Goal: Information Seeking & Learning: Learn about a topic

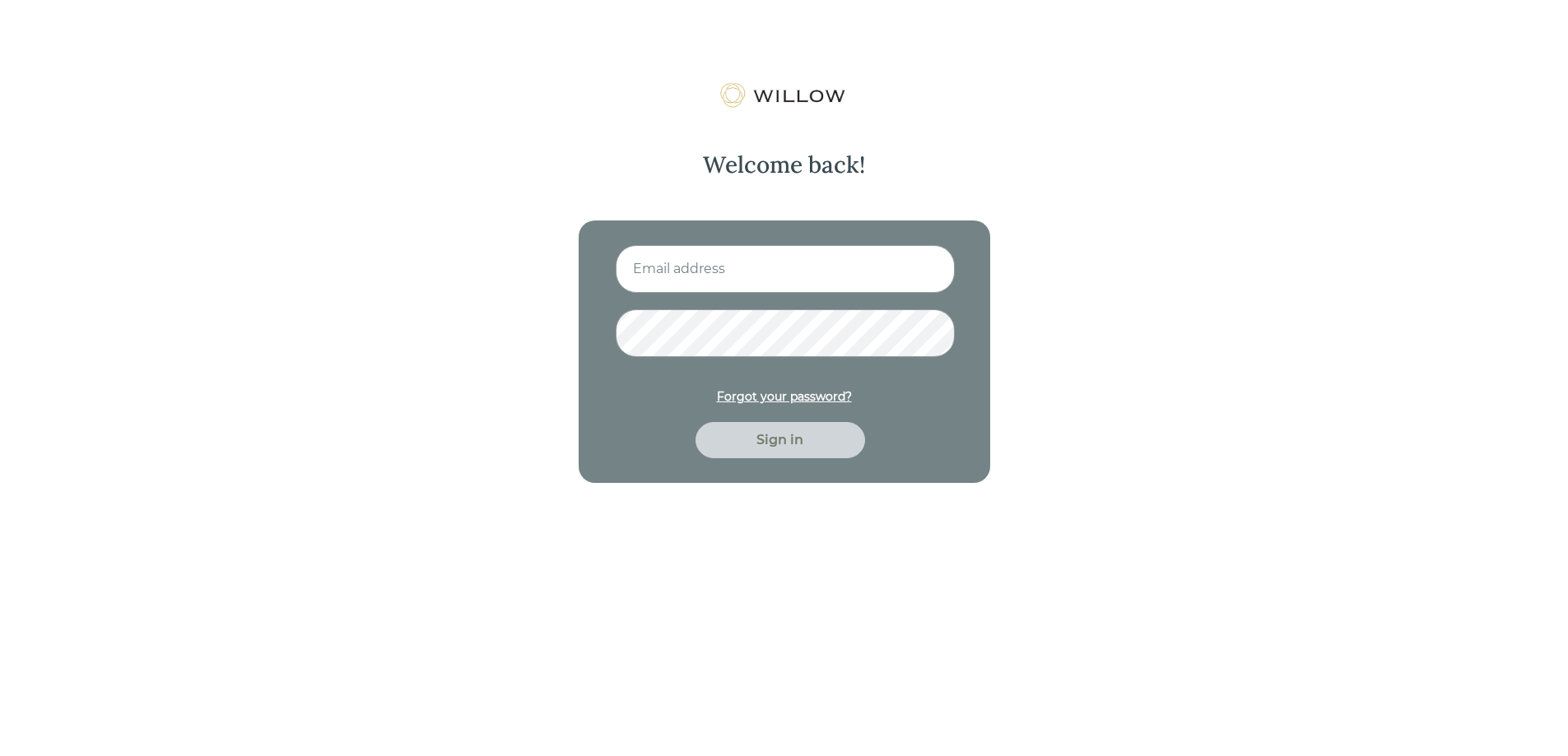
click at [820, 260] on input at bounding box center [785, 269] width 339 height 47
type input "hrodriques@beaconpointe.com"
click at [799, 451] on div "Sign in" at bounding box center [780, 441] width 169 height 36
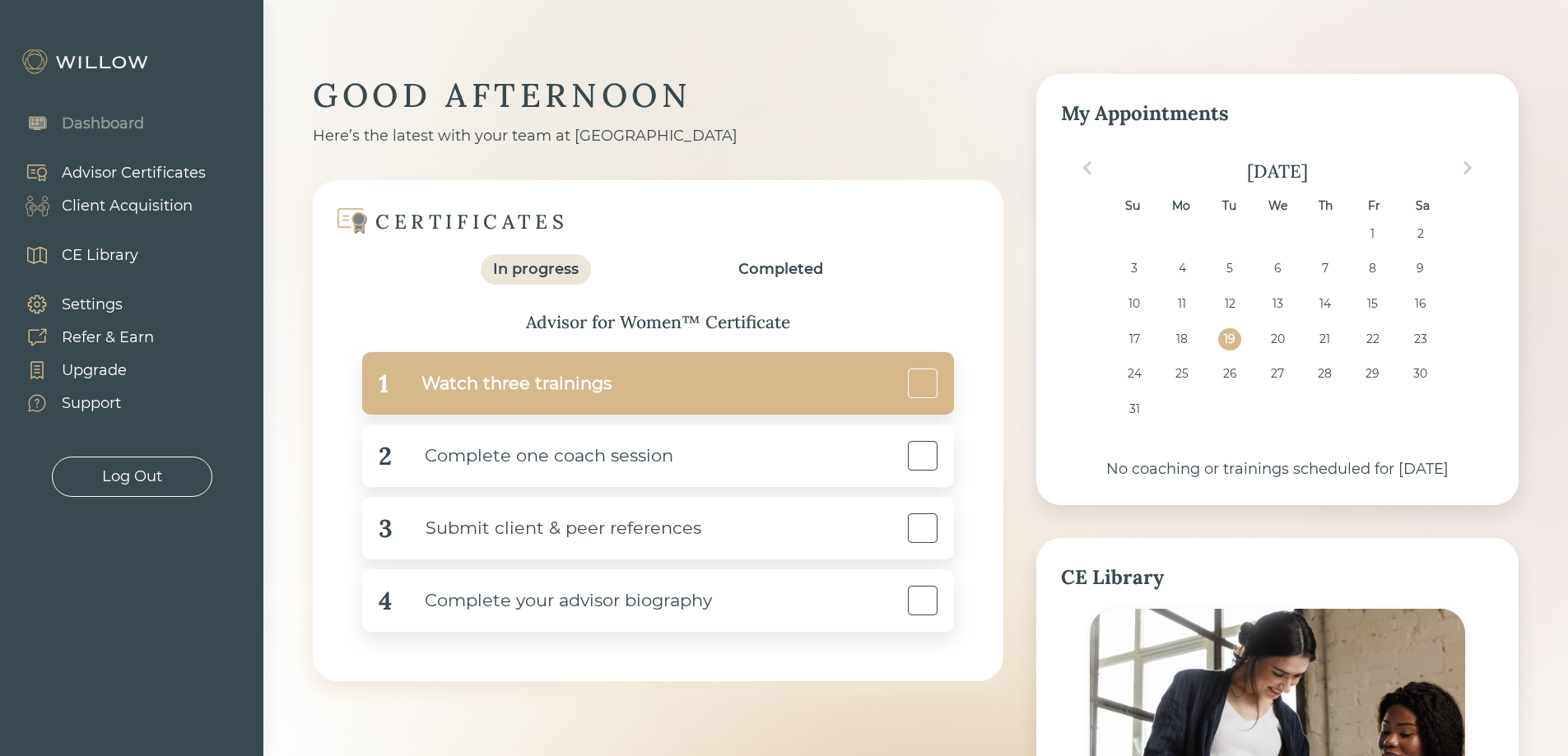
click at [534, 373] on div "Watch three trainings" at bounding box center [500, 383] width 223 height 37
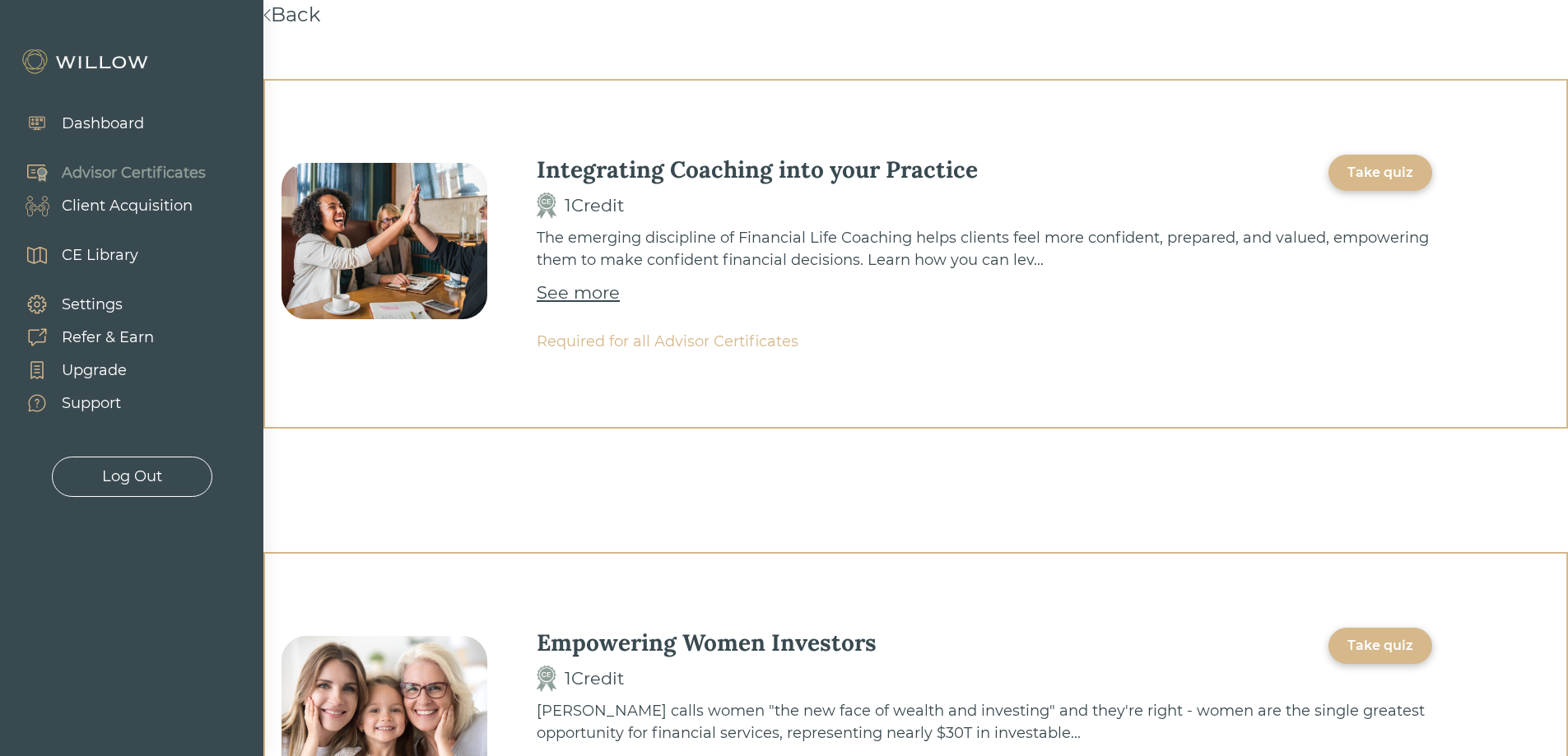
click at [581, 299] on div "See more" at bounding box center [577, 292] width 83 height 26
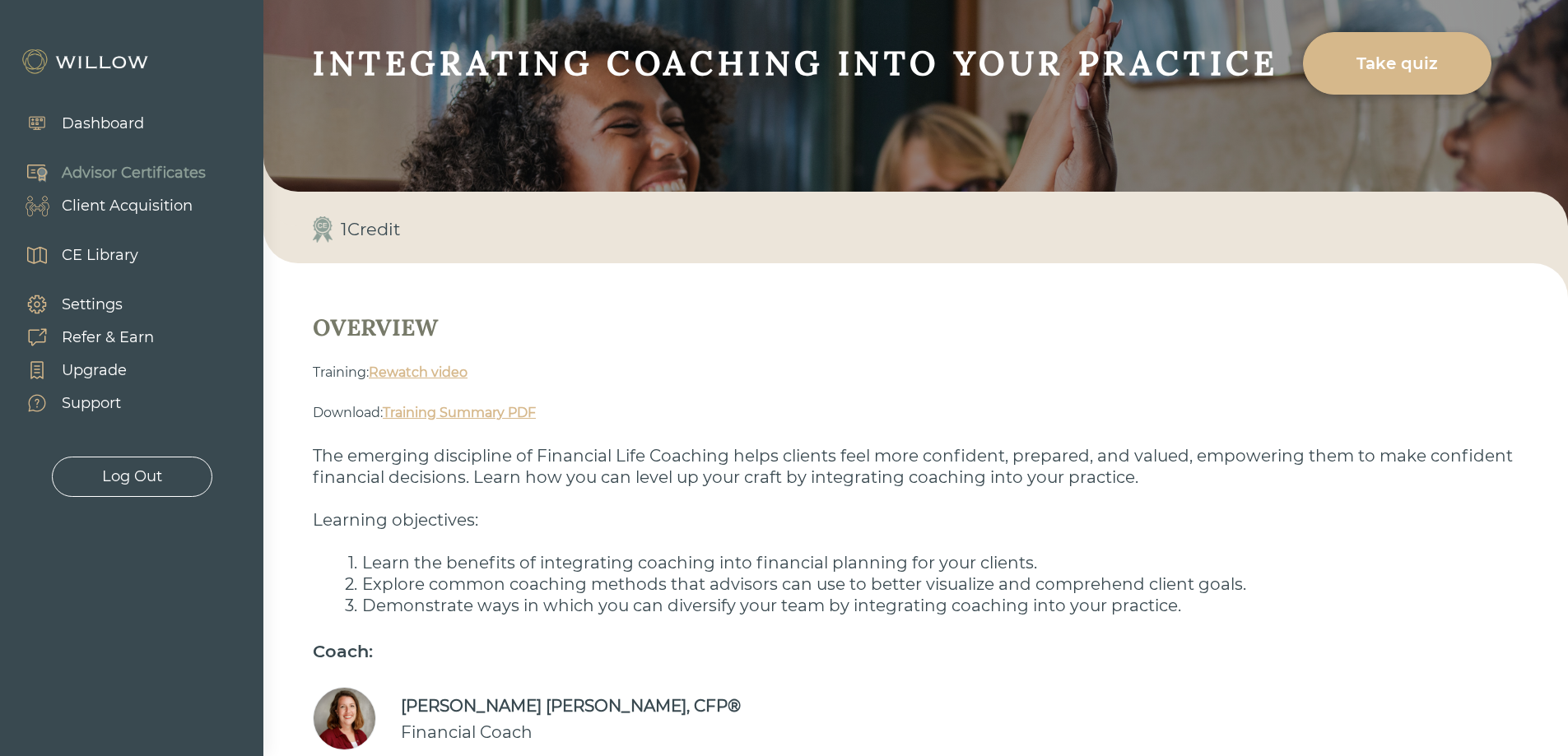
scroll to position [165, 0]
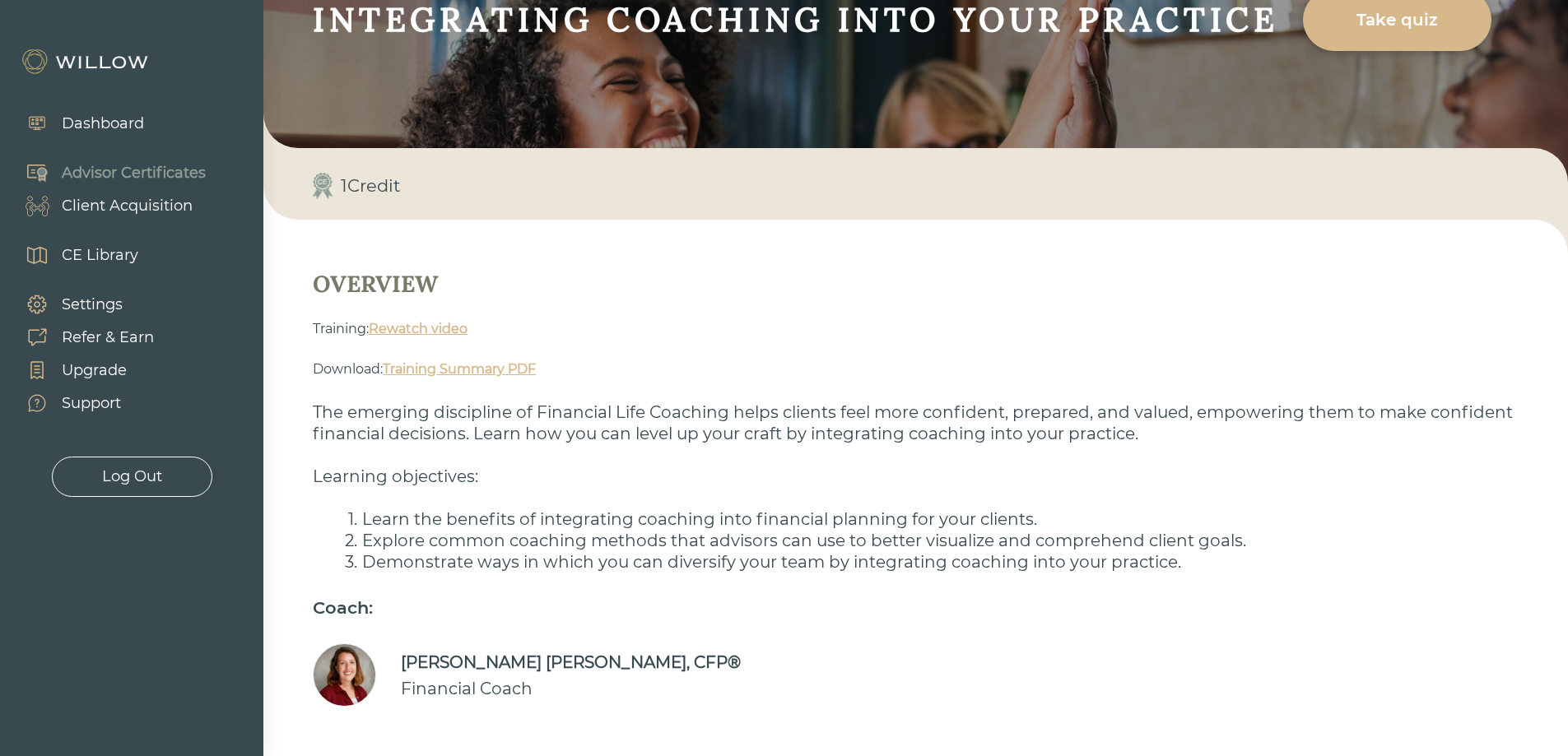
click at [439, 329] on link "Rewatch video" at bounding box center [418, 328] width 98 height 15
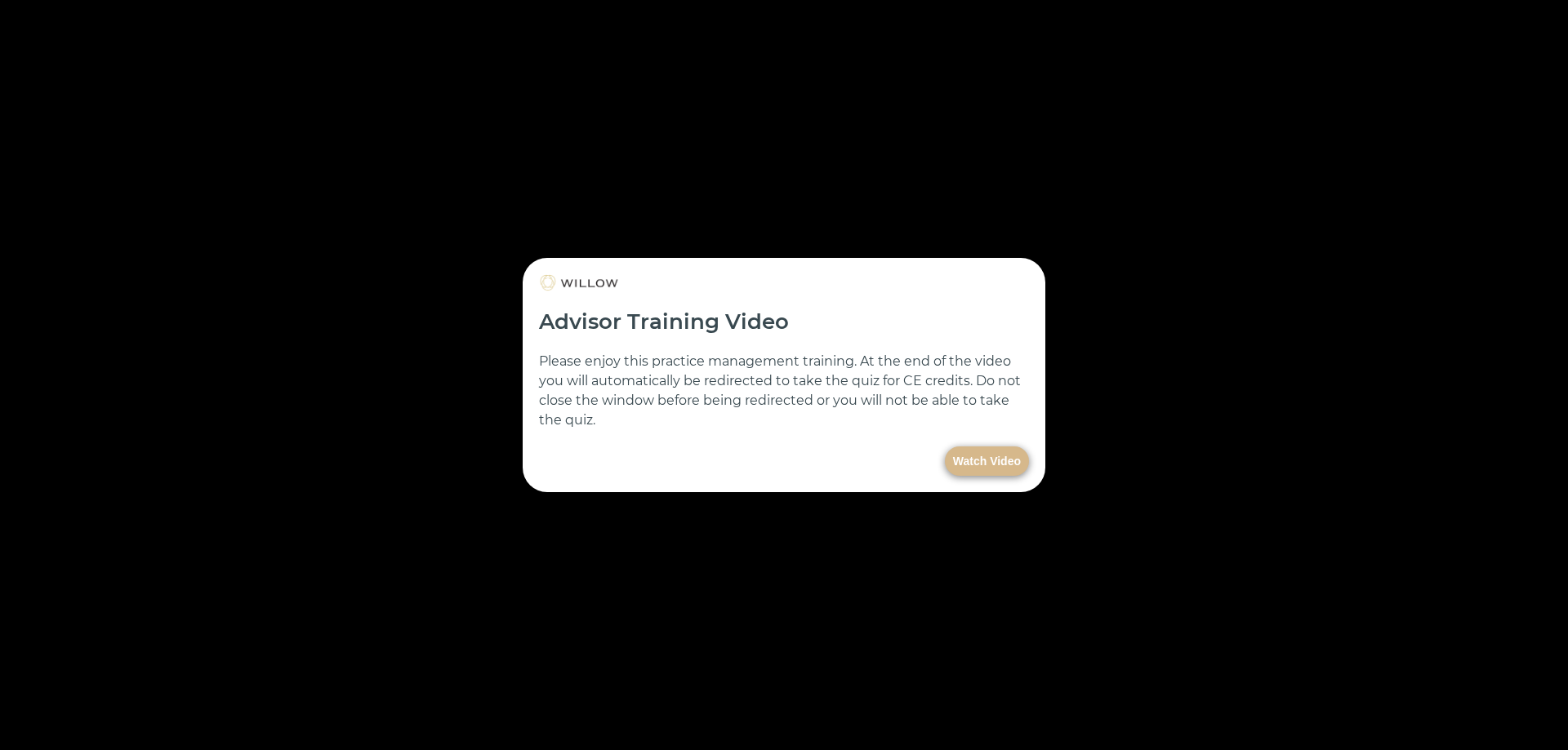
click at [965, 461] on button "Watch Video" at bounding box center [987, 461] width 84 height 30
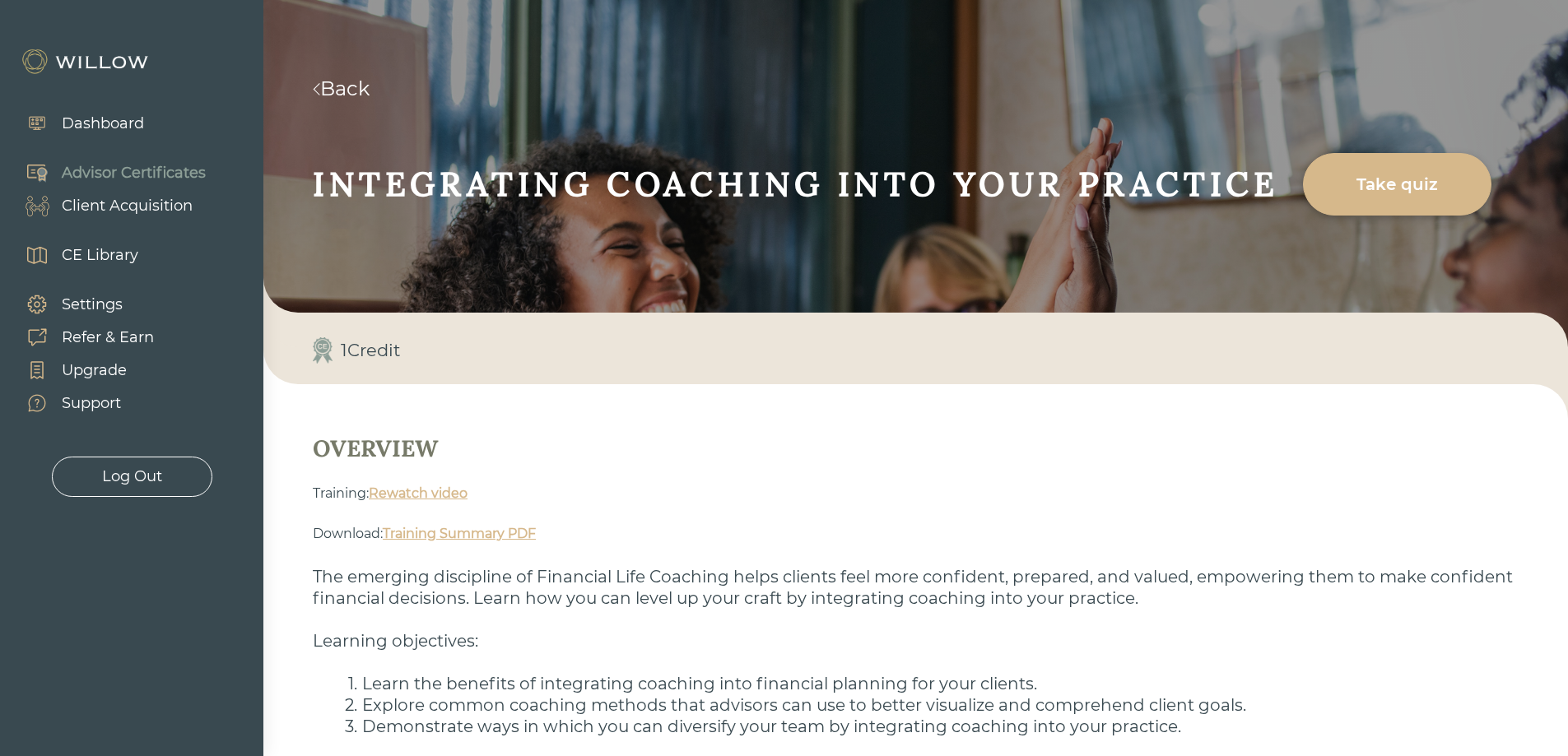
click at [442, 532] on link "Training Summary PDF" at bounding box center [459, 533] width 153 height 15
click at [391, 492] on link "Rewatch video" at bounding box center [418, 493] width 98 height 15
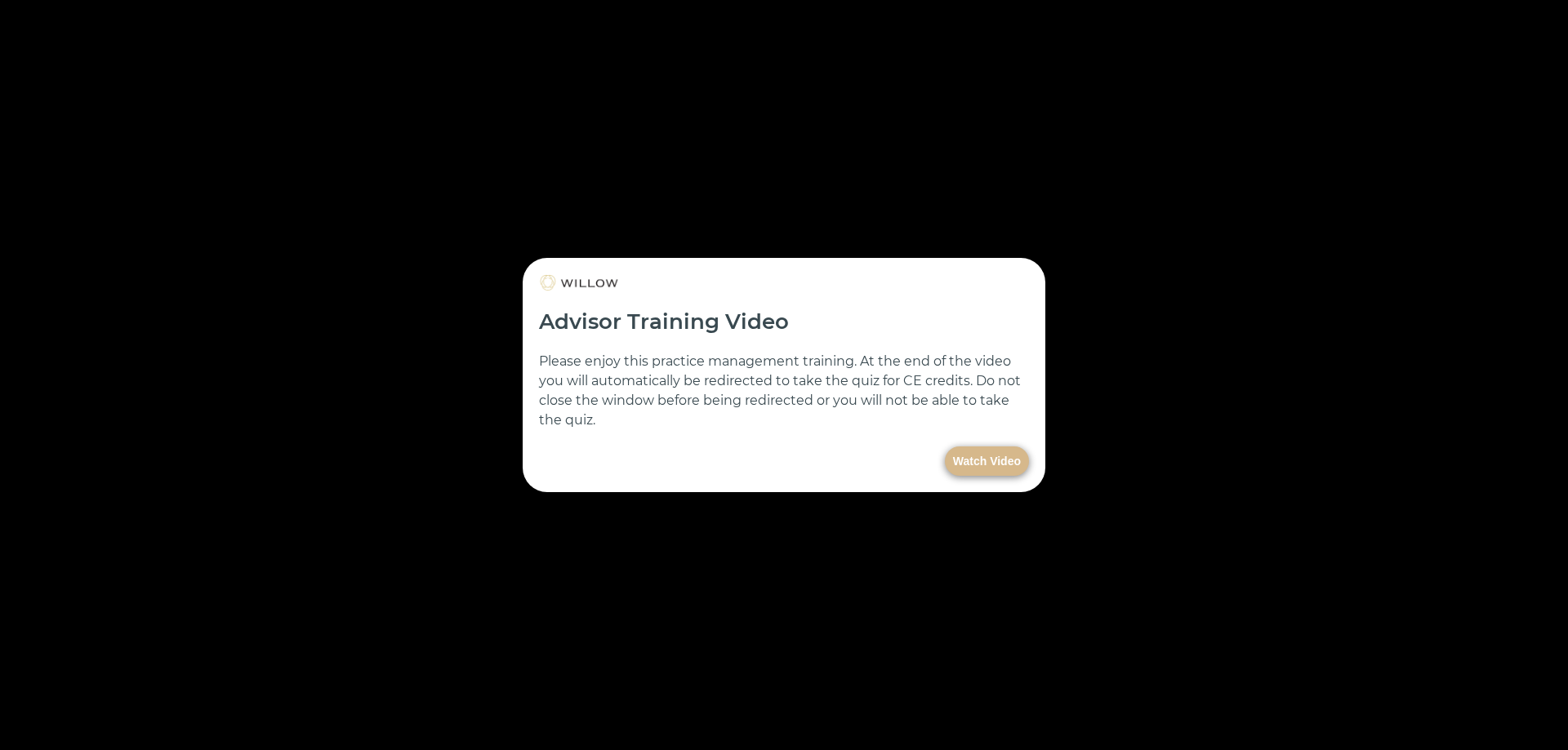
click at [966, 467] on button "Watch Video" at bounding box center [987, 461] width 84 height 30
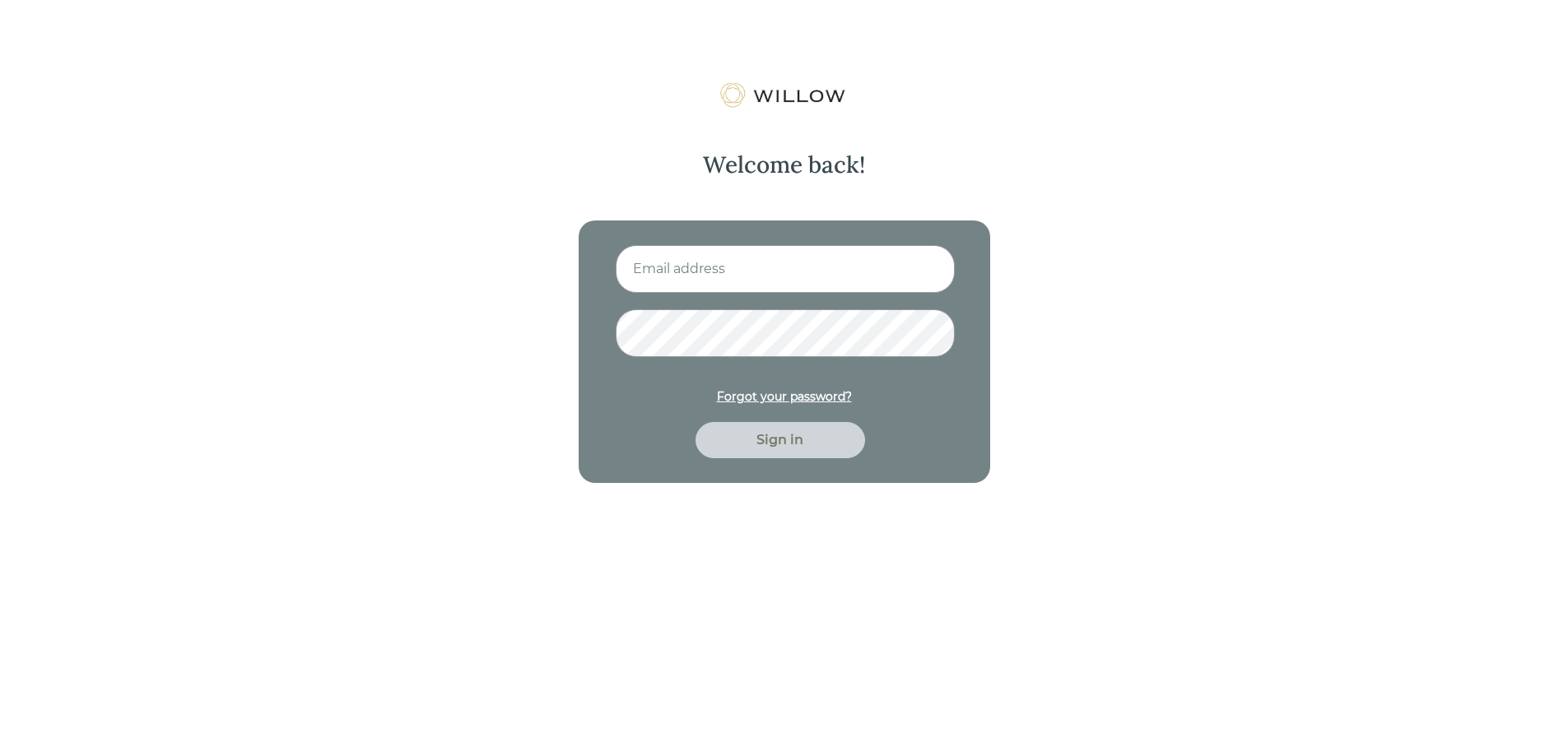
click at [829, 261] on input at bounding box center [785, 269] width 339 height 47
type input "hrodriques@beaconpointe.com"
click at [774, 442] on div "Sign in" at bounding box center [779, 441] width 132 height 20
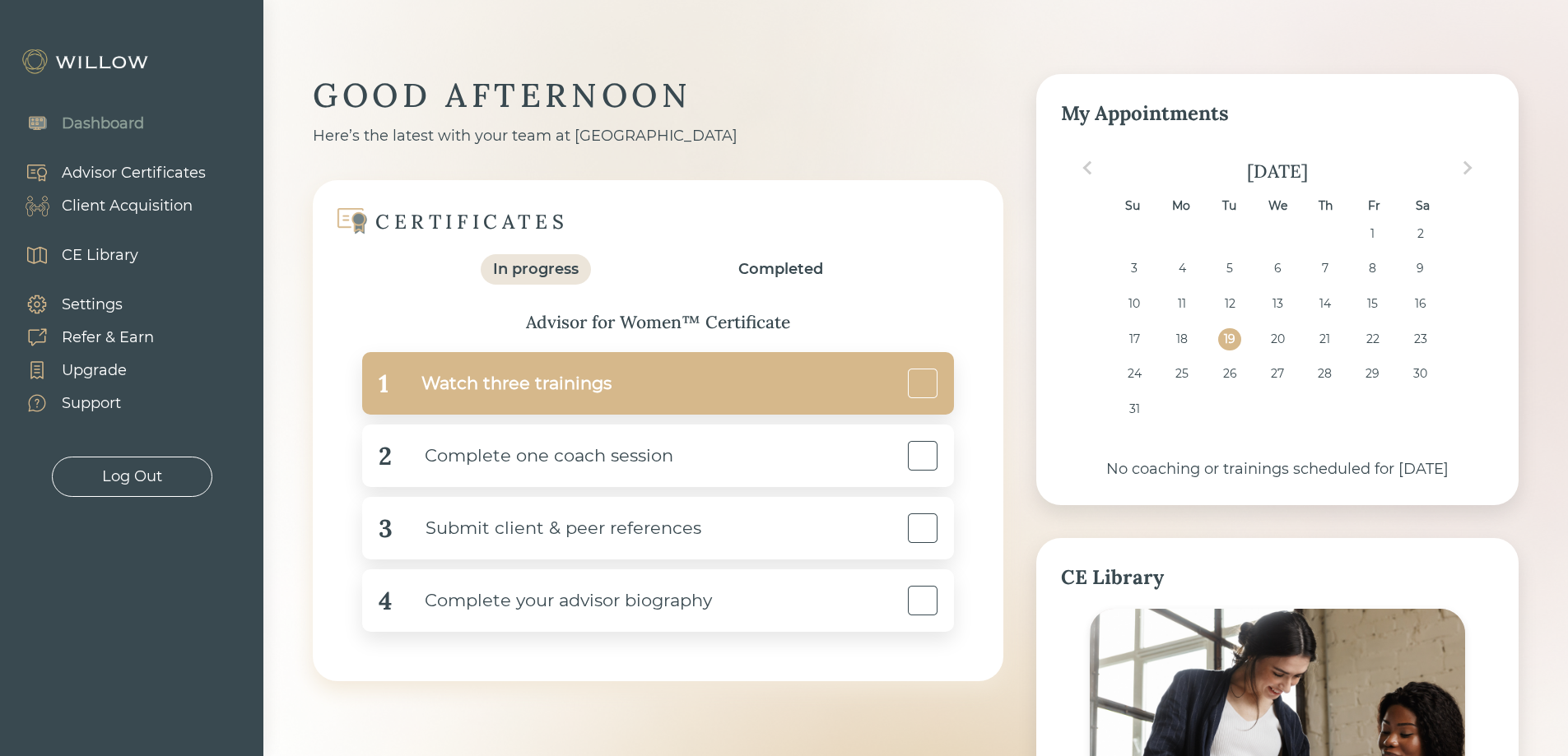
click at [756, 393] on div "1 Watch three trainings" at bounding box center [658, 383] width 592 height 63
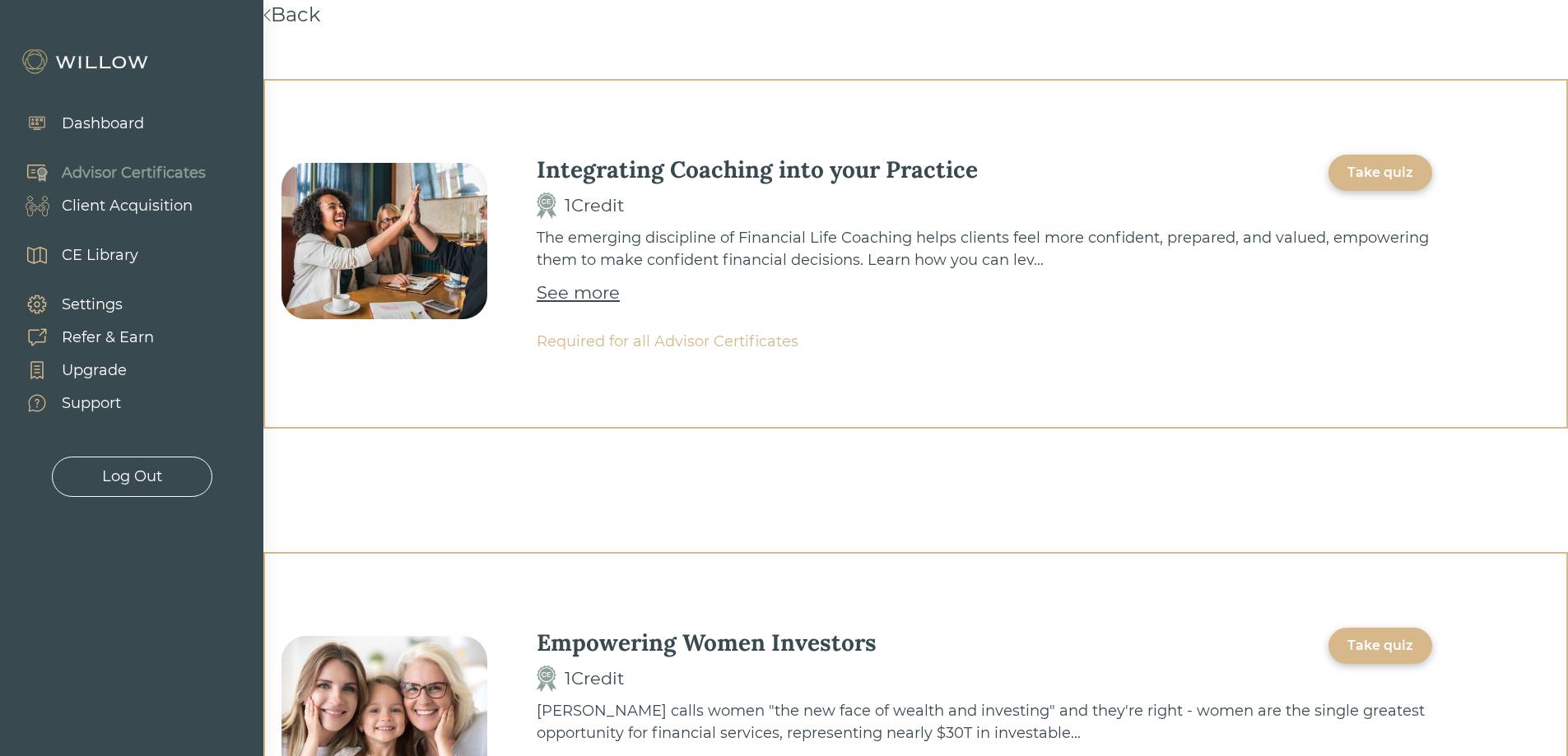
click at [1358, 164] on div "Take quiz" at bounding box center [1380, 173] width 66 height 20
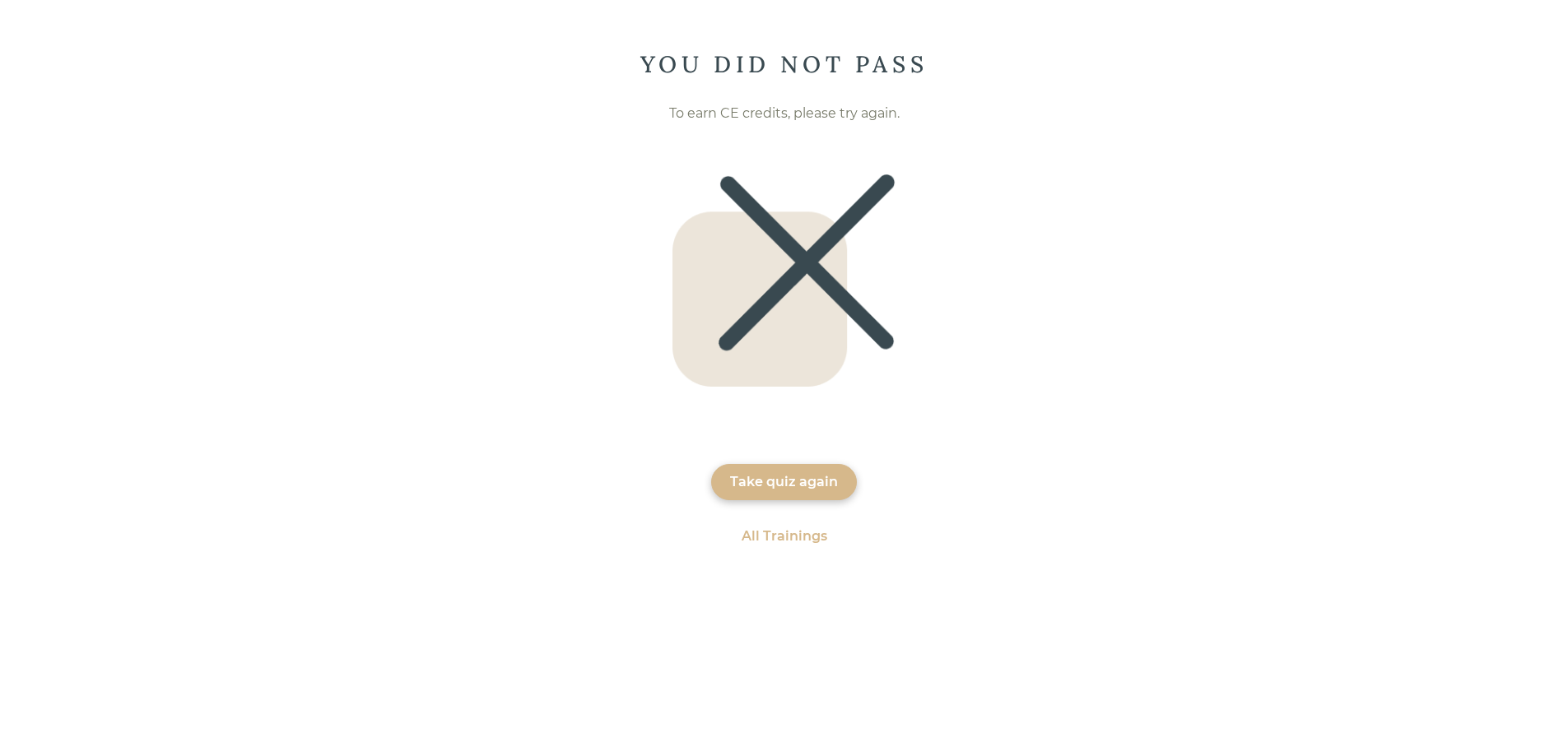
click at [780, 474] on div "Take quiz again" at bounding box center [784, 483] width 107 height 20
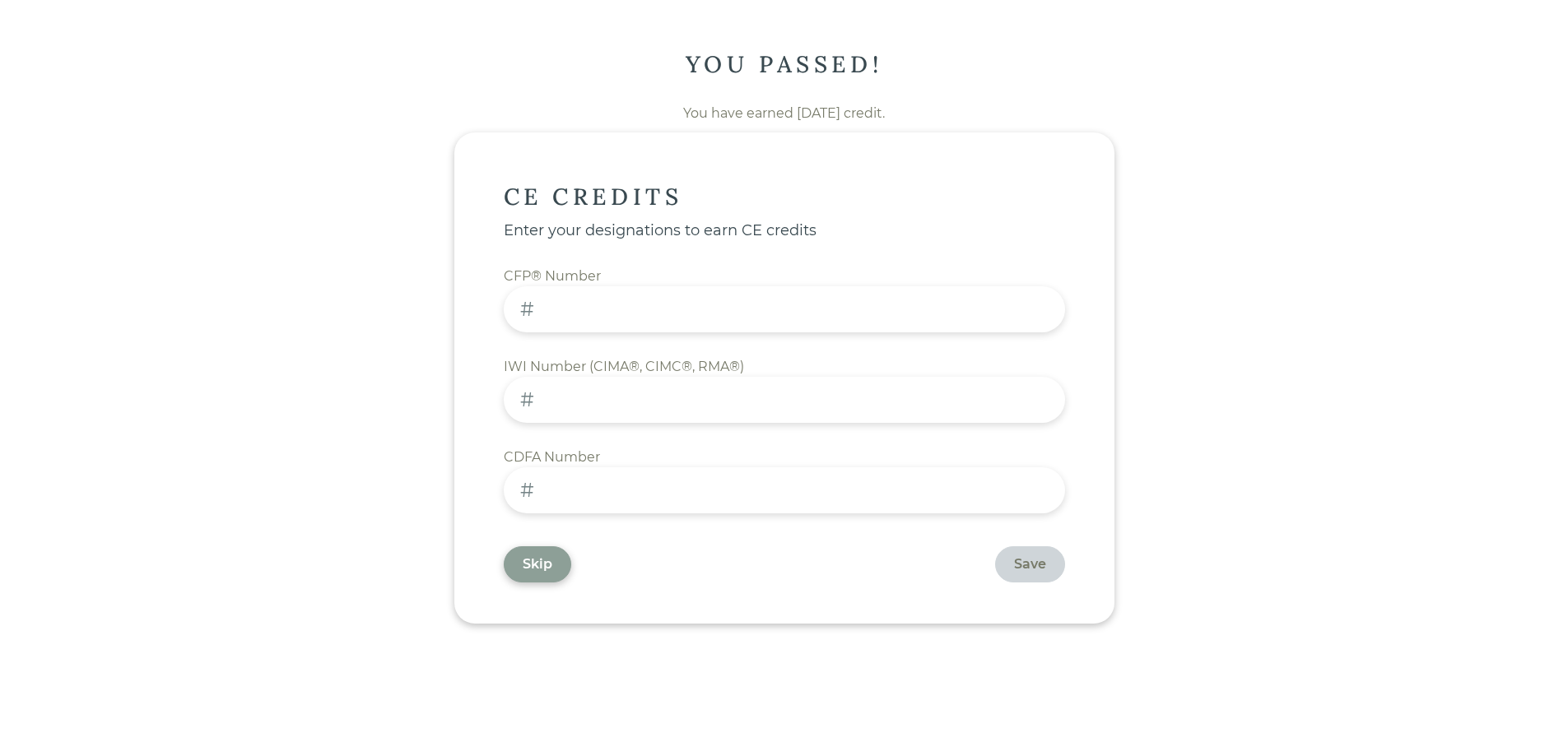
click at [730, 313] on input at bounding box center [784, 309] width 561 height 46
type input "165520"
click at [1013, 557] on div "Save" at bounding box center [1029, 565] width 32 height 20
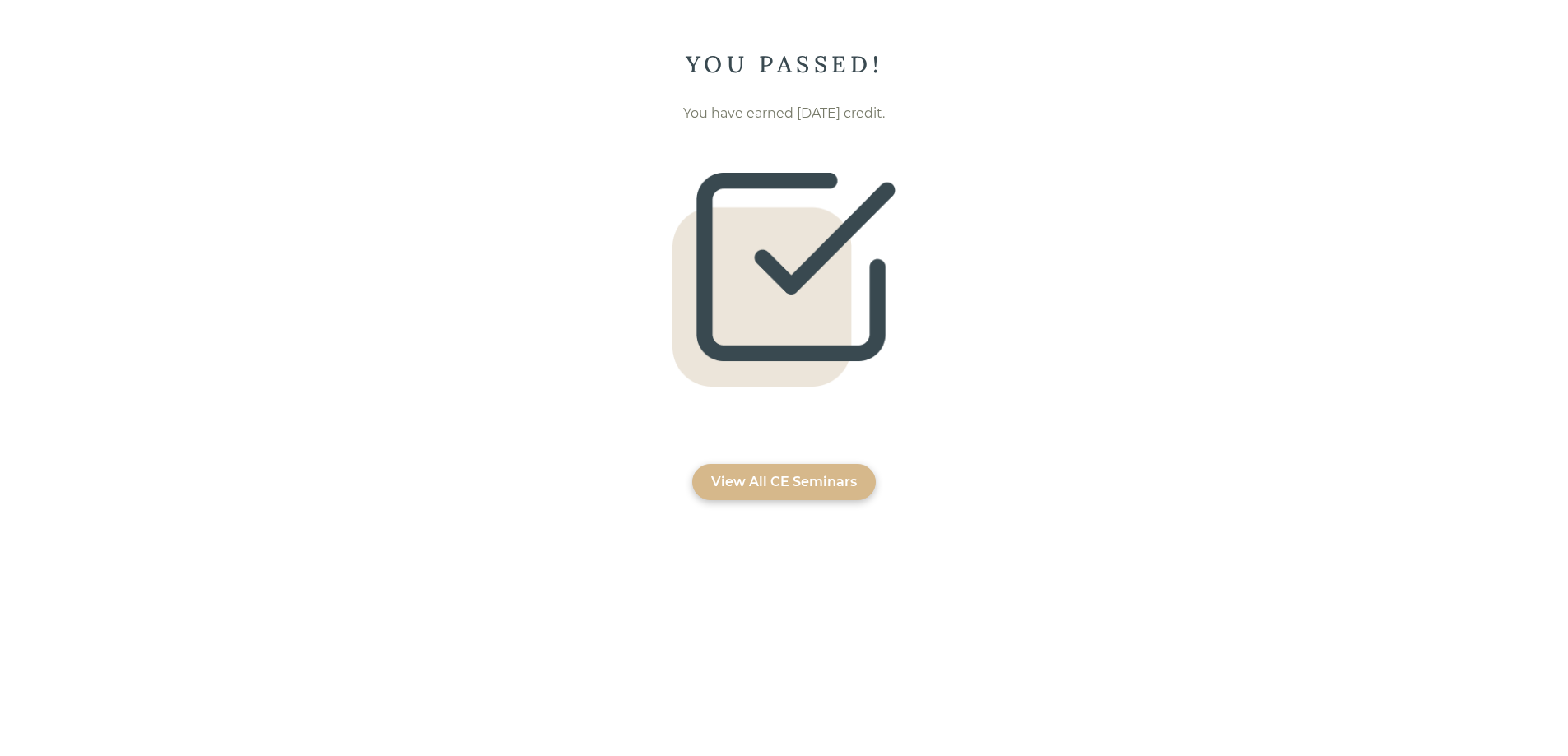
click at [774, 486] on div "View All CE Seminars" at bounding box center [784, 483] width 146 height 20
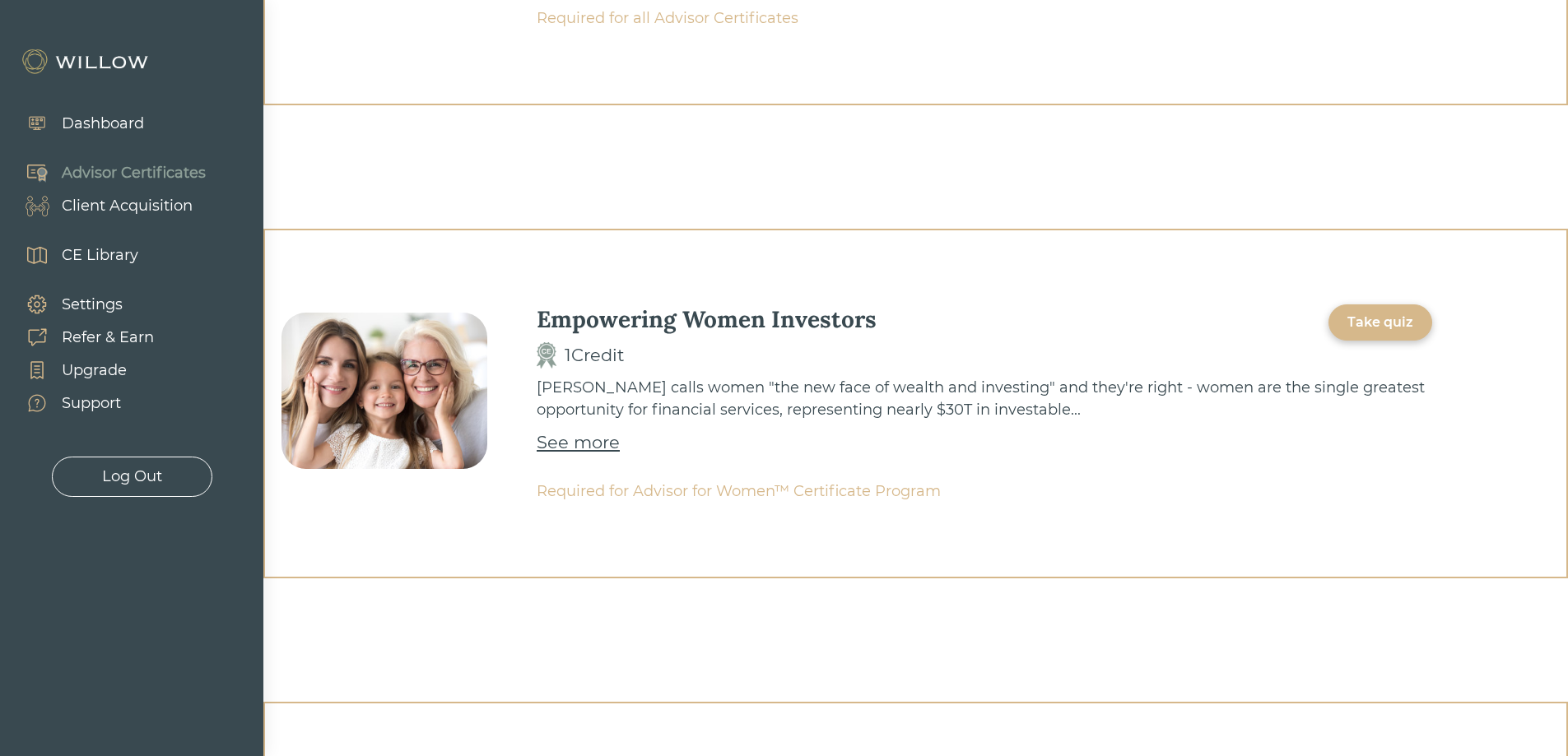
scroll to position [494, 0]
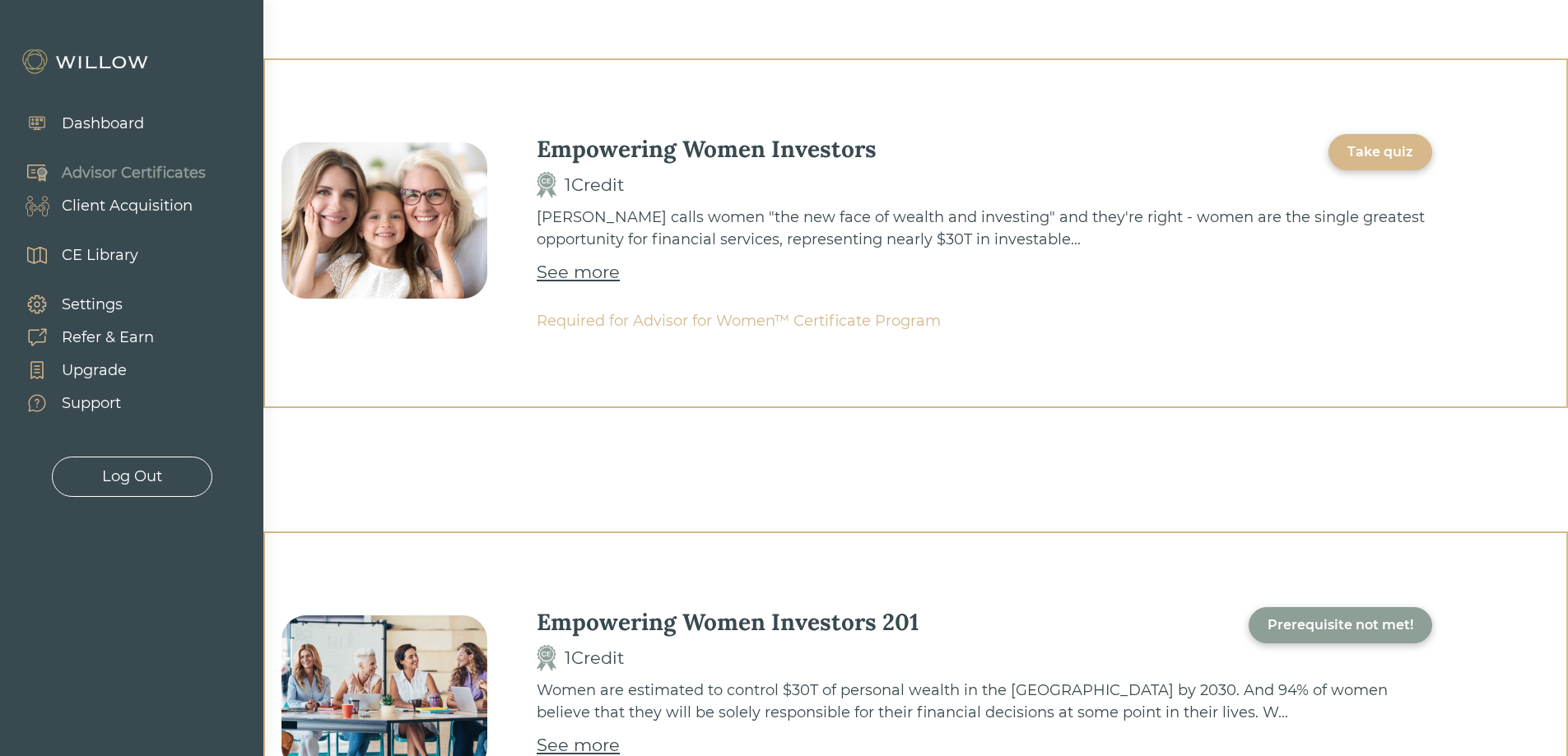
click at [597, 275] on div "See more" at bounding box center [577, 272] width 83 height 26
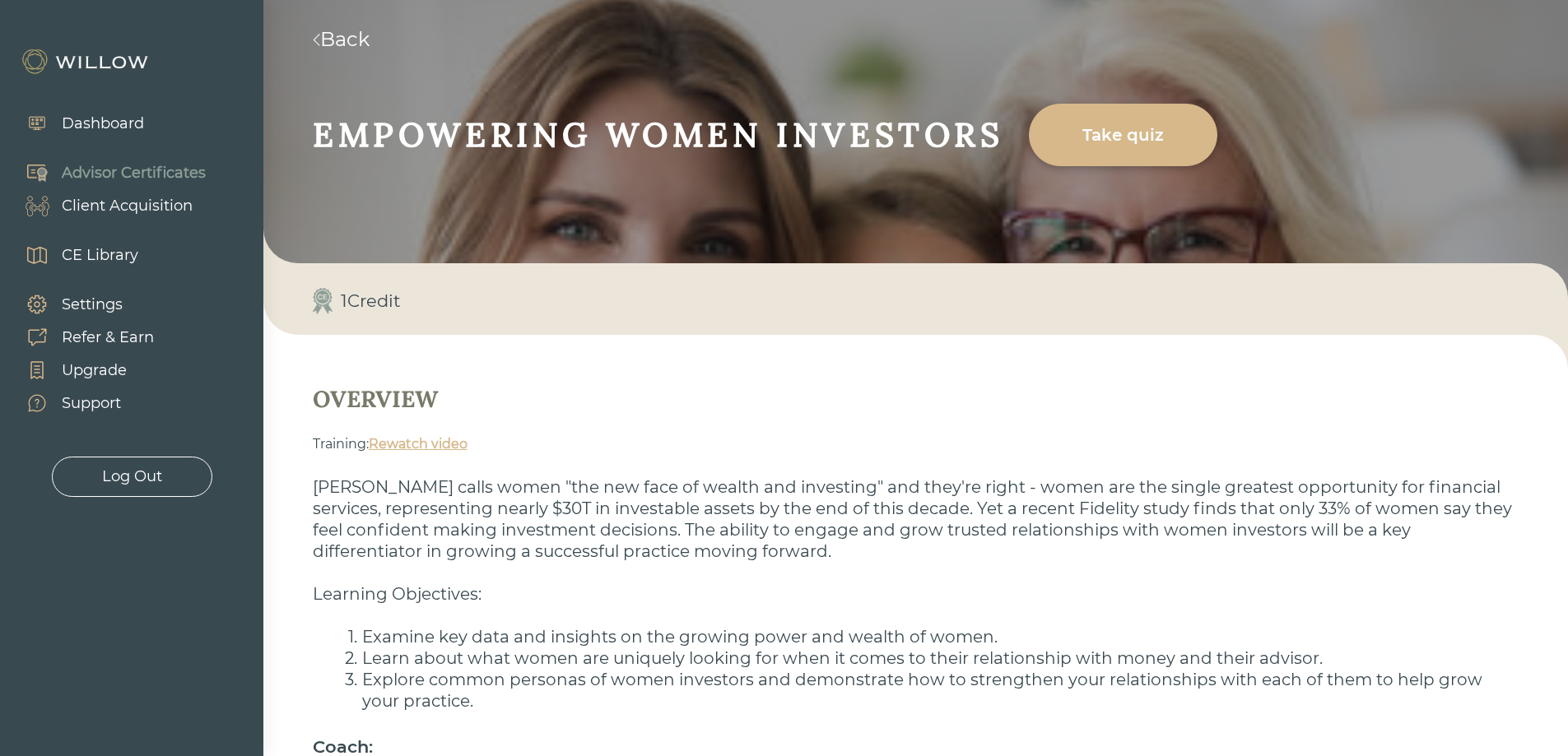
scroll to position [219, 0]
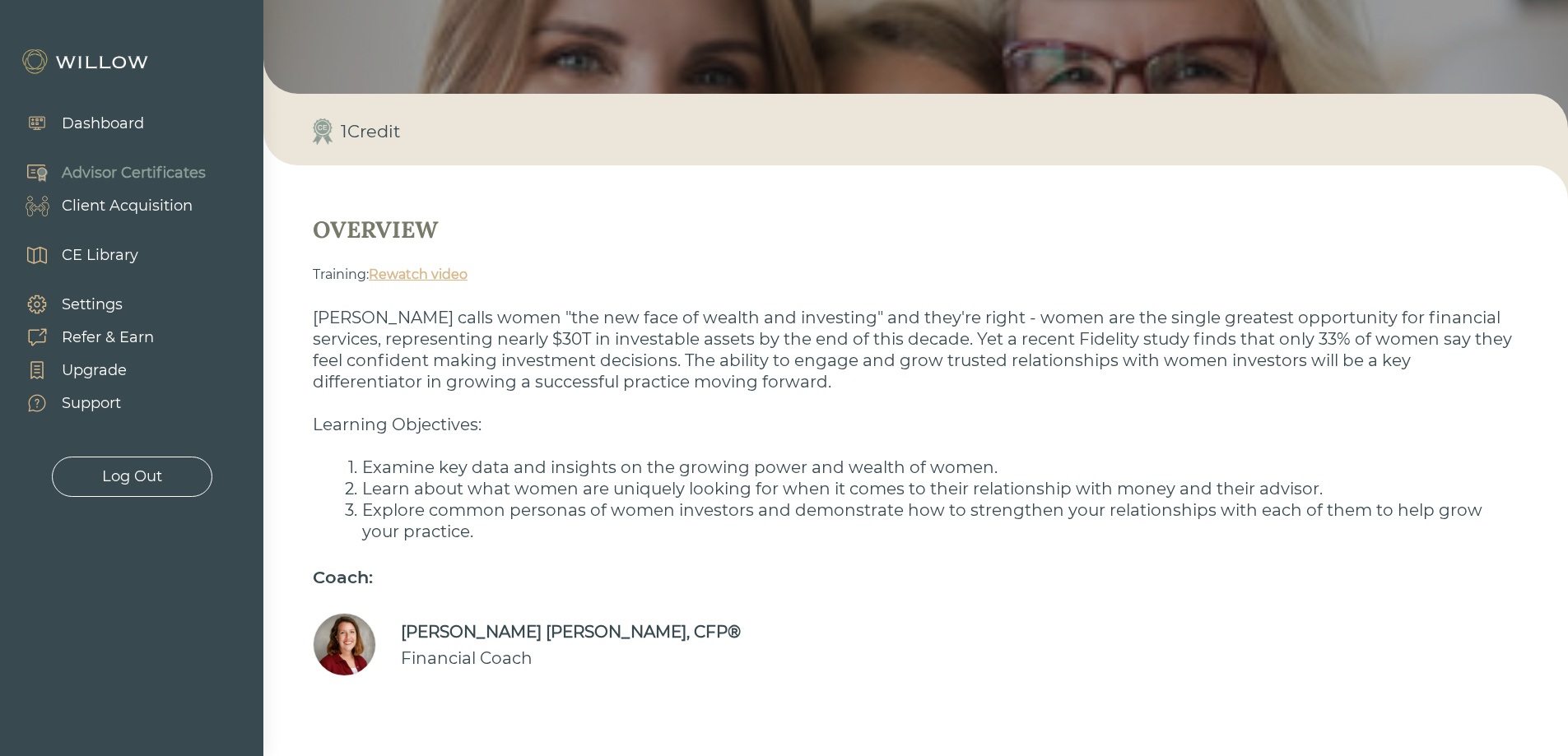
click at [421, 271] on link "Rewatch video" at bounding box center [418, 274] width 98 height 15
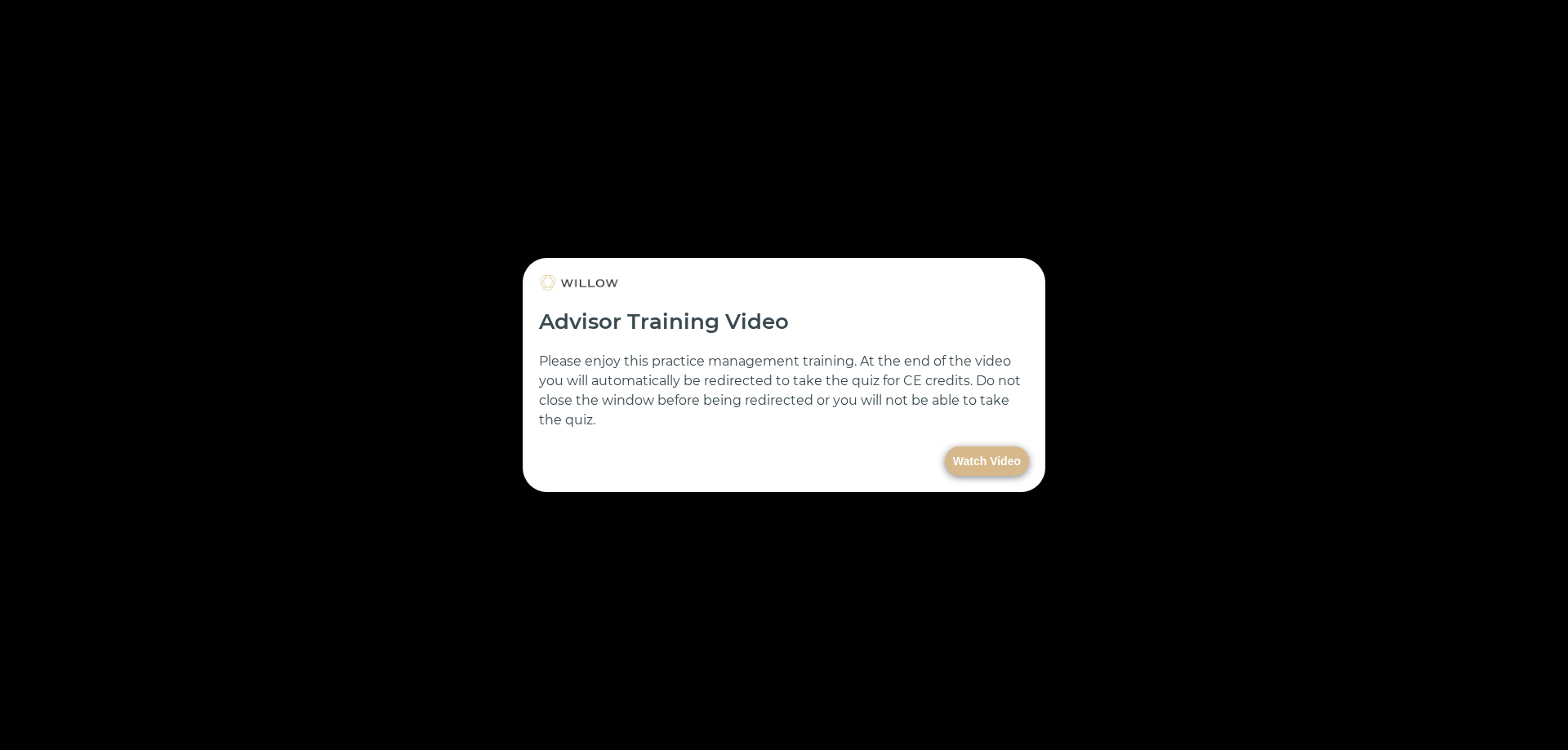
click at [976, 462] on button "Watch Video" at bounding box center [987, 461] width 84 height 30
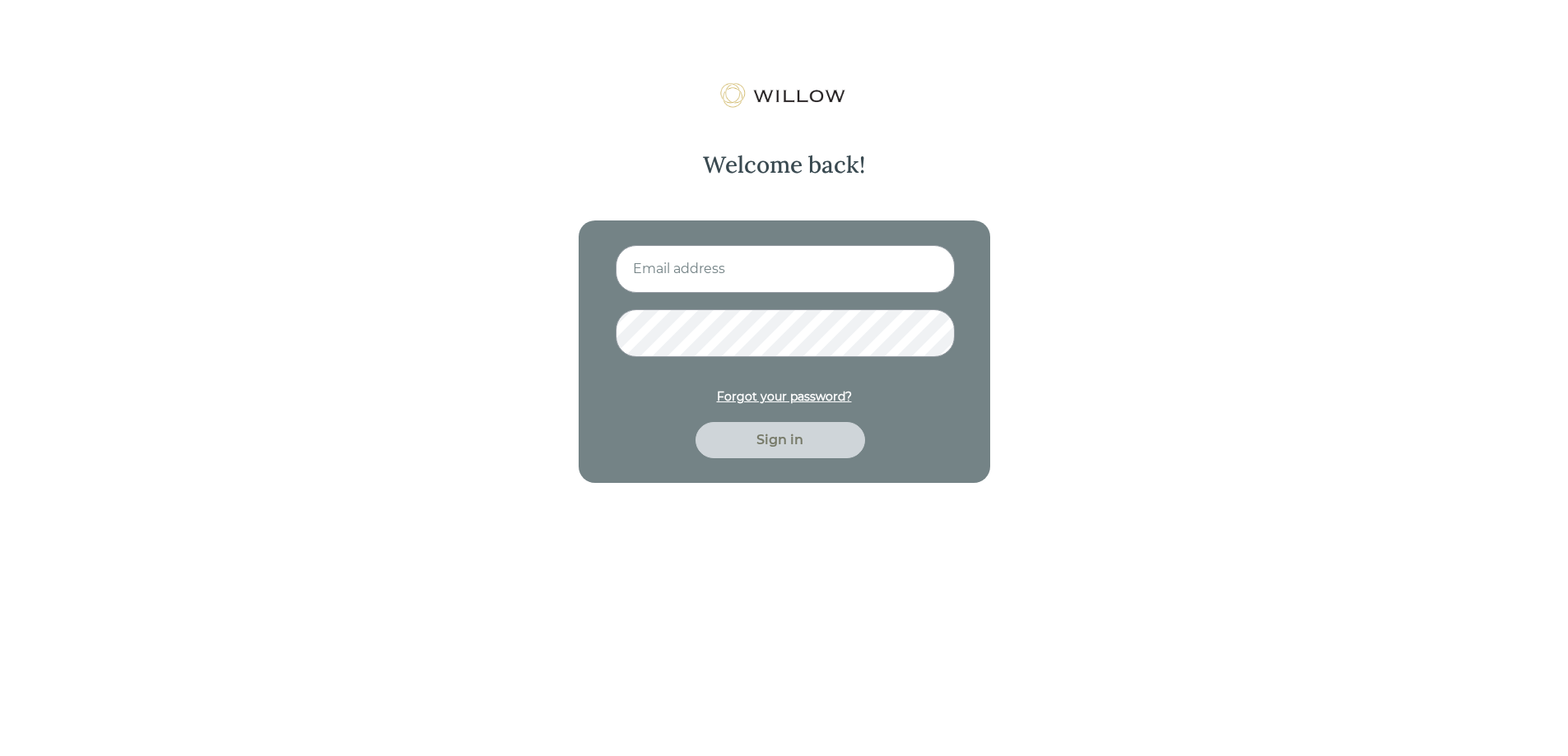
click at [850, 265] on input at bounding box center [785, 269] width 339 height 47
type input "[EMAIL_ADDRESS][DOMAIN_NAME]"
click at [787, 435] on div "Sign in" at bounding box center [779, 441] width 132 height 20
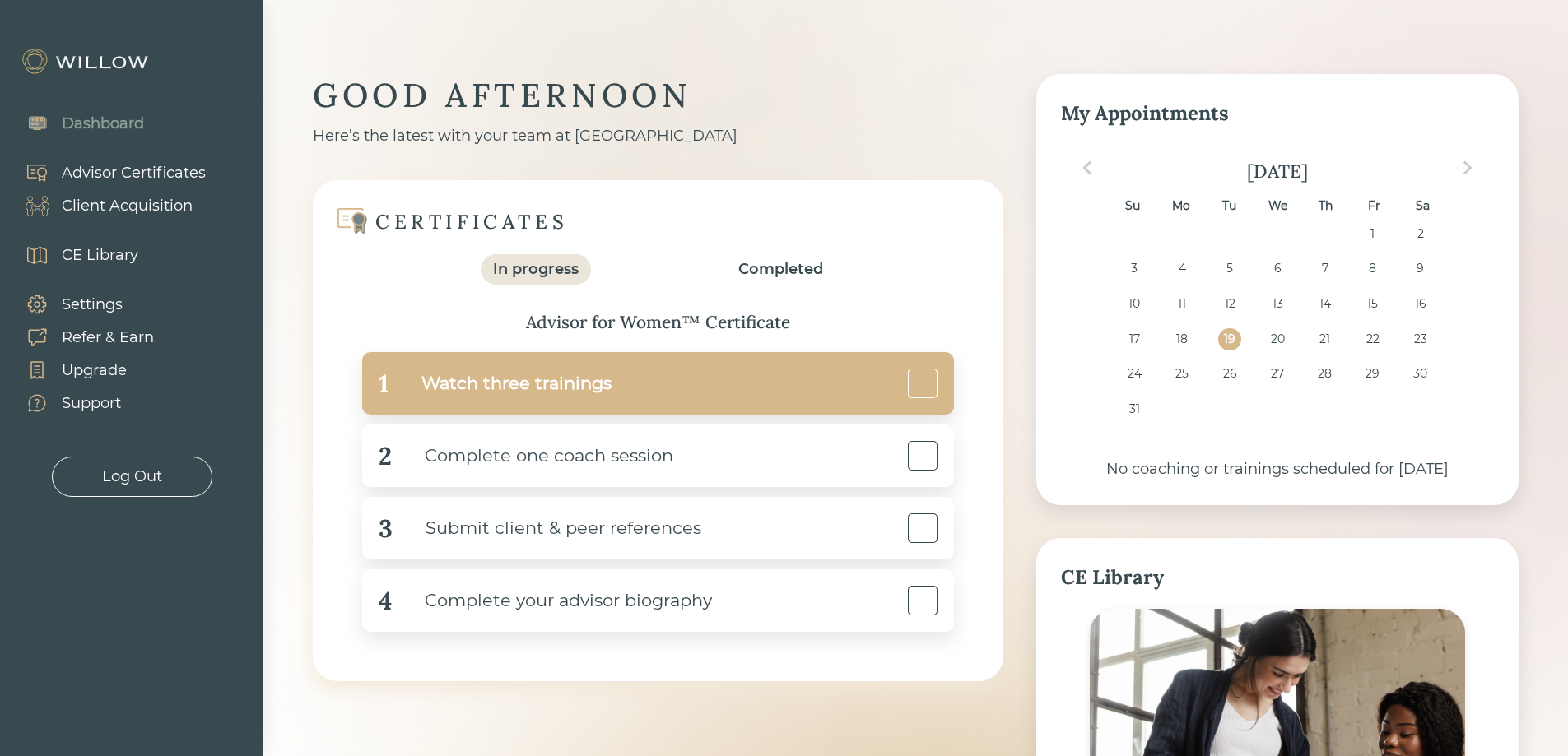
click at [756, 396] on div "1 Watch three trainings" at bounding box center [658, 383] width 592 height 63
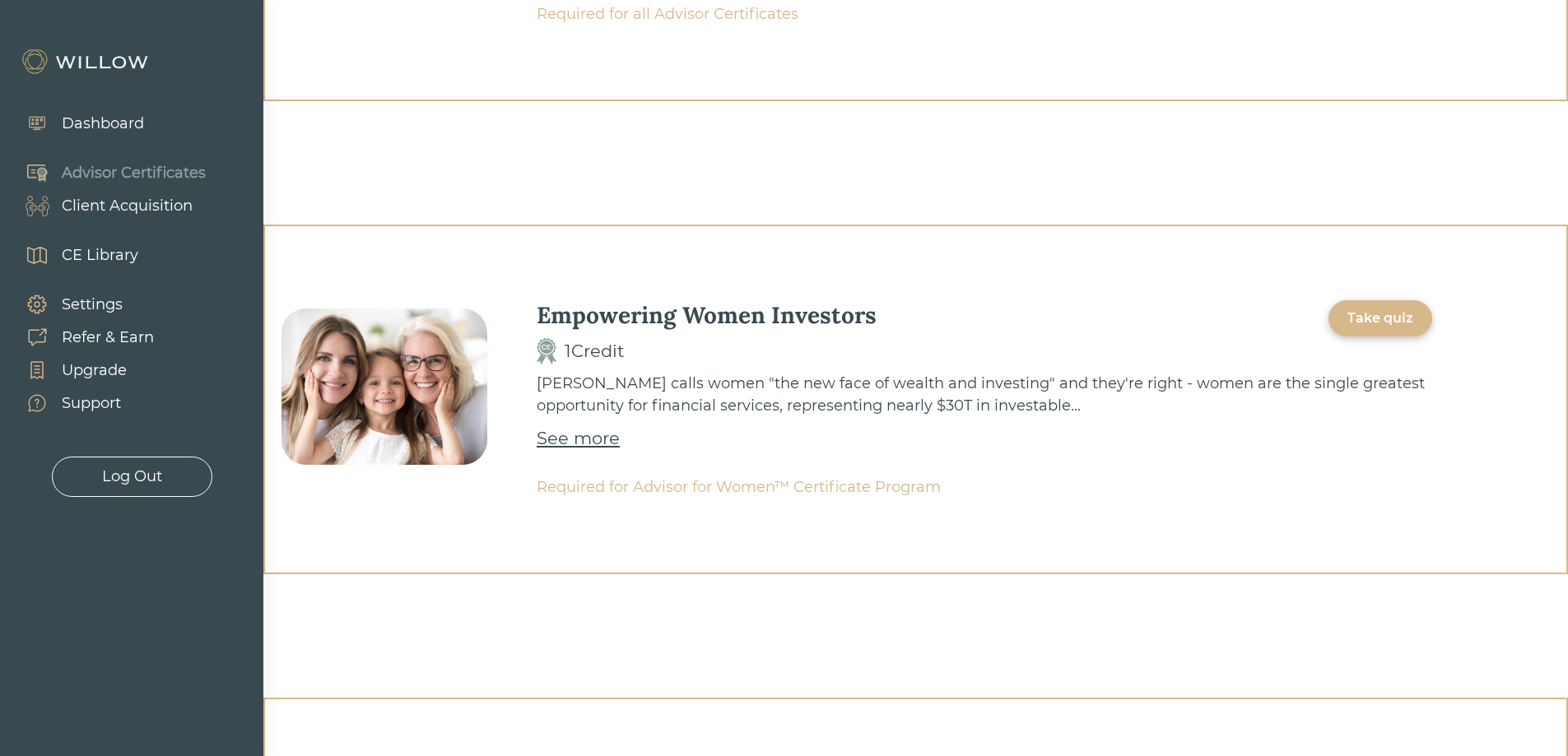
scroll to position [329, 0]
click at [1369, 318] on div "Take quiz" at bounding box center [1380, 317] width 66 height 20
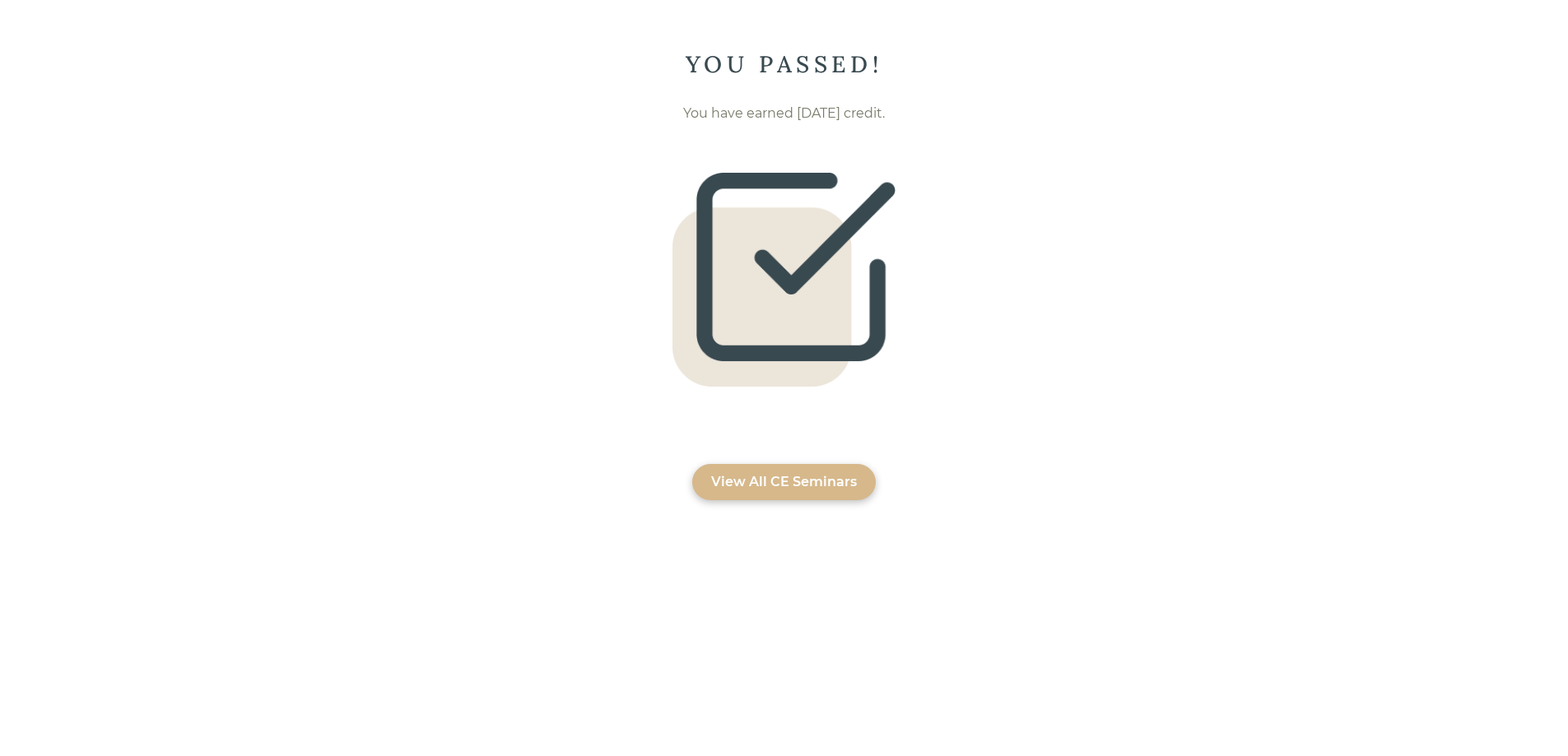
click at [727, 483] on div "View All CE Seminars" at bounding box center [784, 483] width 146 height 20
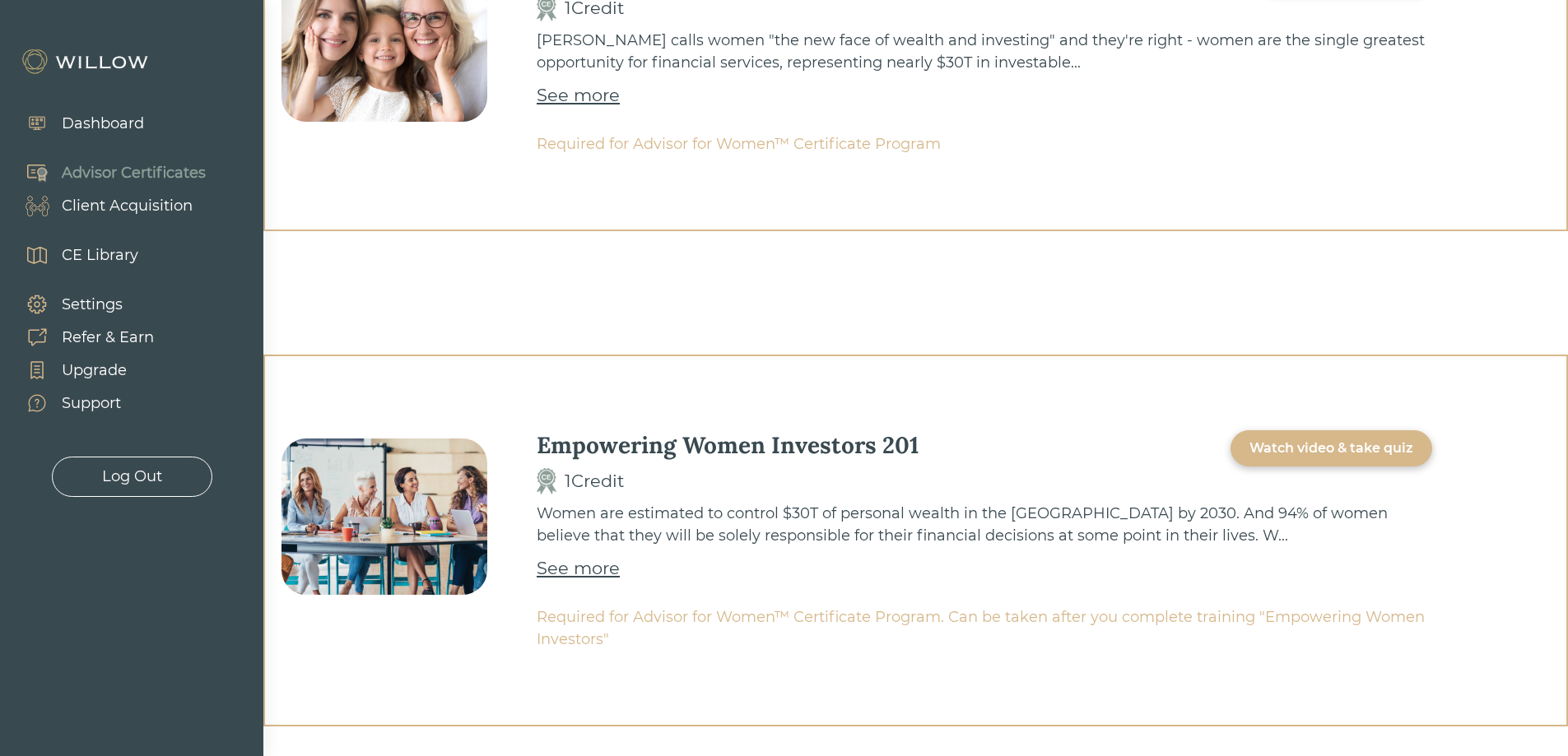
scroll to position [715, 0]
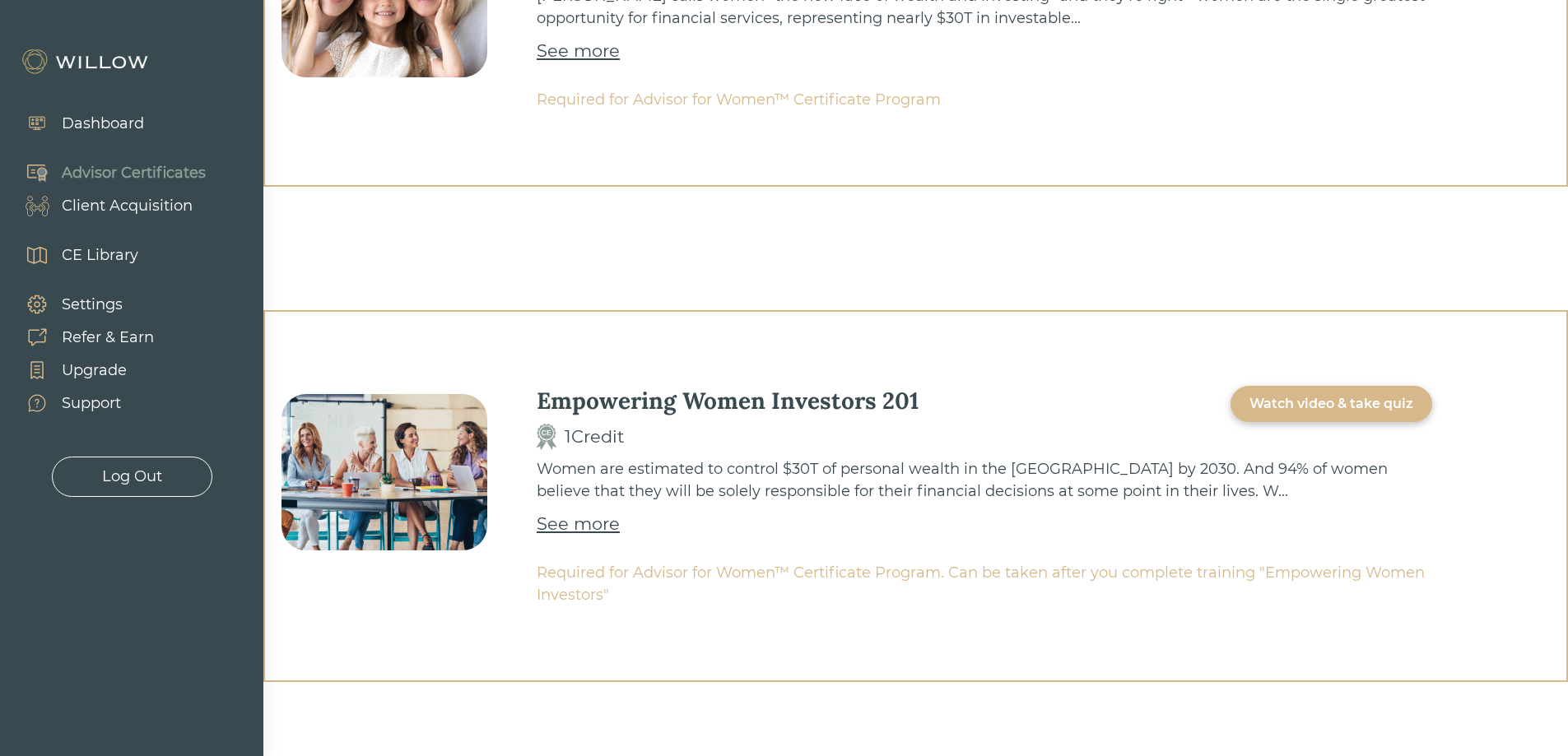
click at [1341, 417] on div "Watch video & take quiz" at bounding box center [1330, 404] width 201 height 36
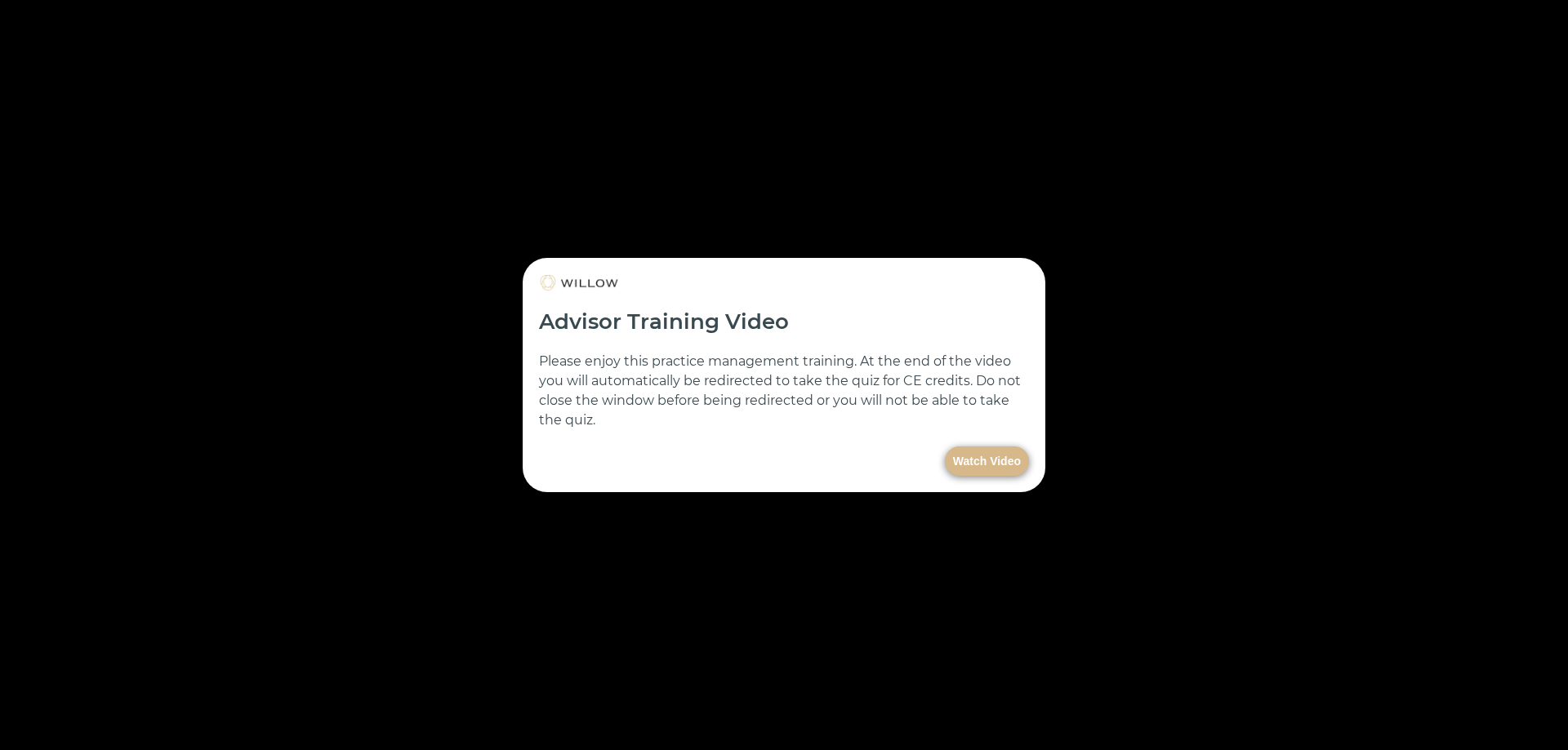
click at [969, 464] on button "Watch Video" at bounding box center [987, 461] width 84 height 30
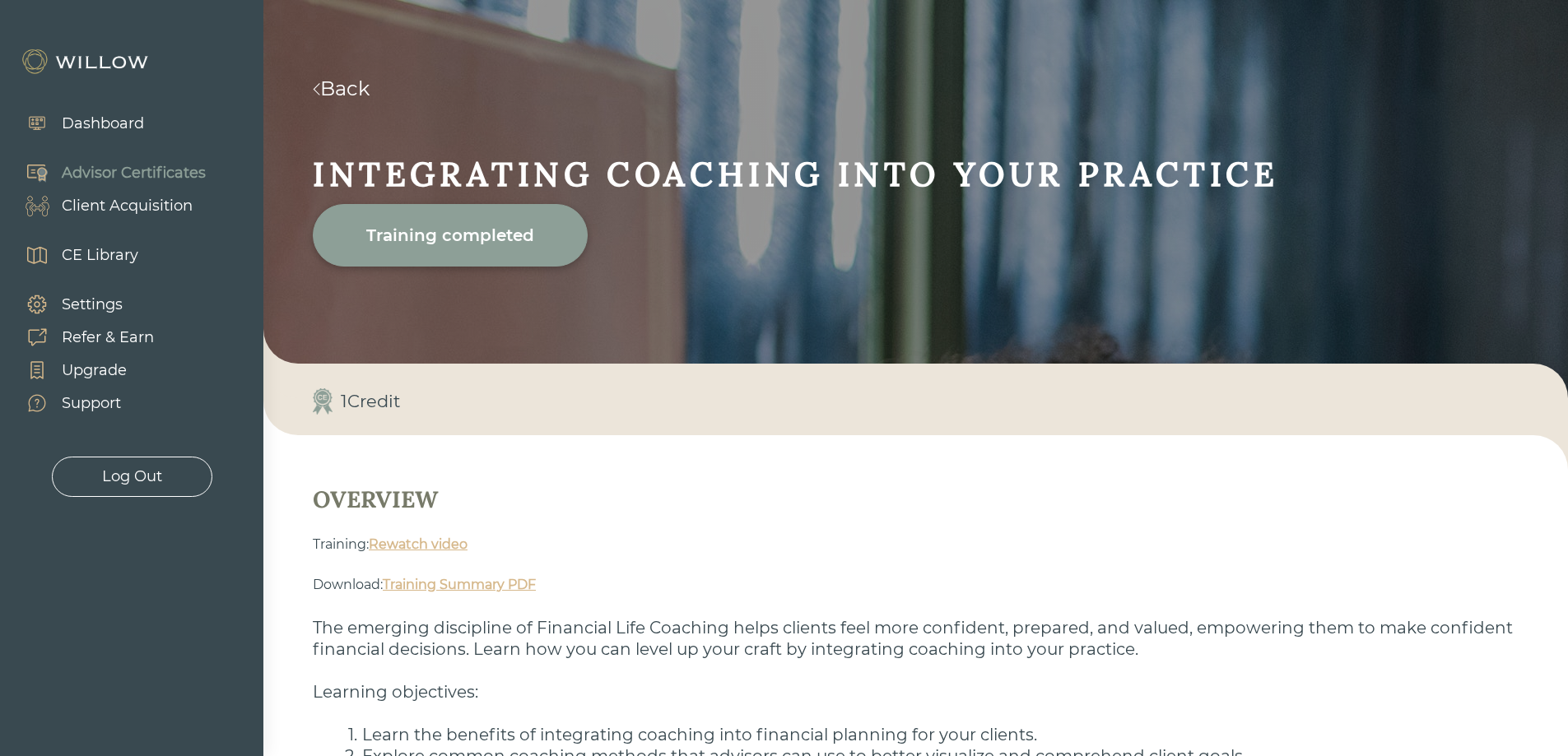
click at [370, 87] on link "Back" at bounding box center [341, 88] width 56 height 24
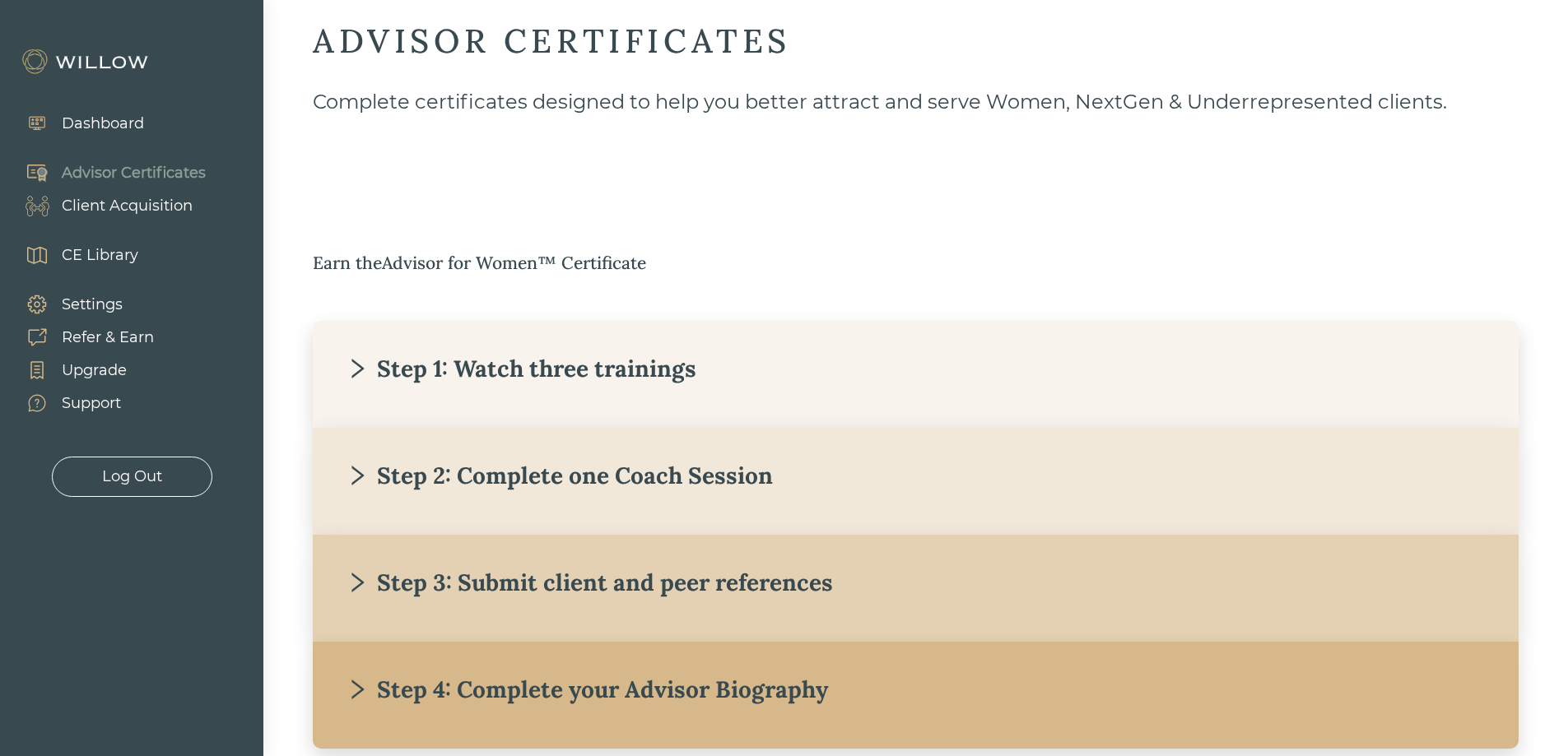
scroll to position [82, 0]
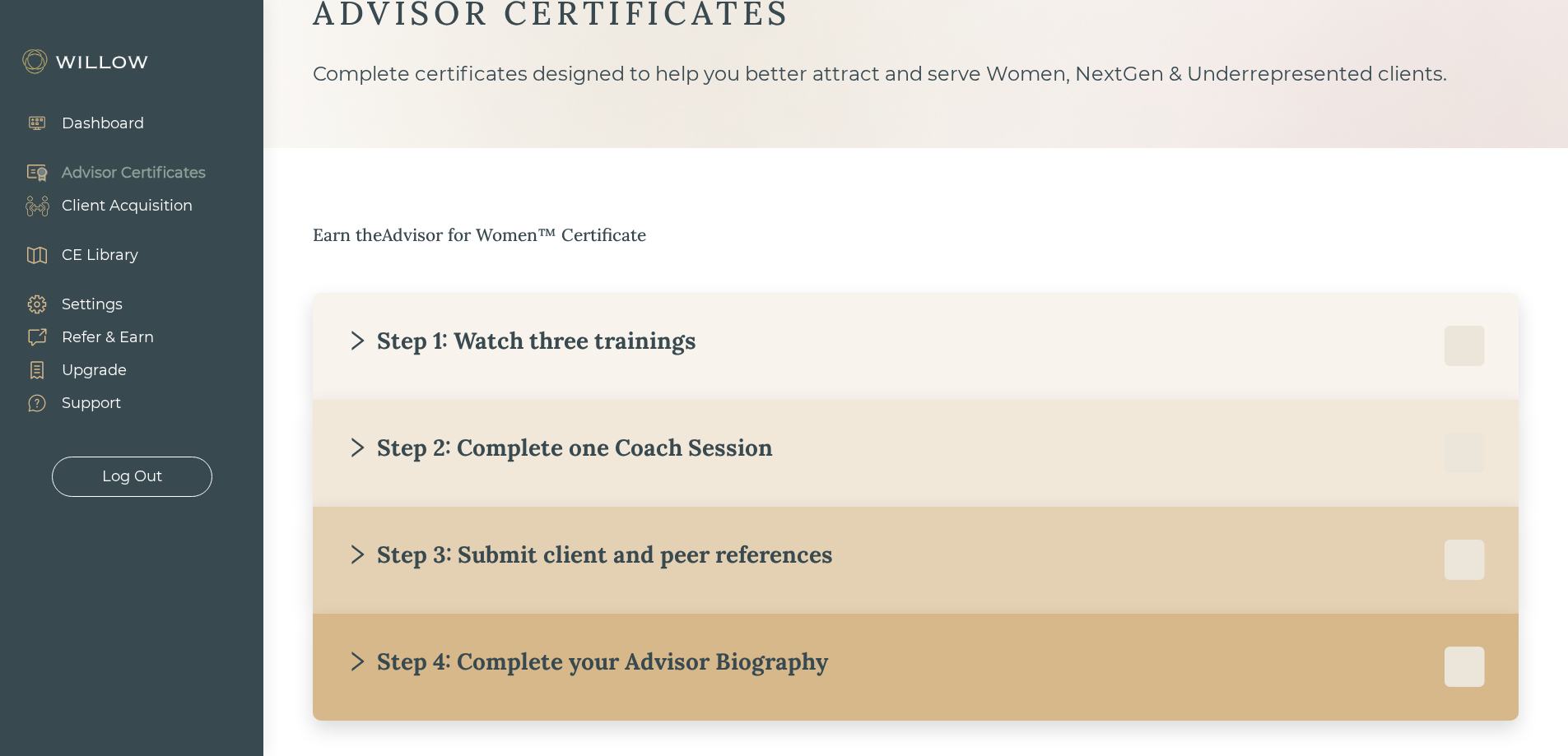
click at [833, 348] on div "Step 1: Watch three trainings" at bounding box center [916, 346] width 1140 height 41
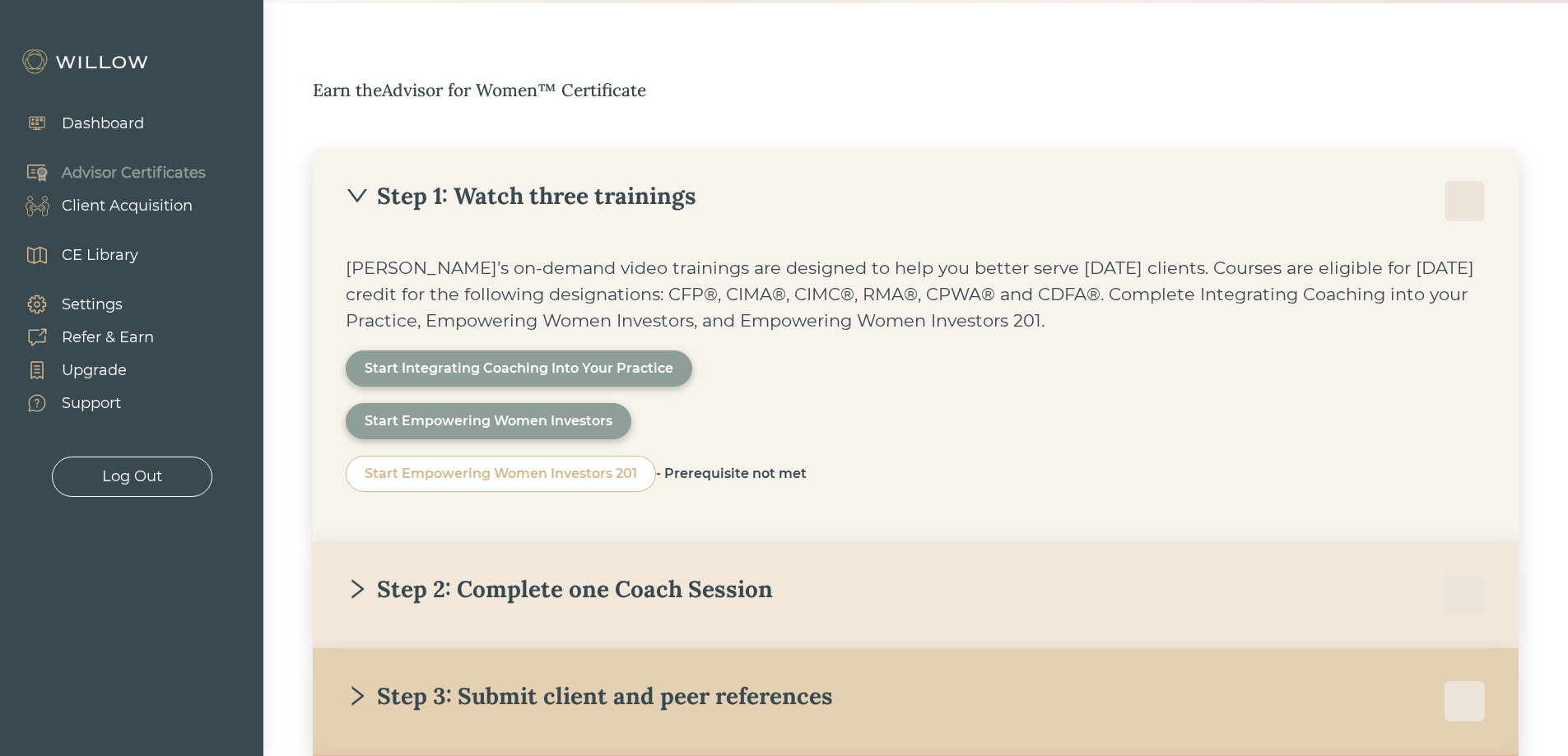
scroll to position [185, 0]
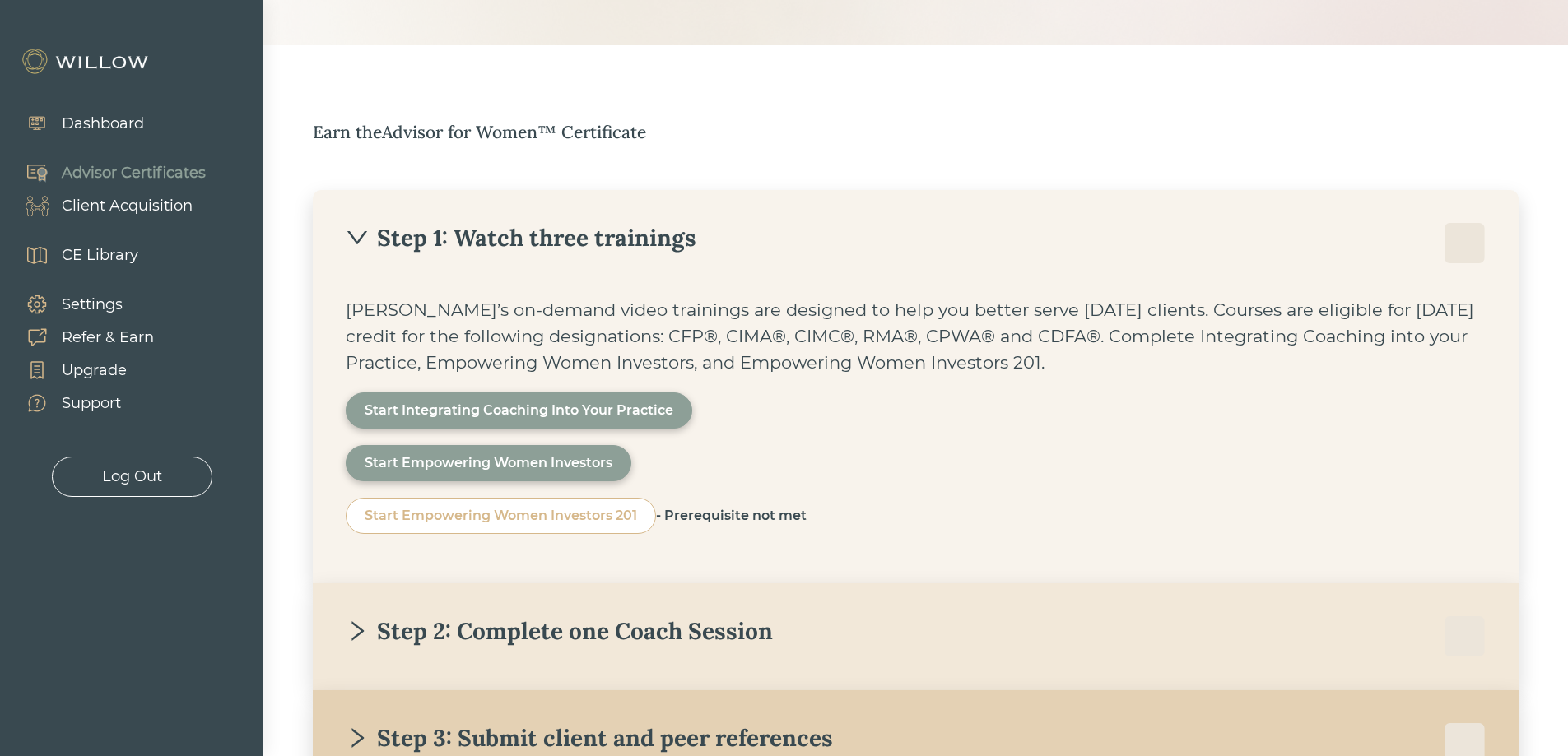
click at [611, 509] on div "Start Empowering Women Investors 201" at bounding box center [500, 516] width 272 height 20
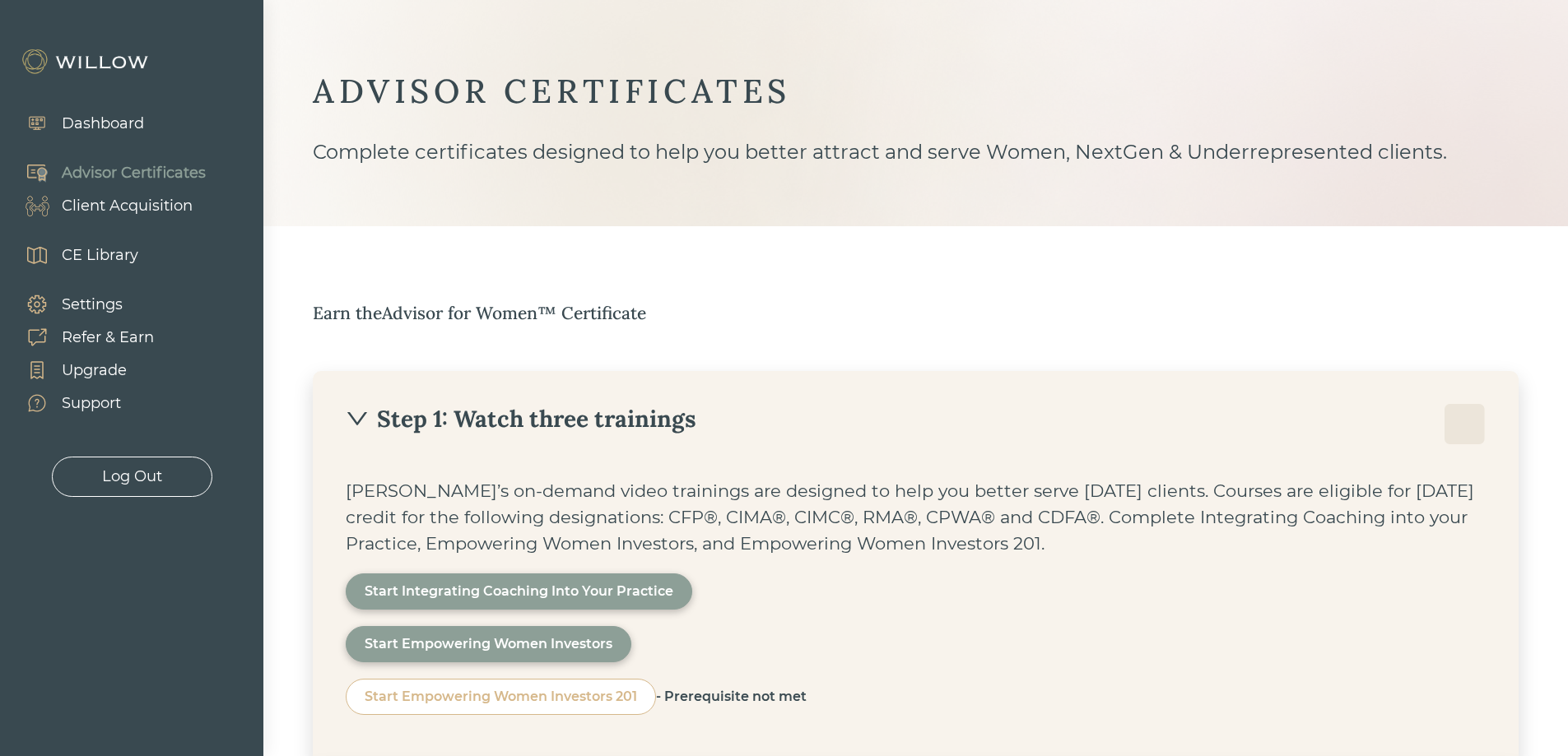
scroll to position [0, 0]
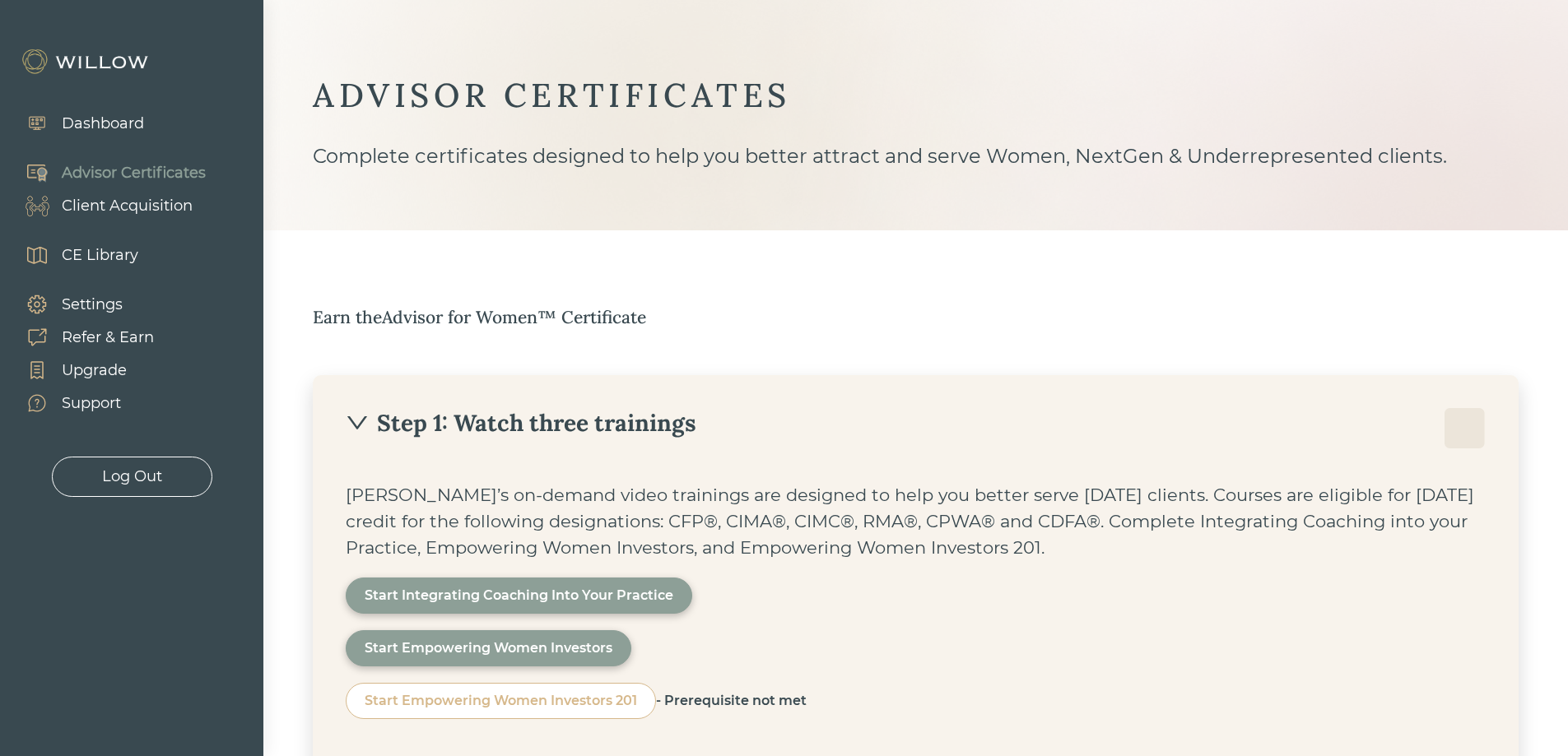
click at [97, 168] on div "Advisor Certificates" at bounding box center [134, 173] width 144 height 22
click at [89, 123] on div "Dashboard" at bounding box center [103, 124] width 82 height 22
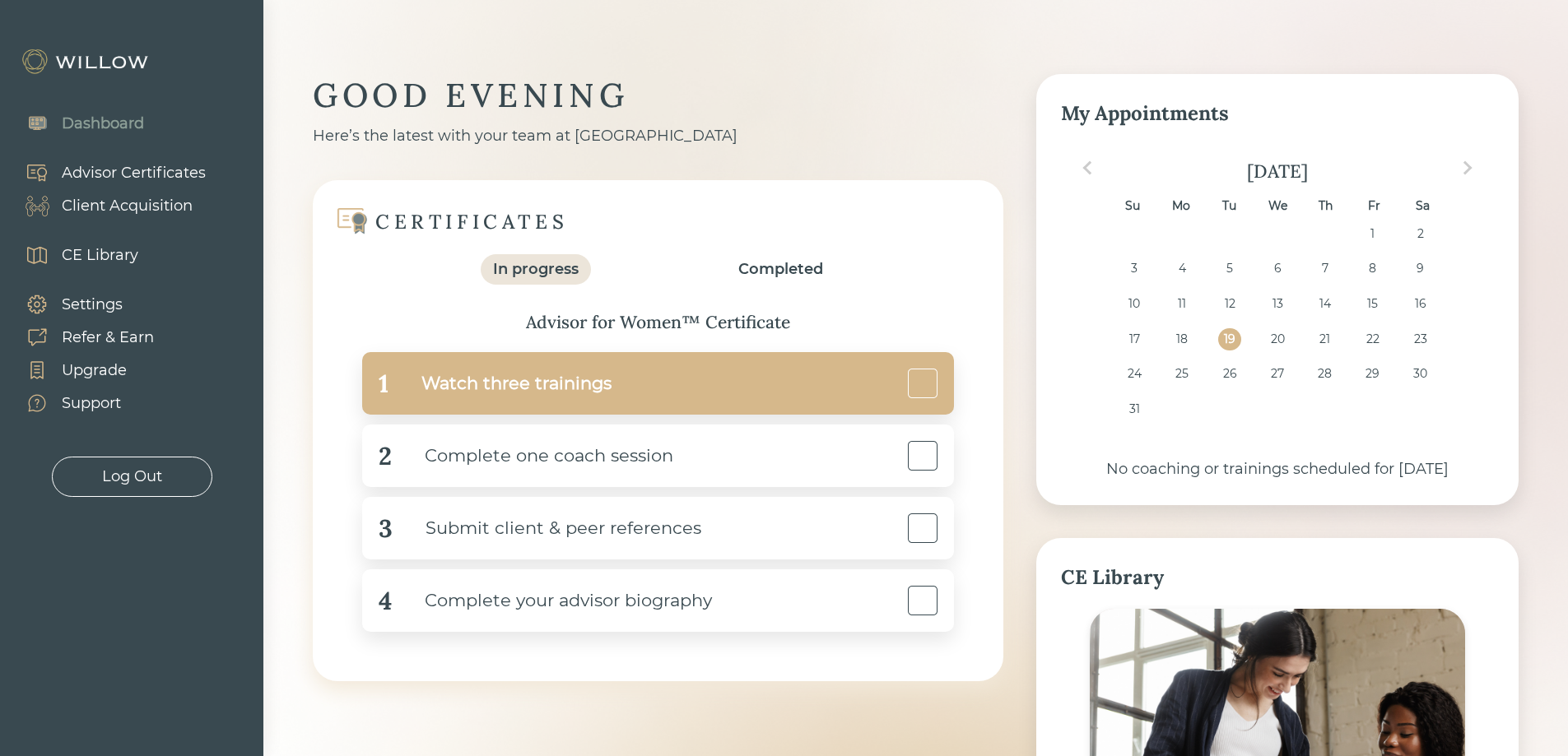
click at [411, 372] on div "Watch three trainings" at bounding box center [500, 383] width 223 height 37
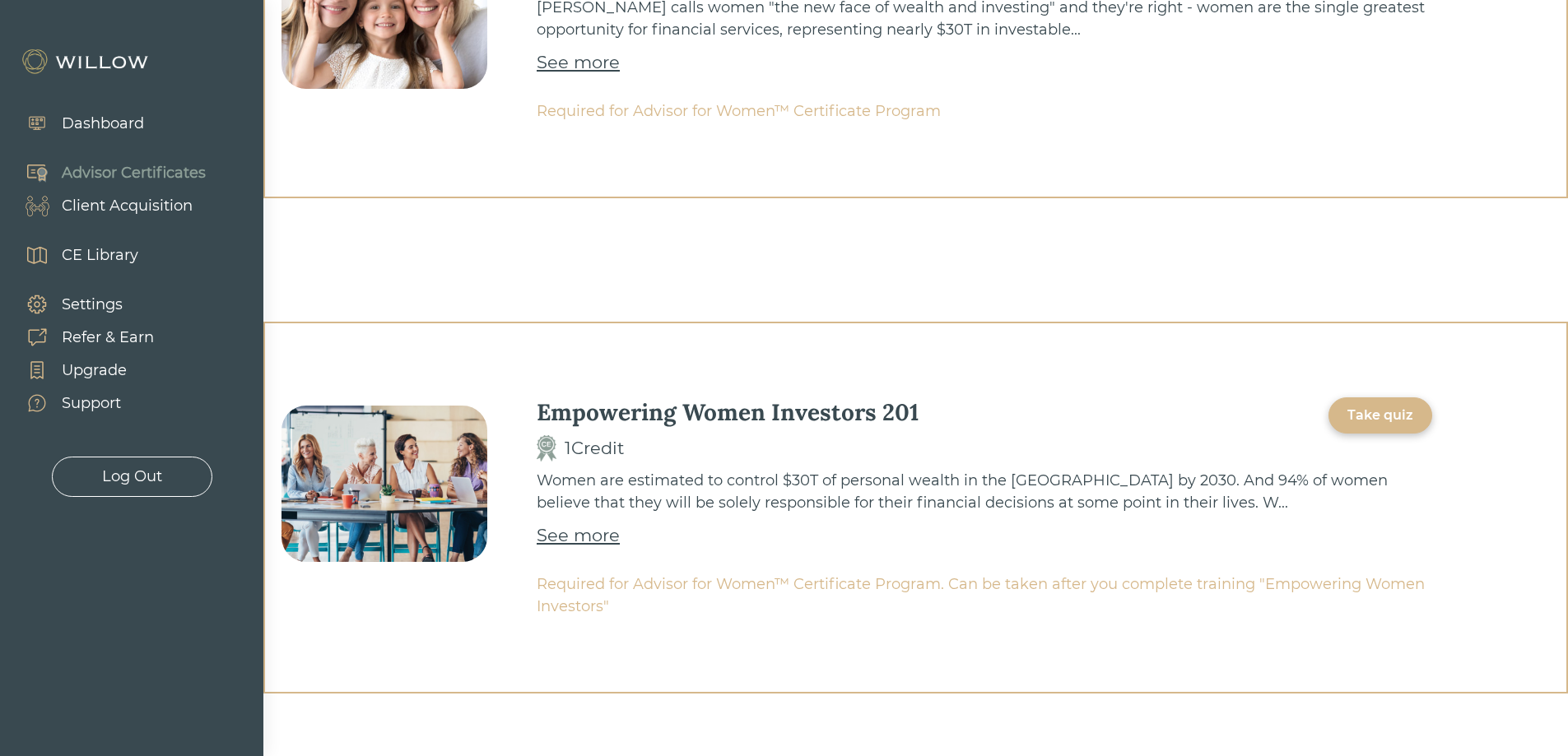
scroll to position [715, 0]
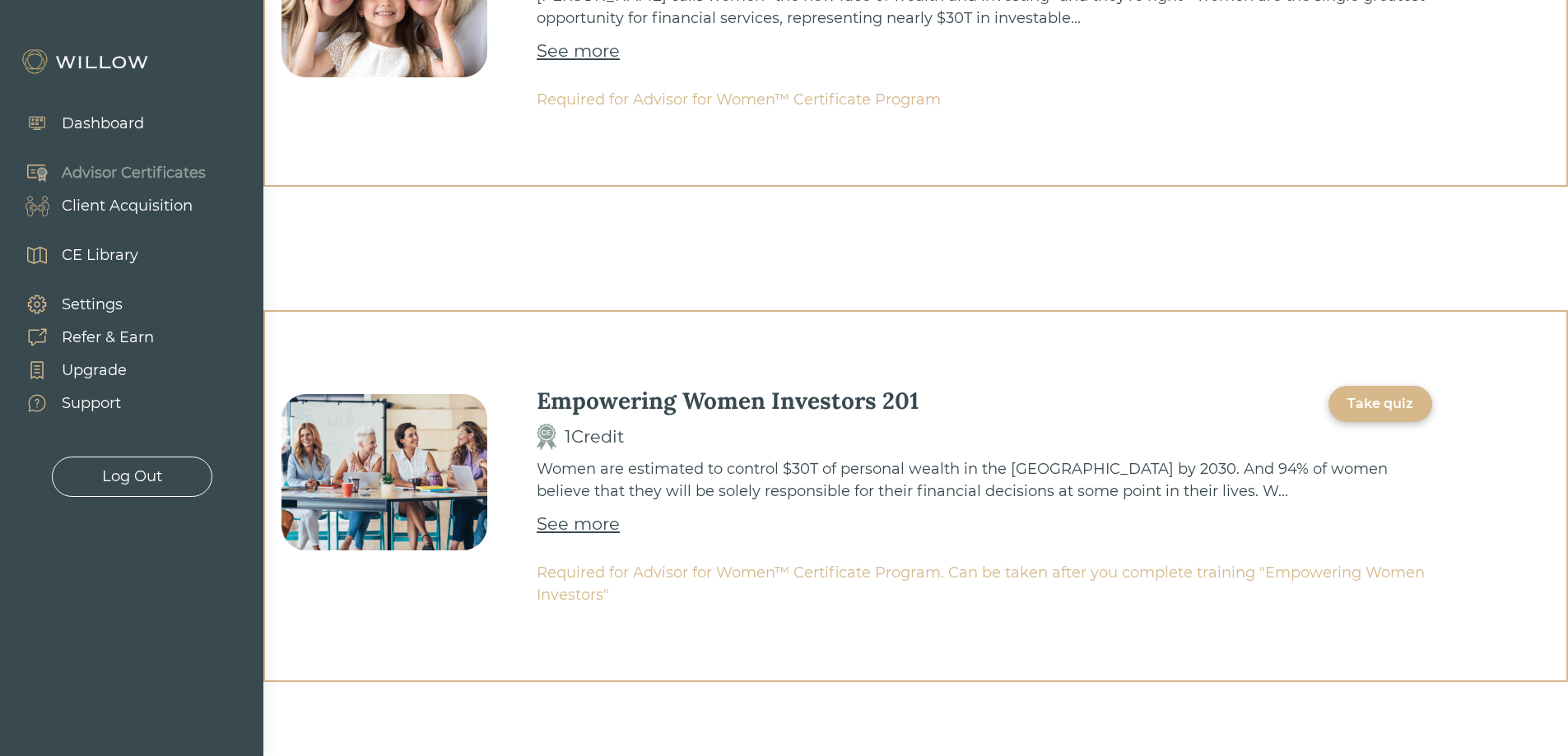
click at [563, 529] on div "See more" at bounding box center [577, 524] width 83 height 26
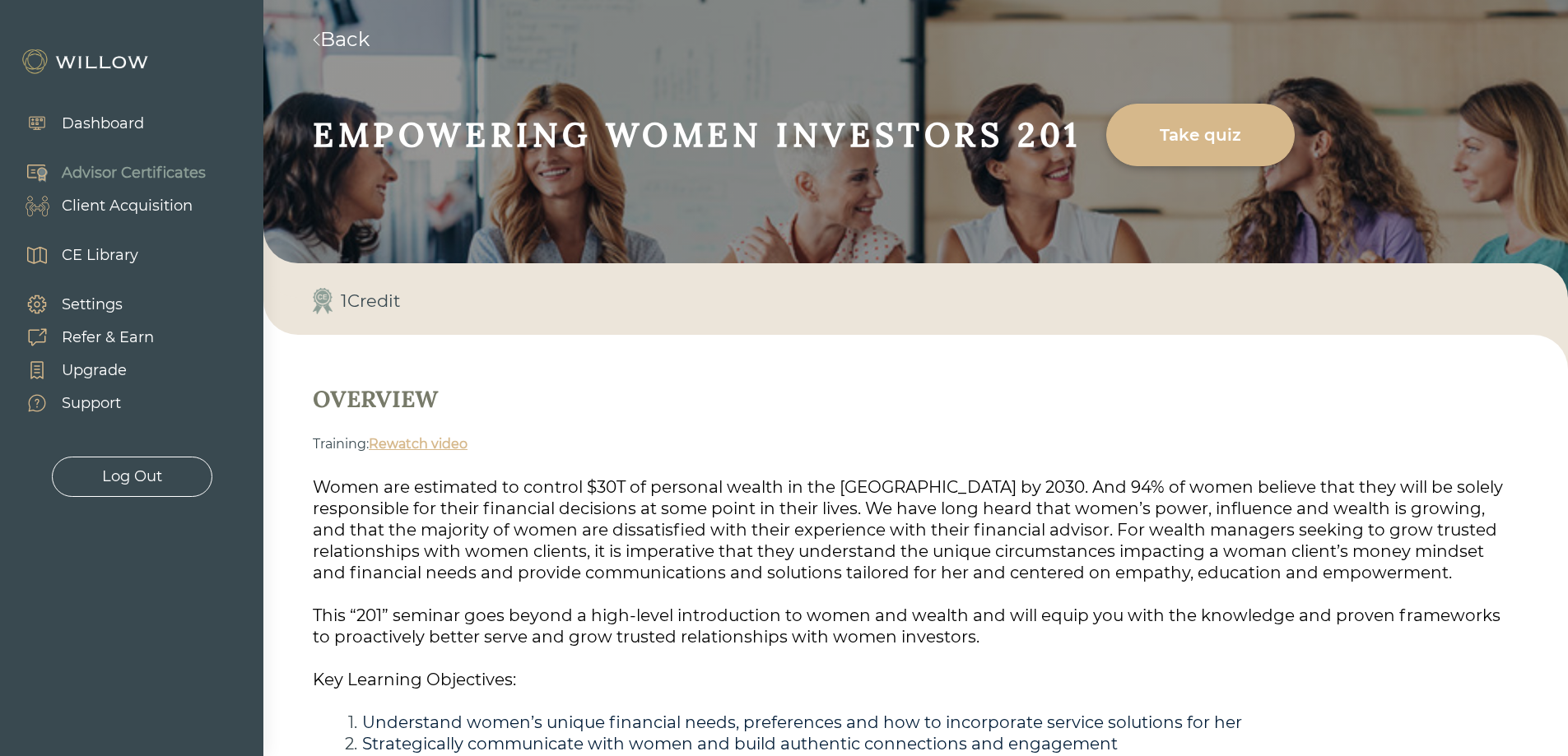
scroll to position [283, 0]
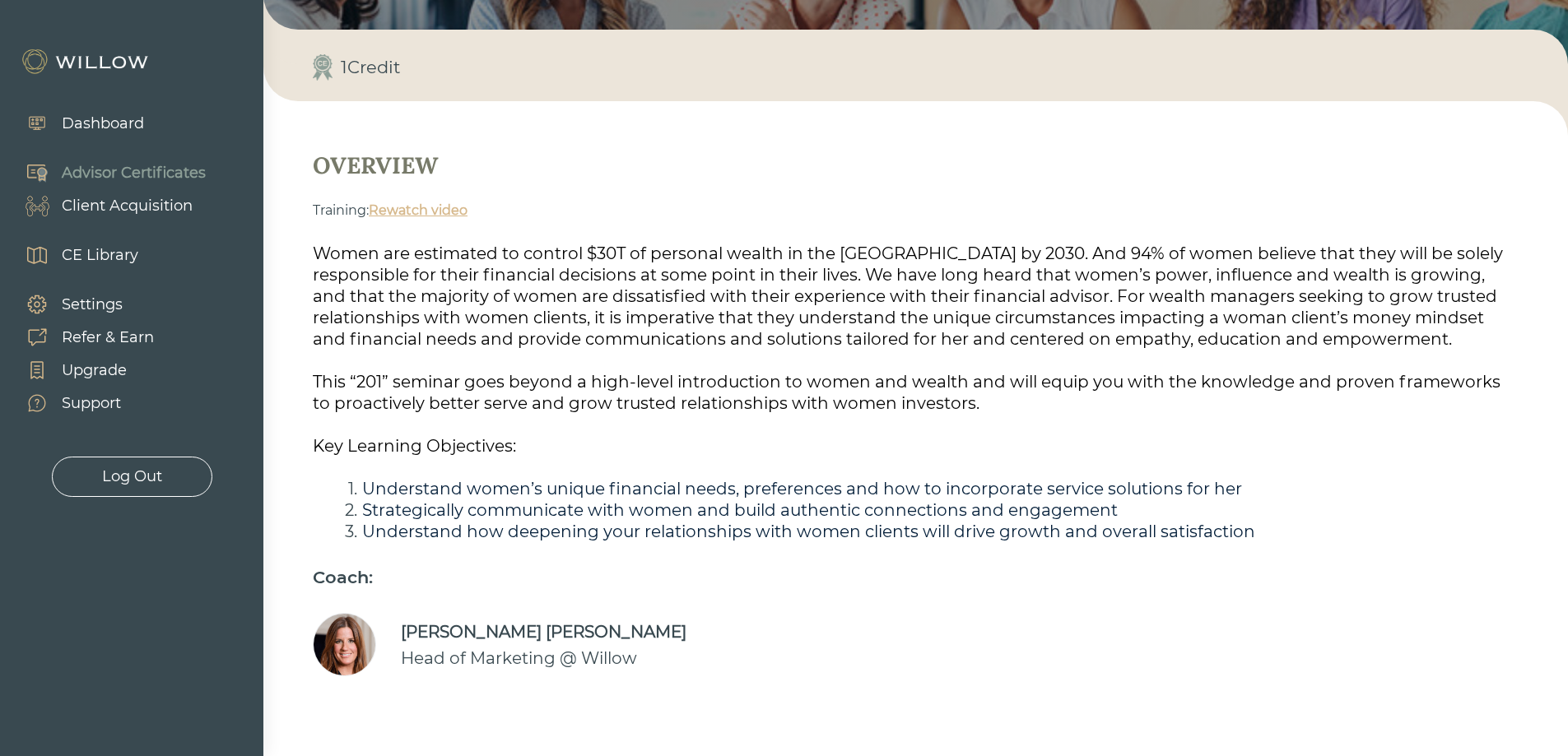
click at [417, 210] on link "Rewatch video" at bounding box center [418, 209] width 98 height 15
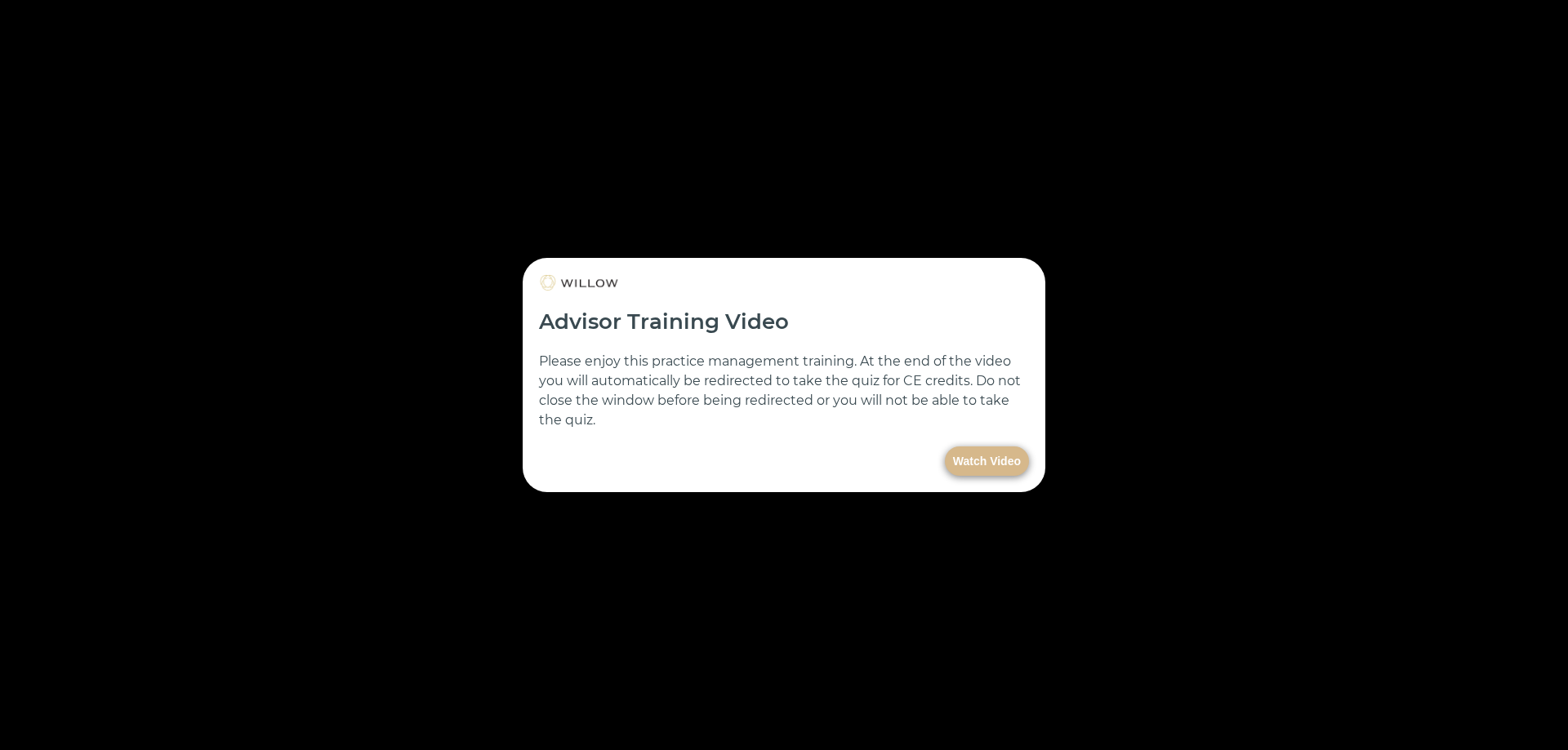
click at [1000, 463] on button "Watch Video" at bounding box center [987, 461] width 84 height 30
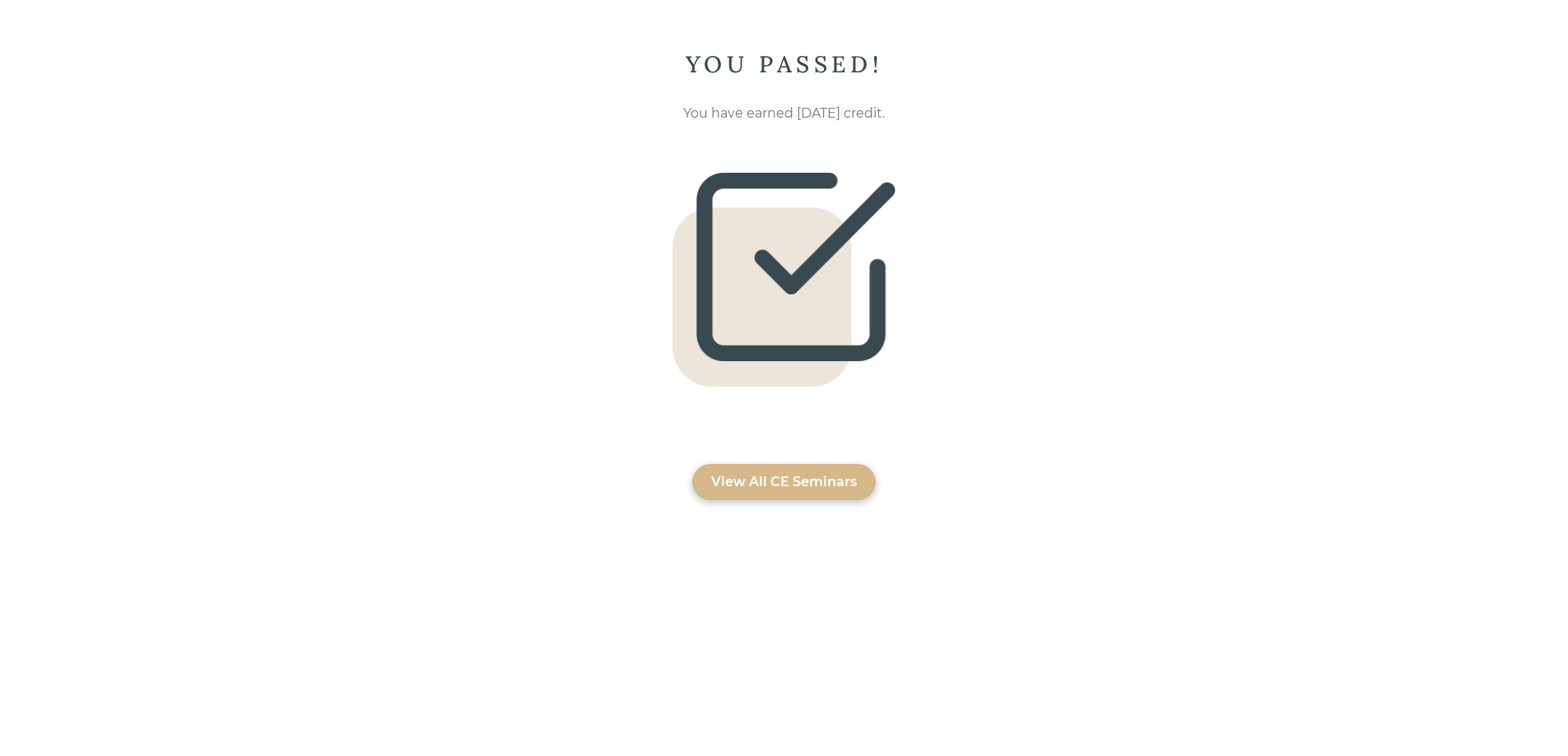
click at [807, 486] on div "View All CE Seminars" at bounding box center [784, 483] width 146 height 20
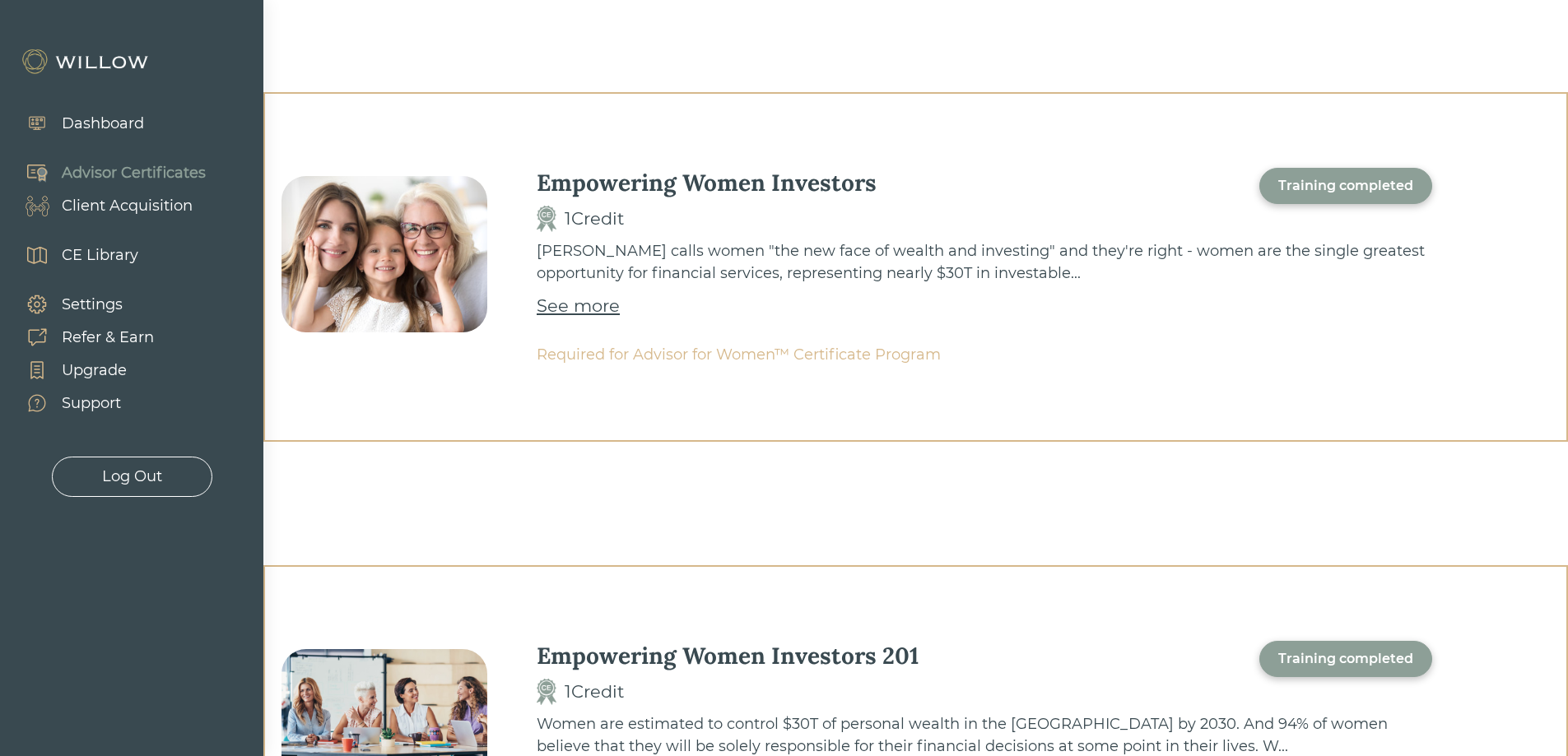
scroll to position [221, 0]
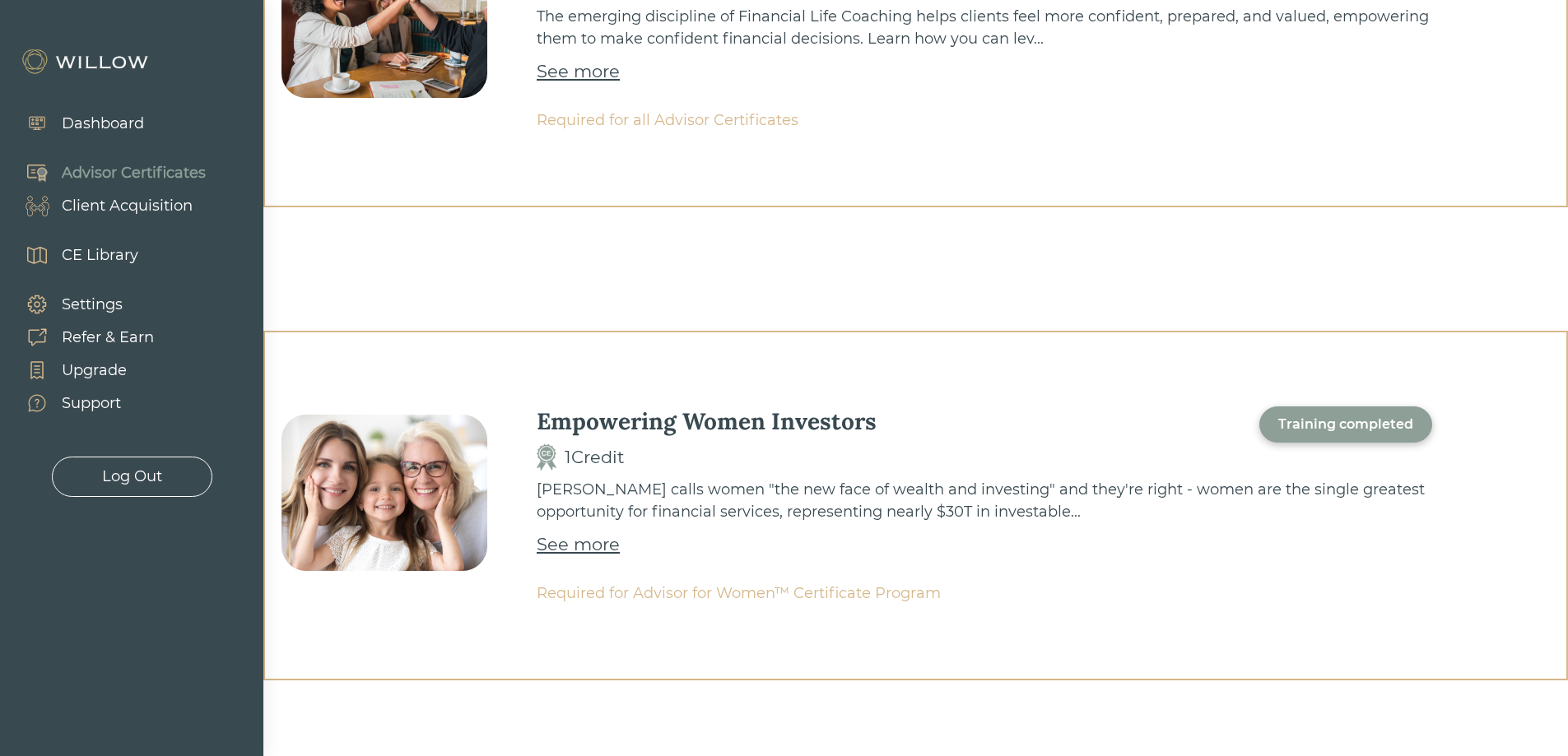
click at [107, 178] on div "Advisor Certificates" at bounding box center [134, 173] width 144 height 22
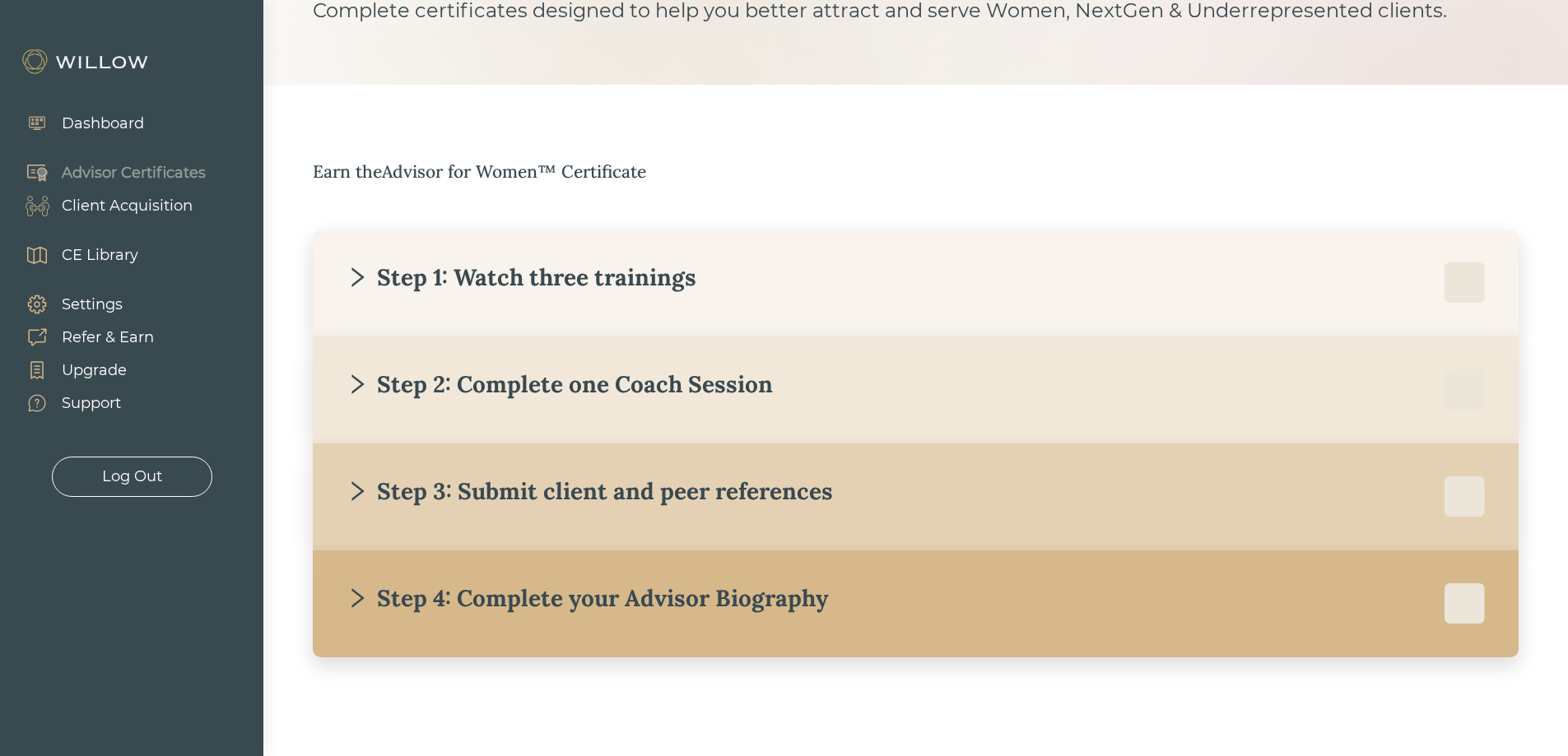
click at [1451, 269] on div at bounding box center [1464, 282] width 41 height 41
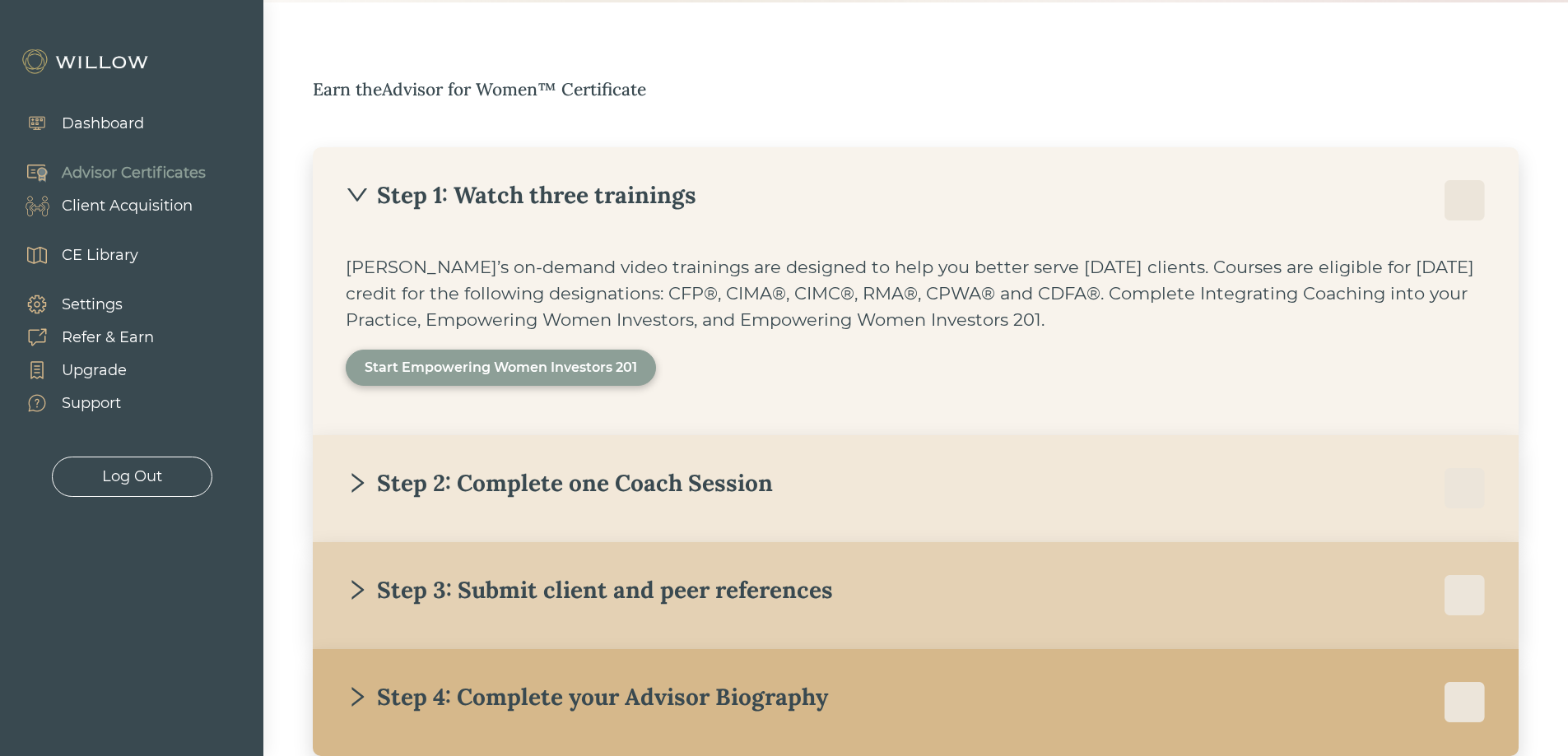
scroll to position [247, 0]
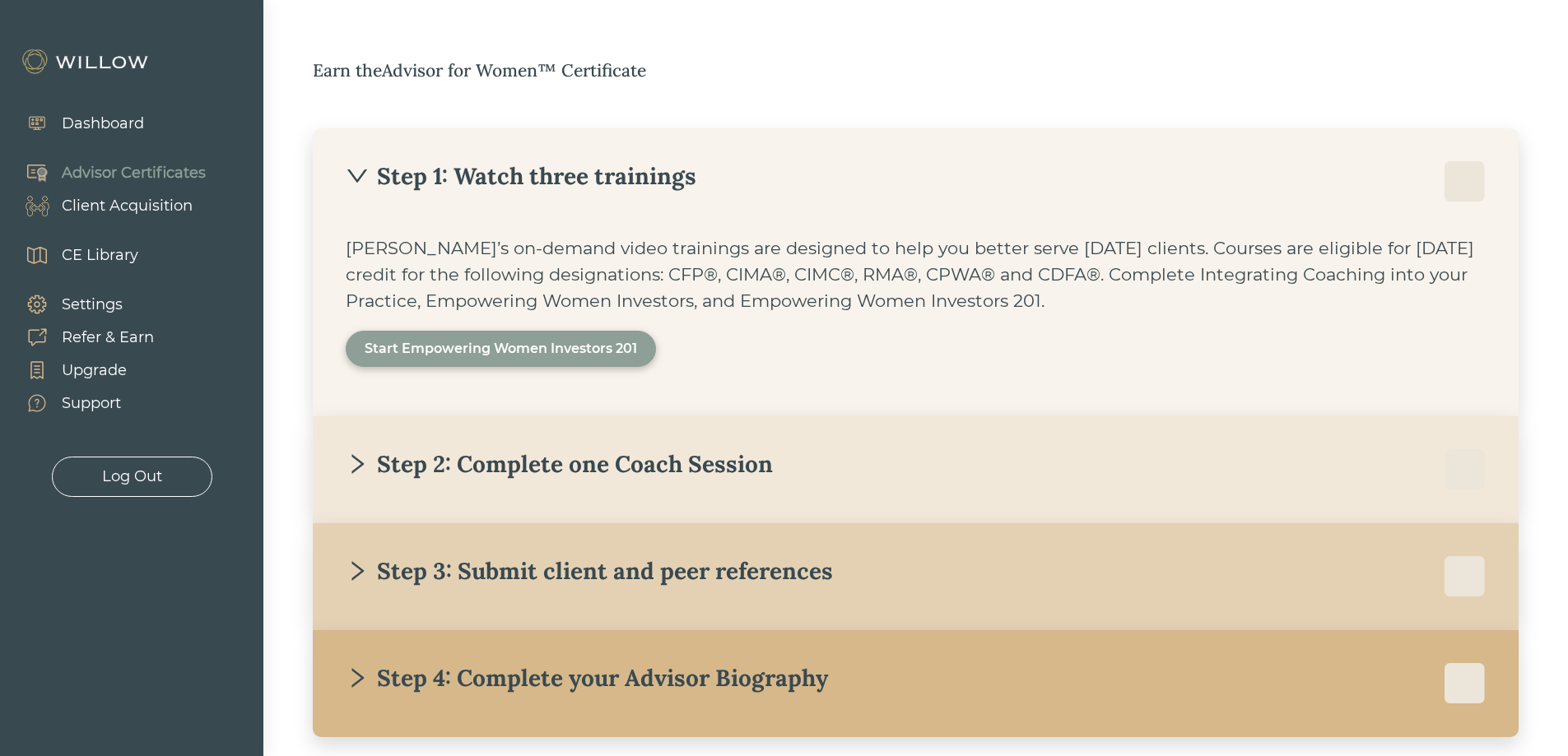
click at [372, 459] on div "Step 2: Complete one Coach Session" at bounding box center [559, 464] width 427 height 30
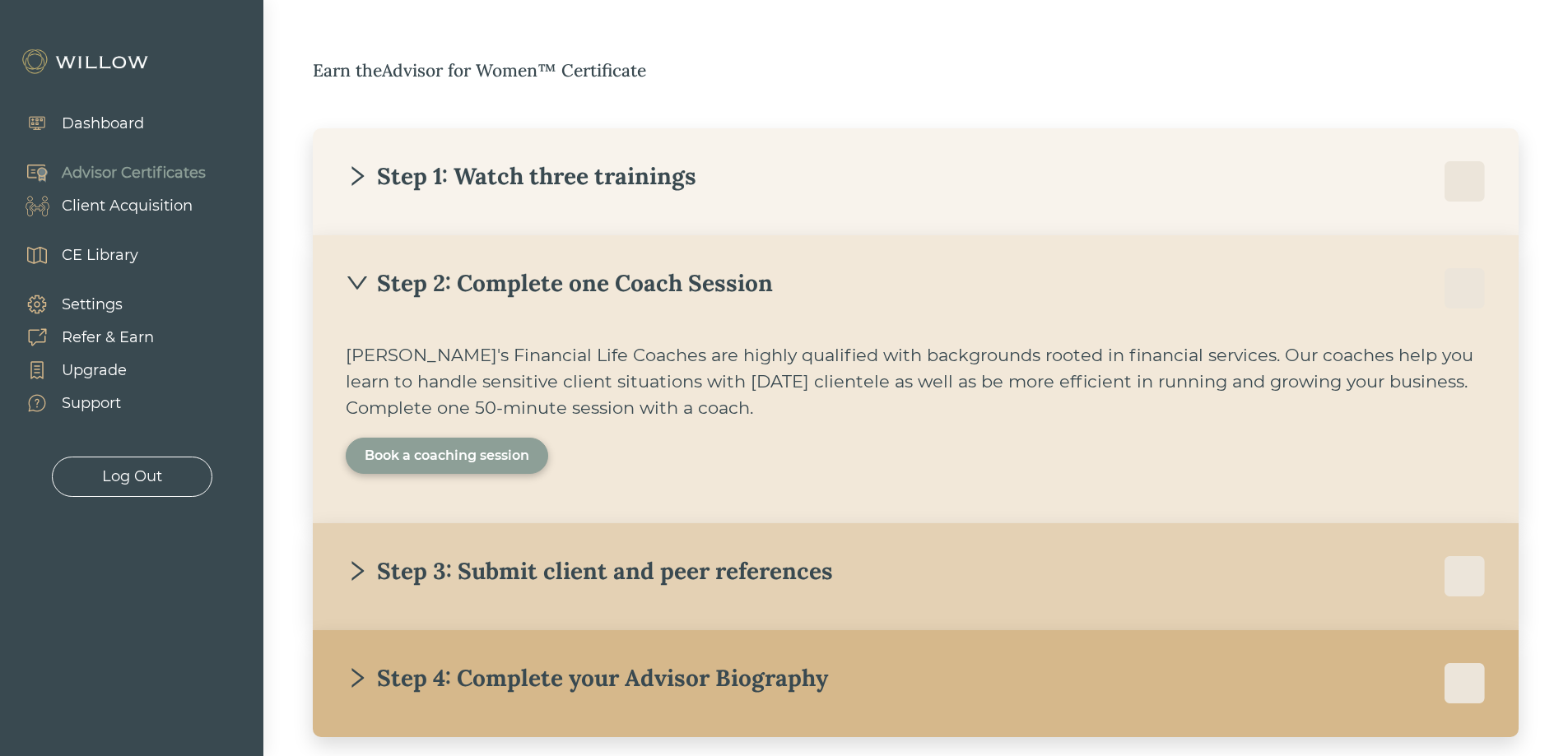
click at [372, 459] on div "Book a coaching session" at bounding box center [446, 456] width 165 height 20
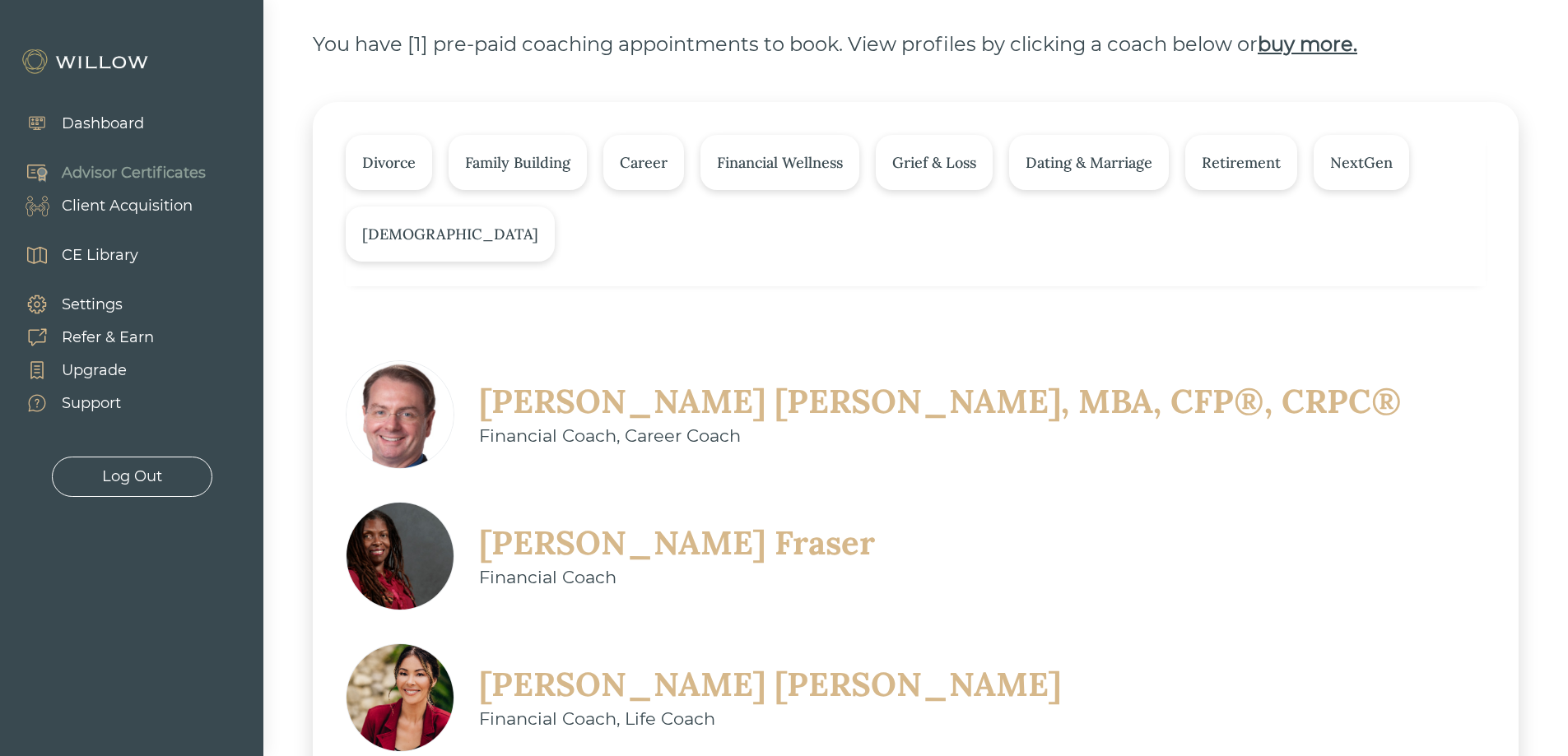
scroll to position [247, 0]
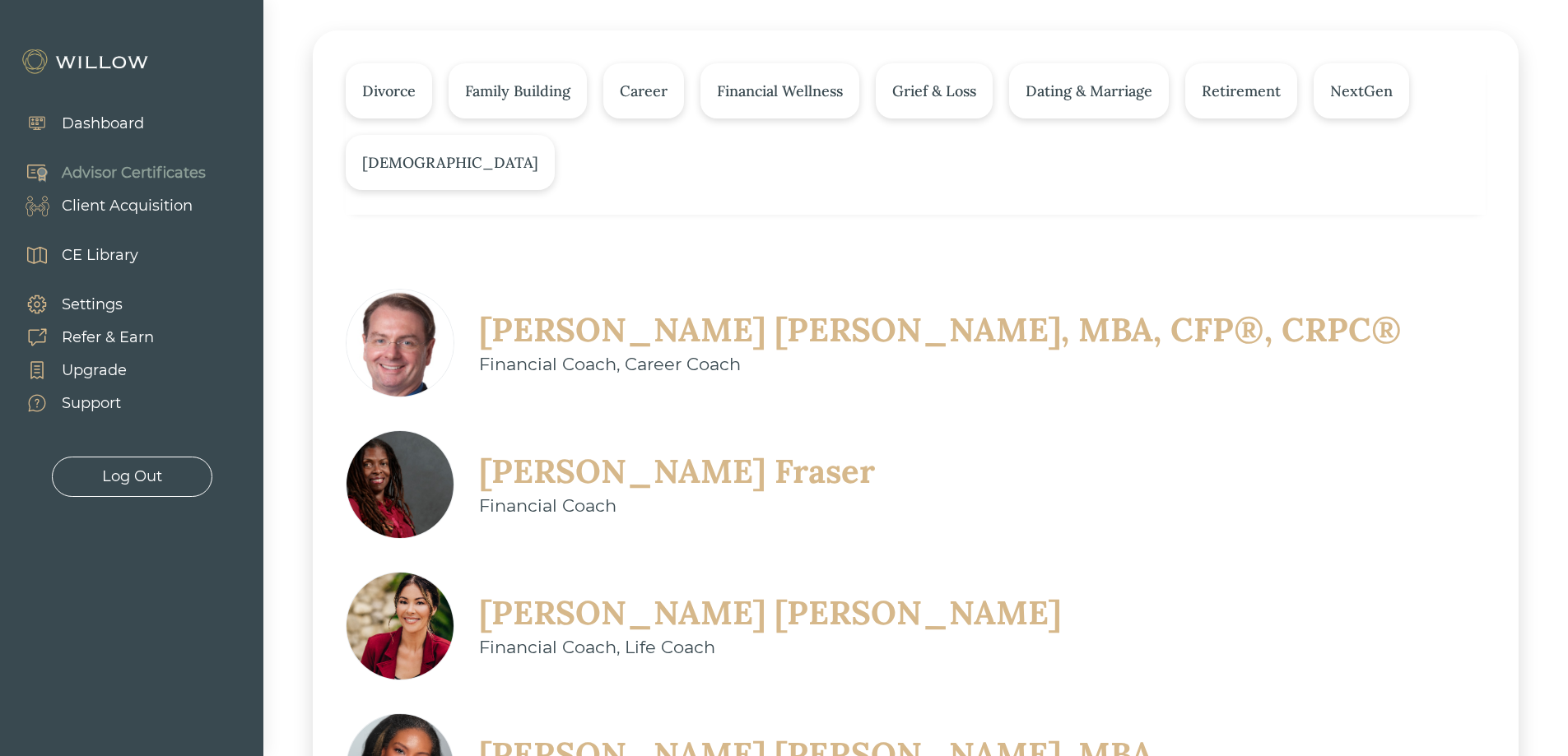
click at [626, 592] on div "Christine Sarno" at bounding box center [769, 613] width 582 height 43
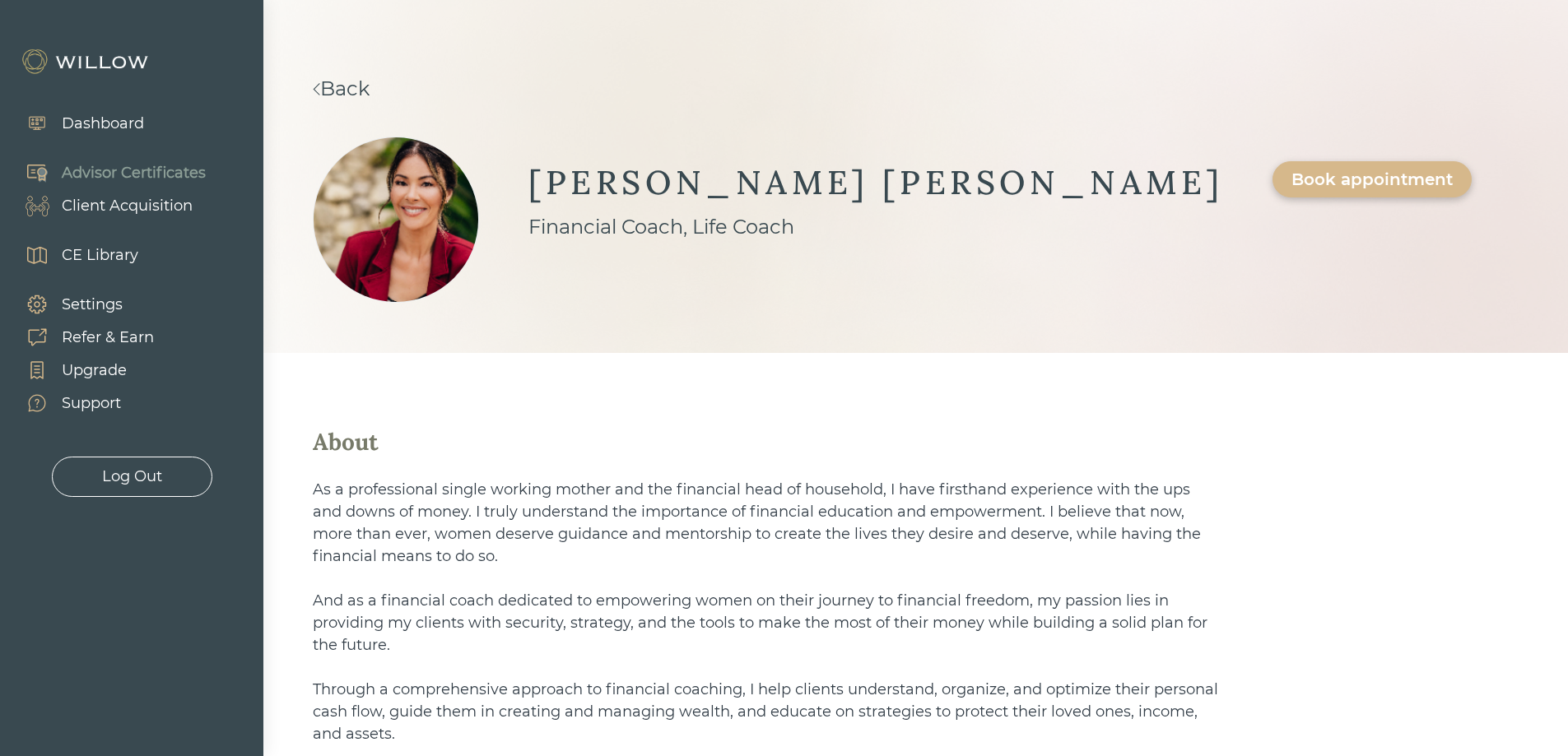
click at [370, 88] on link "Back" at bounding box center [341, 88] width 56 height 24
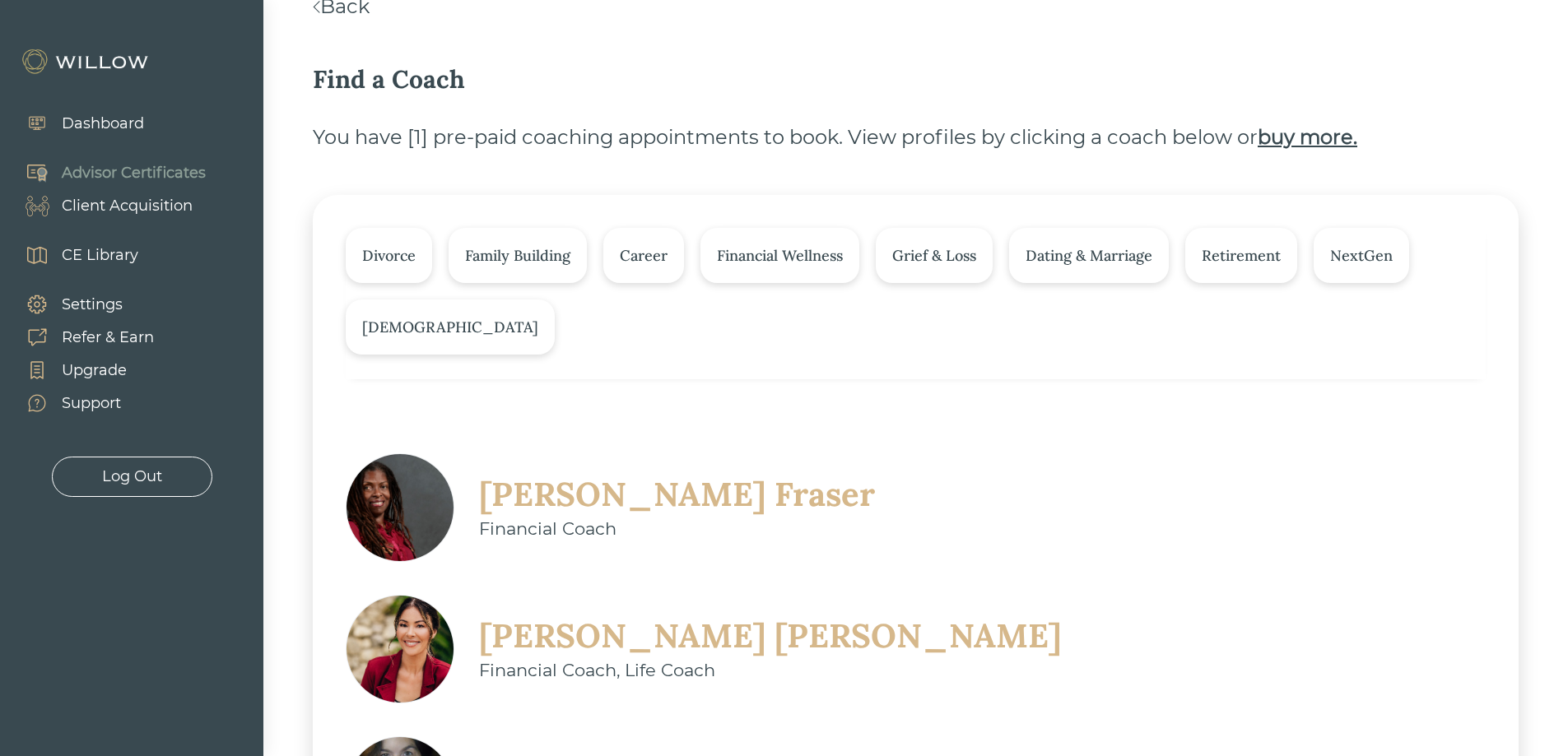
scroll to position [165, 0]
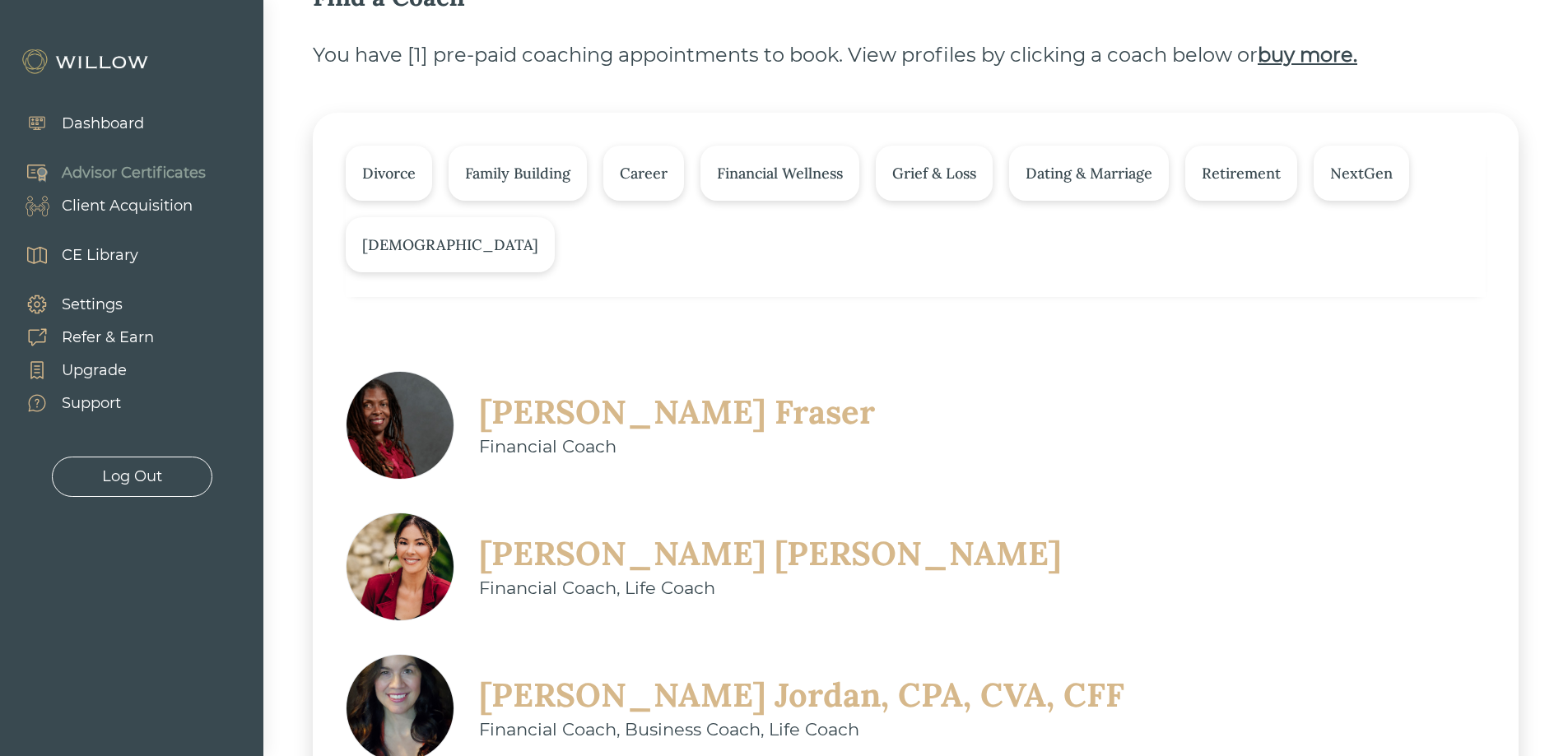
click at [411, 174] on div "Divorce" at bounding box center [389, 173] width 54 height 22
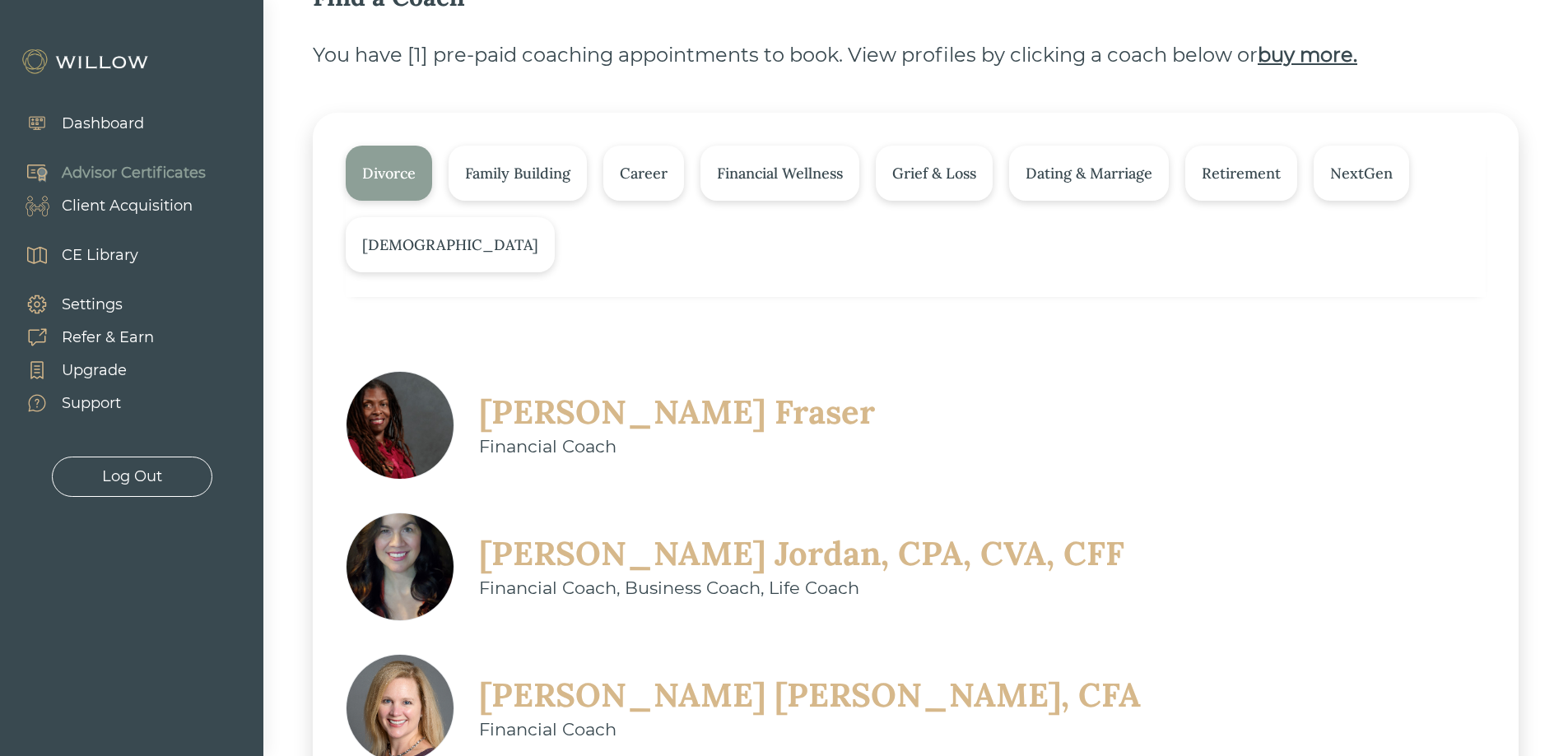
click at [1016, 533] on div "Sherry Jordan, CPA, CVA, CFF" at bounding box center [801, 554] width 645 height 43
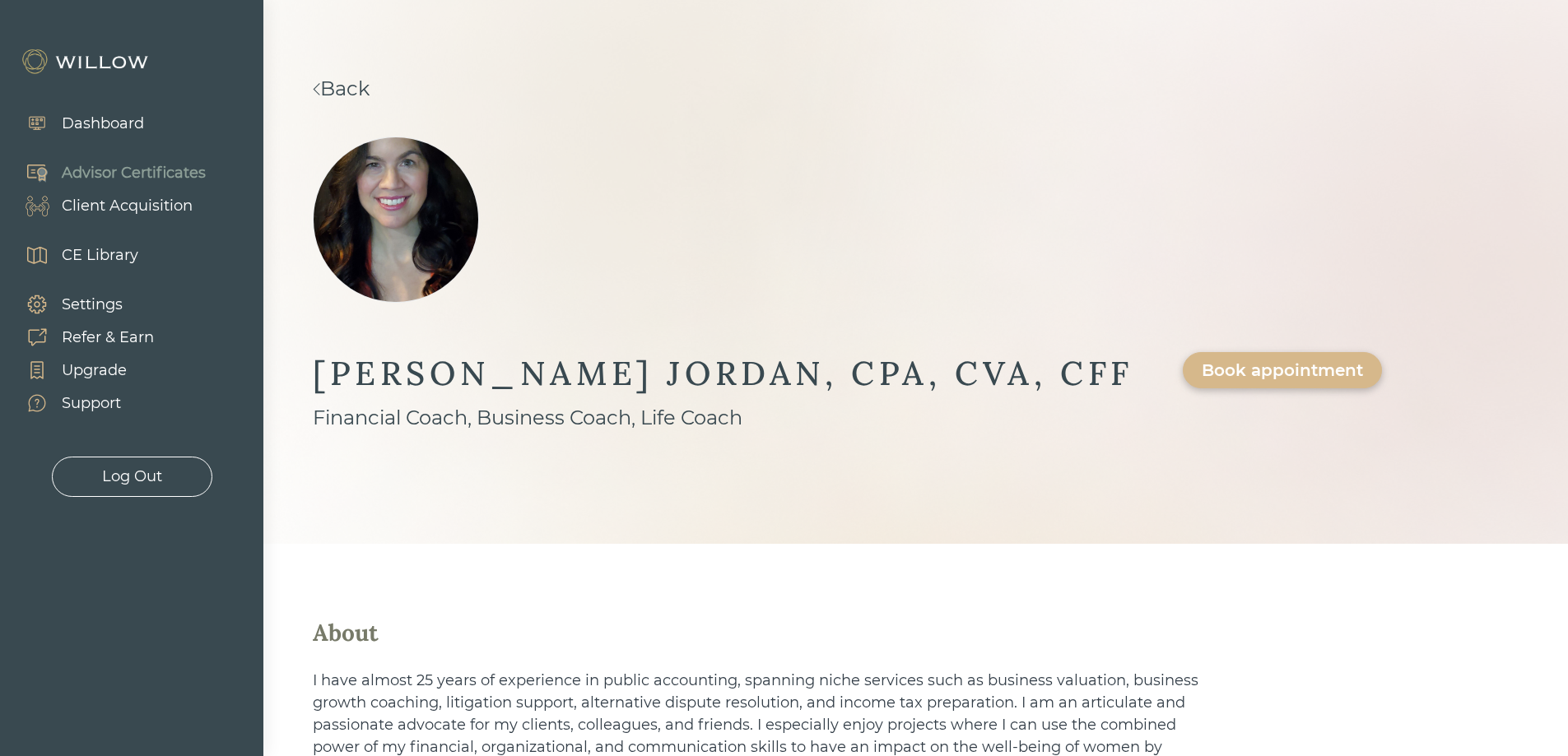
click at [370, 93] on link "Back" at bounding box center [341, 88] width 56 height 24
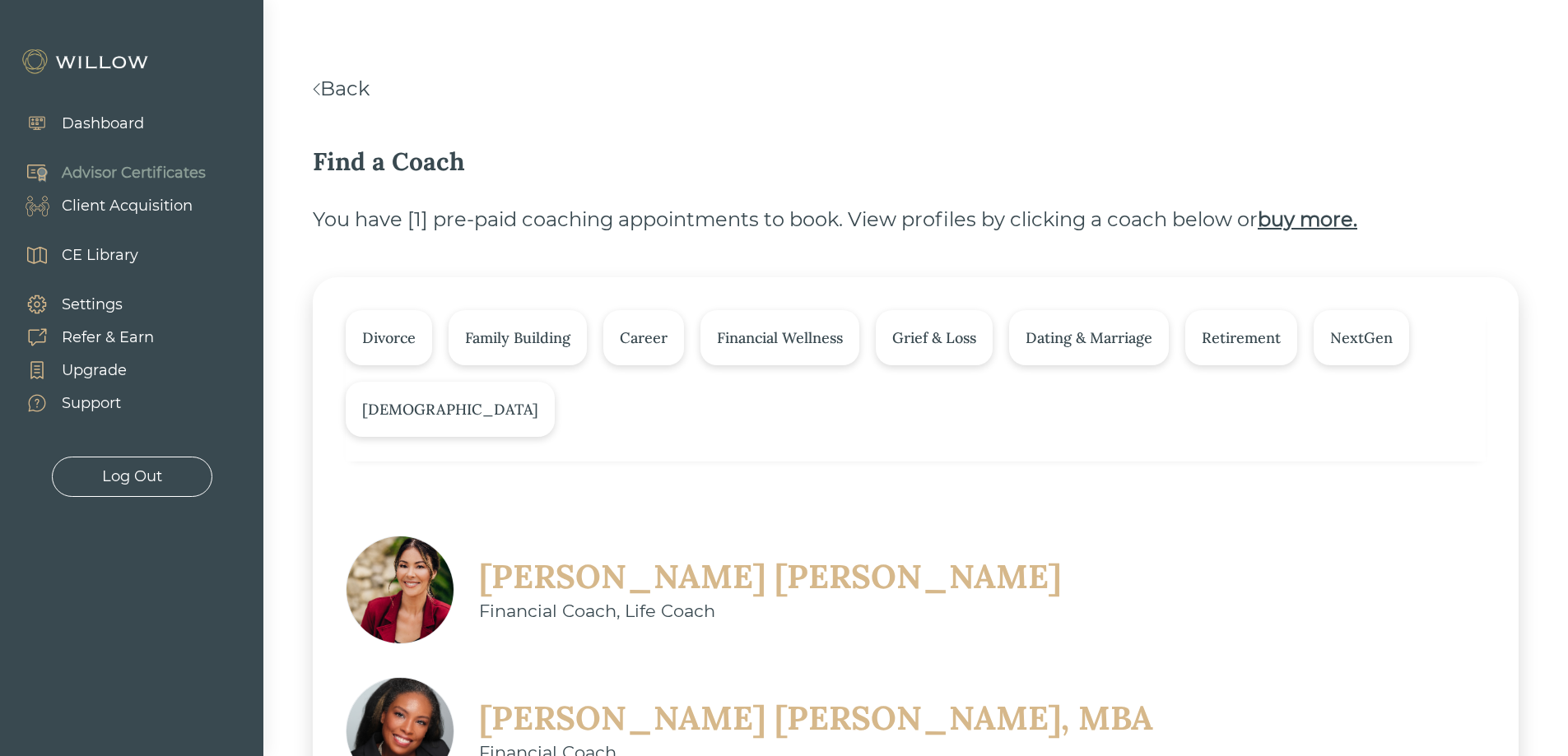
click at [401, 348] on div "Divorce" at bounding box center [389, 338] width 54 height 22
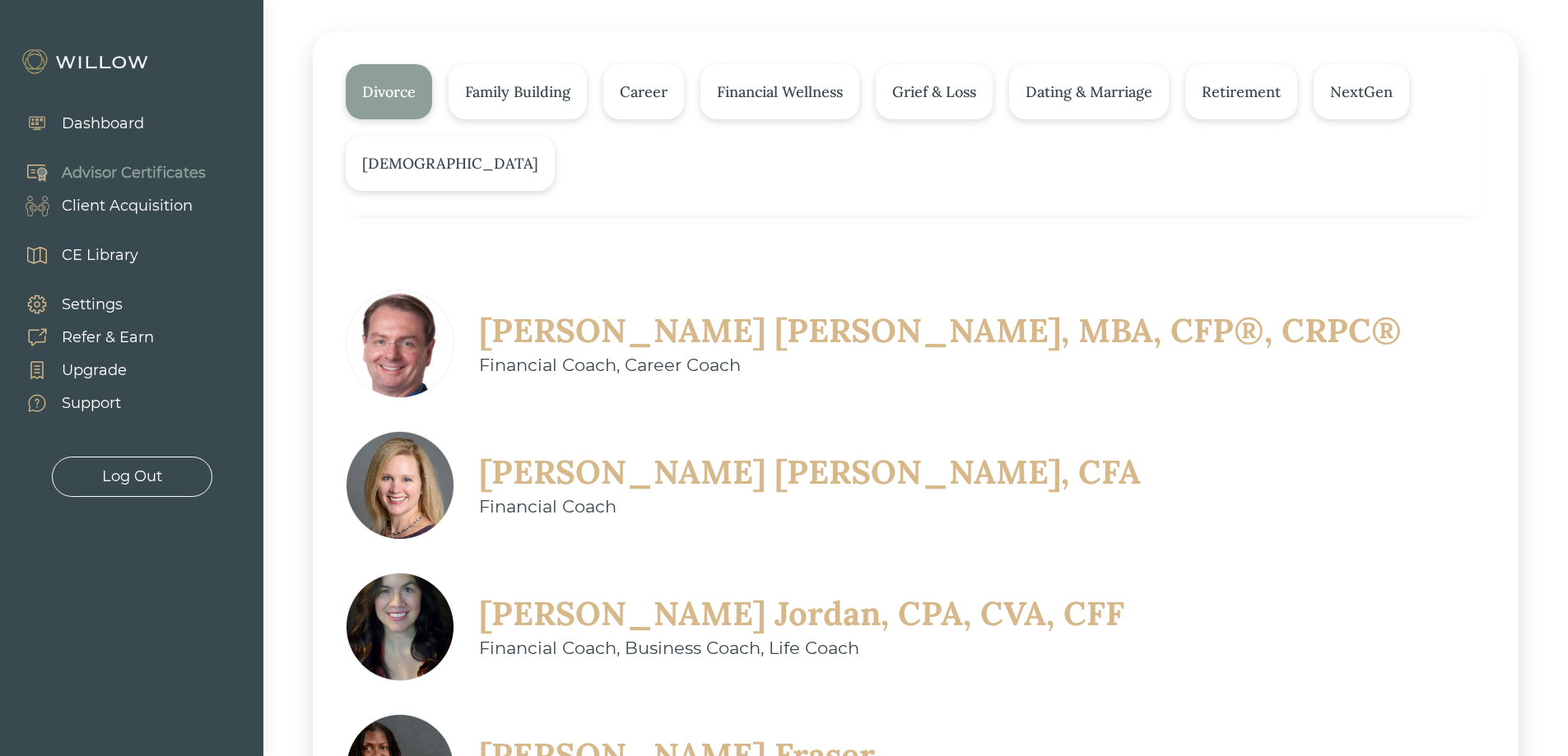
scroll to position [247, 0]
click at [543, 475] on div "Megan Scipione, CFA" at bounding box center [809, 471] width 662 height 43
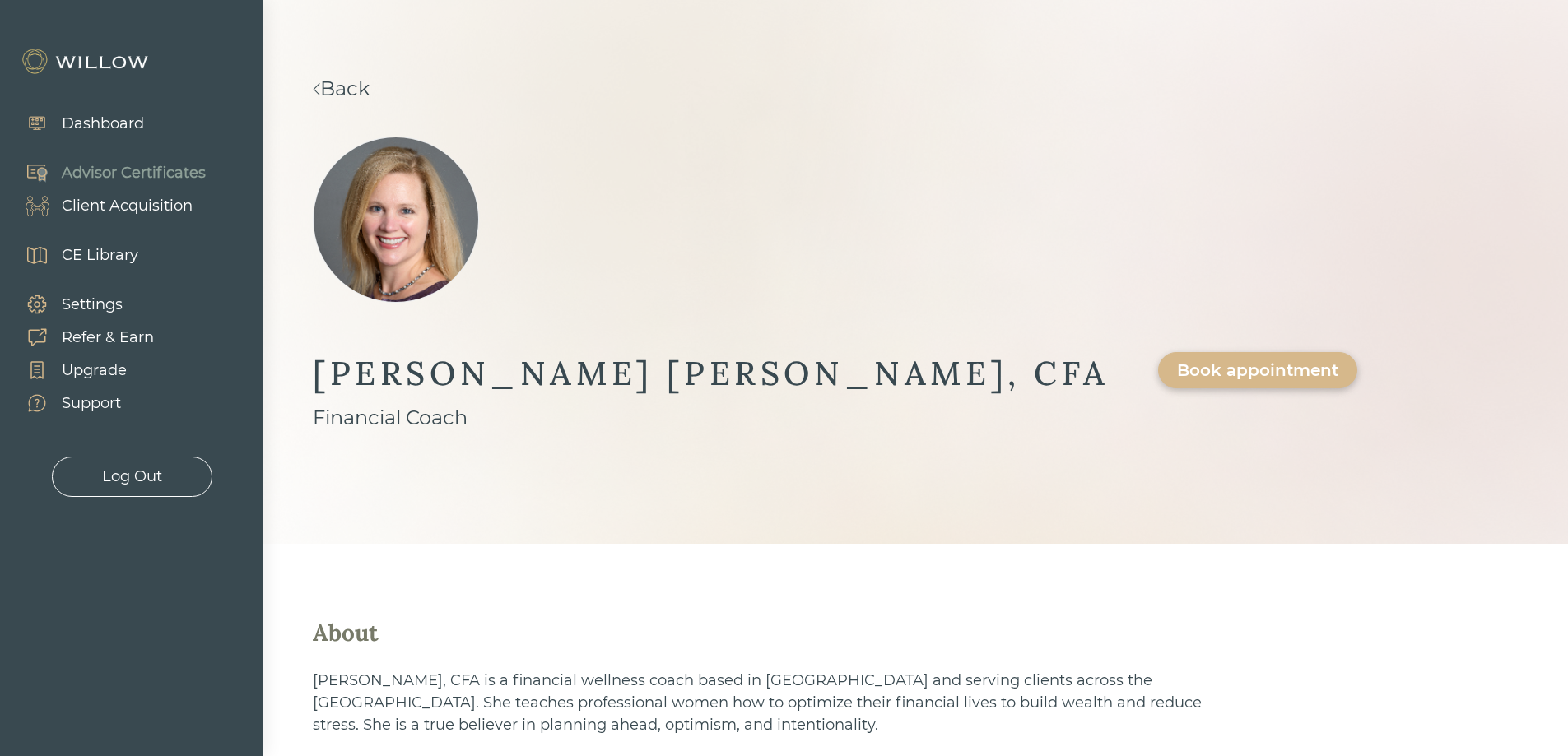
click at [370, 87] on link "Back" at bounding box center [341, 88] width 56 height 24
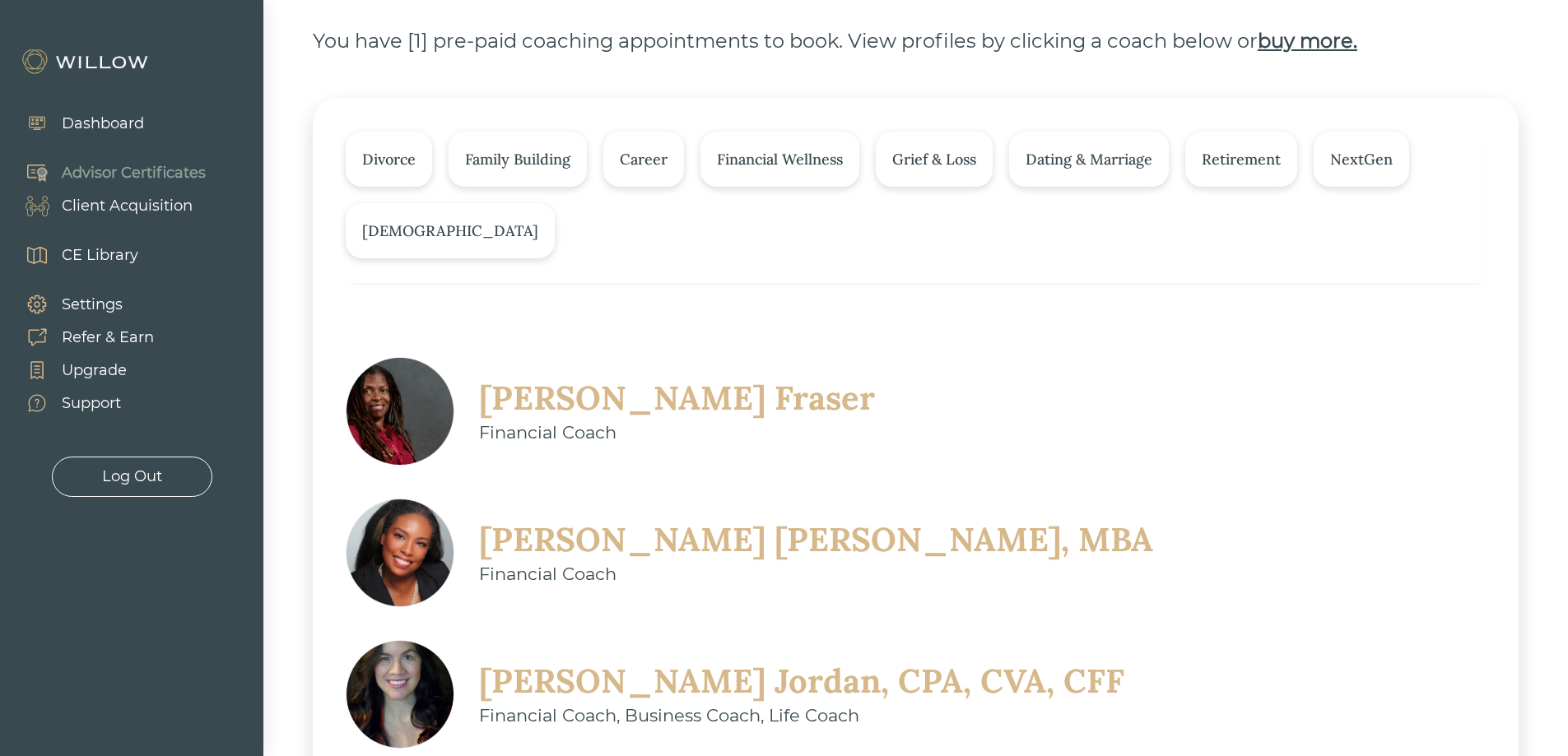
scroll to position [165, 0]
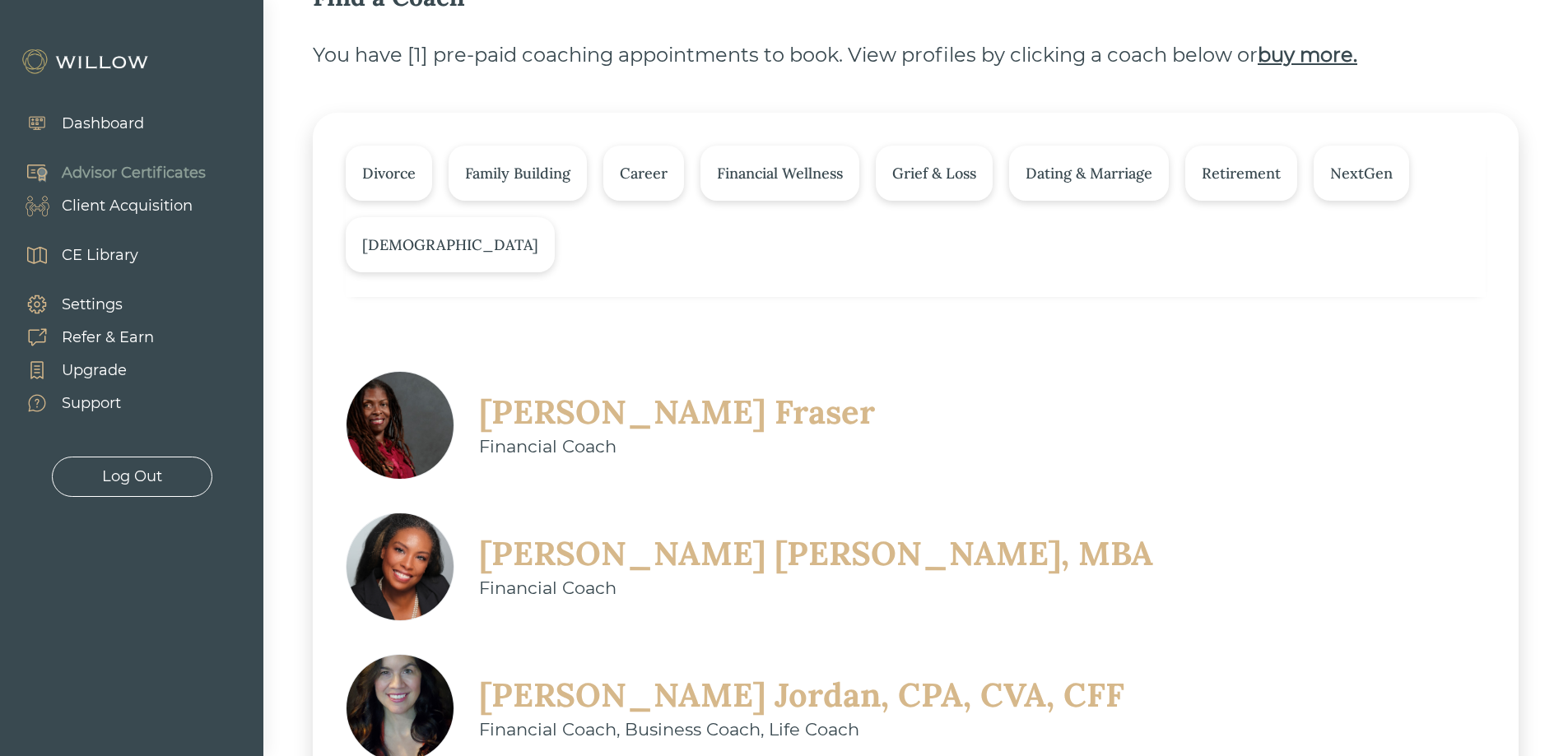
click at [490, 186] on div "Family Building" at bounding box center [518, 173] width 138 height 56
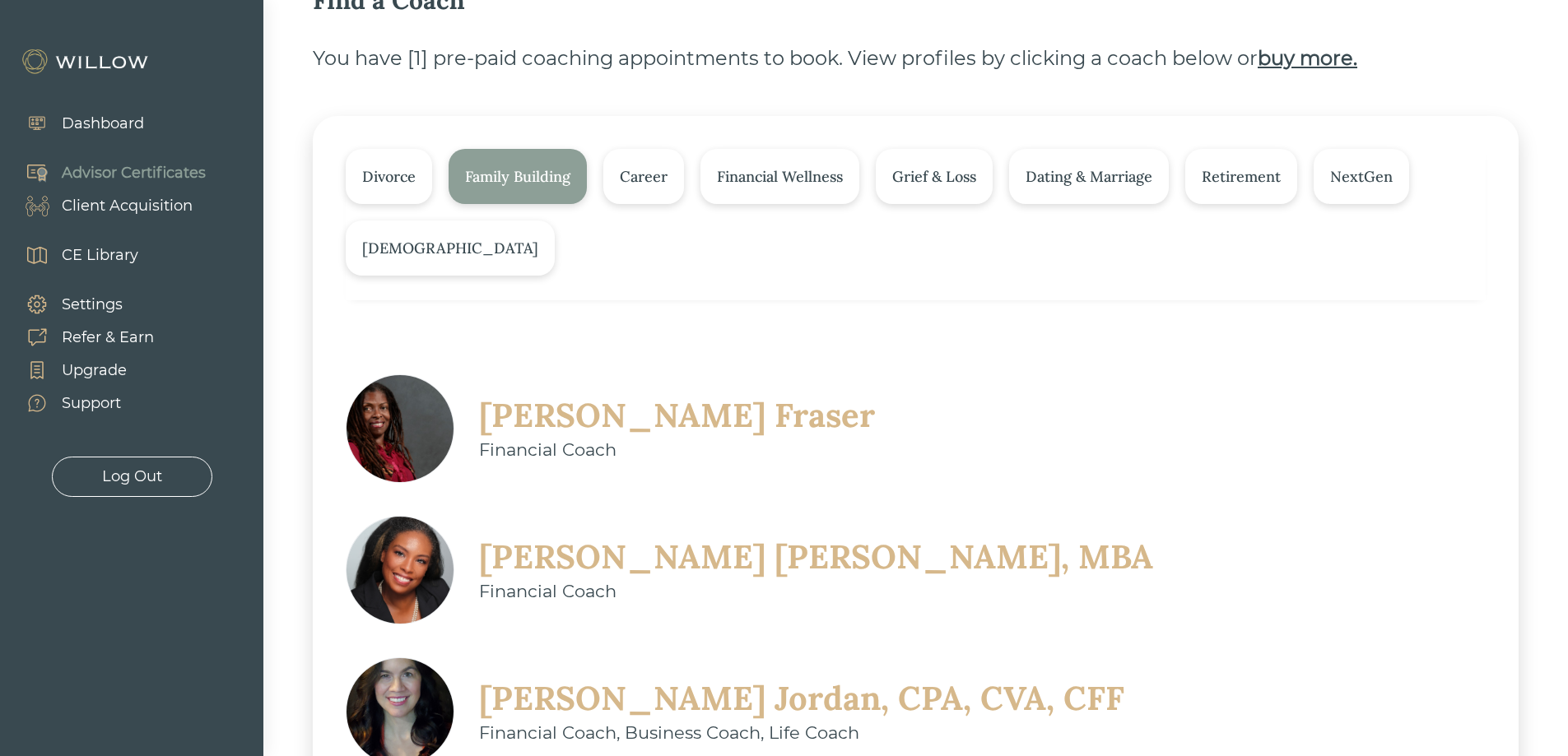
click at [916, 181] on div "Grief & Loss" at bounding box center [934, 177] width 84 height 22
click at [481, 184] on div "Family Building" at bounding box center [518, 177] width 106 height 22
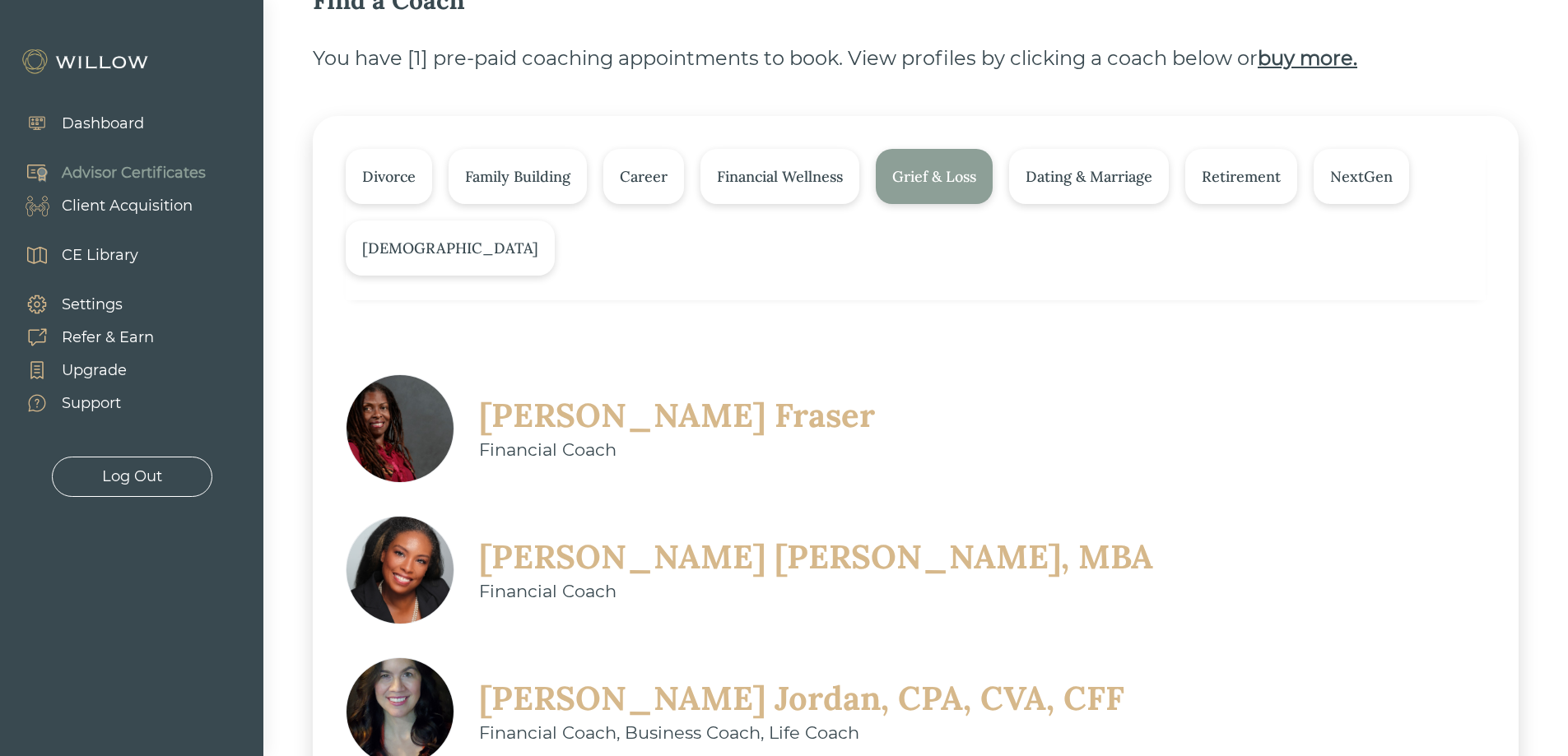
click at [954, 184] on div "Grief & Loss" at bounding box center [934, 177] width 84 height 22
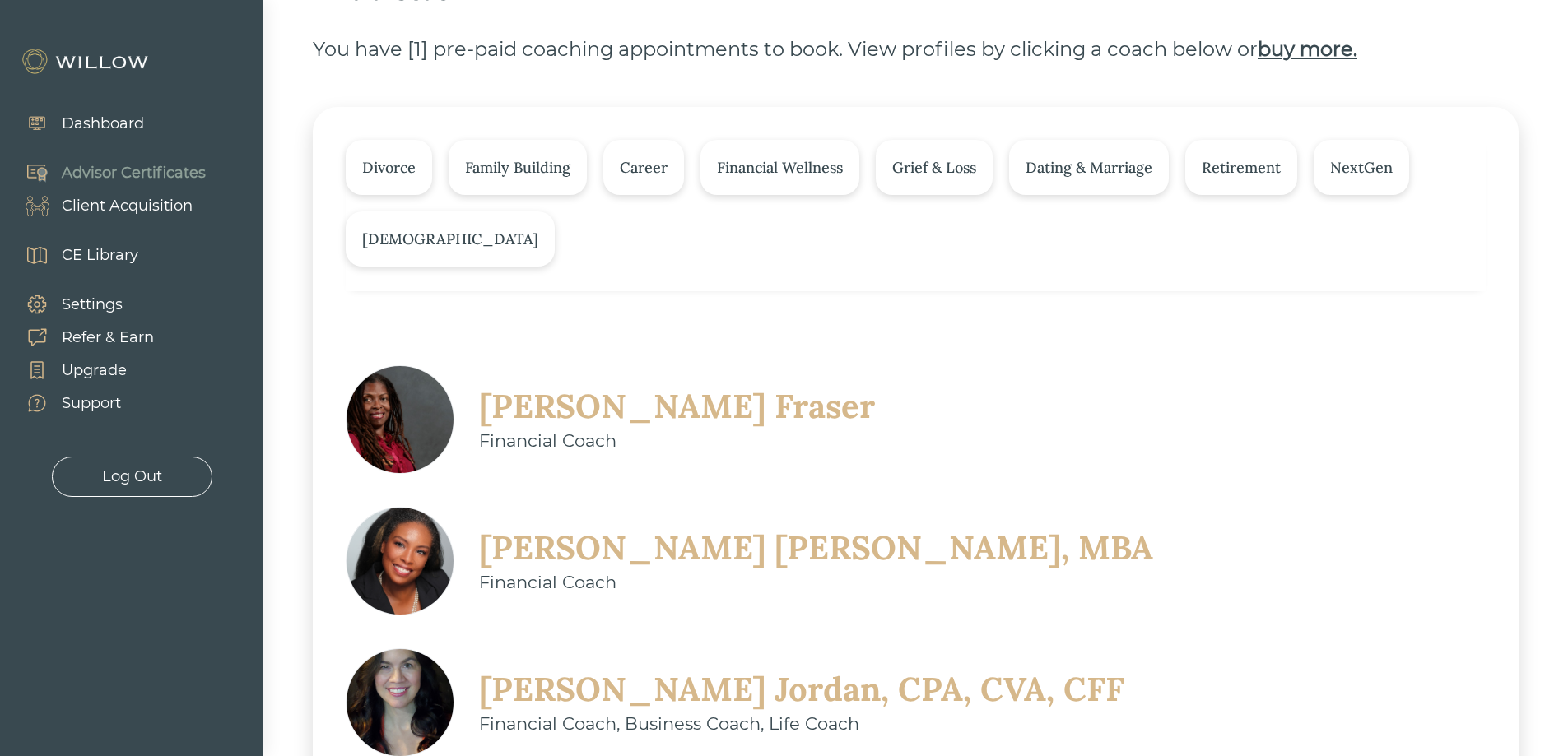
scroll to position [329, 0]
